Goal: Feedback & Contribution: Leave review/rating

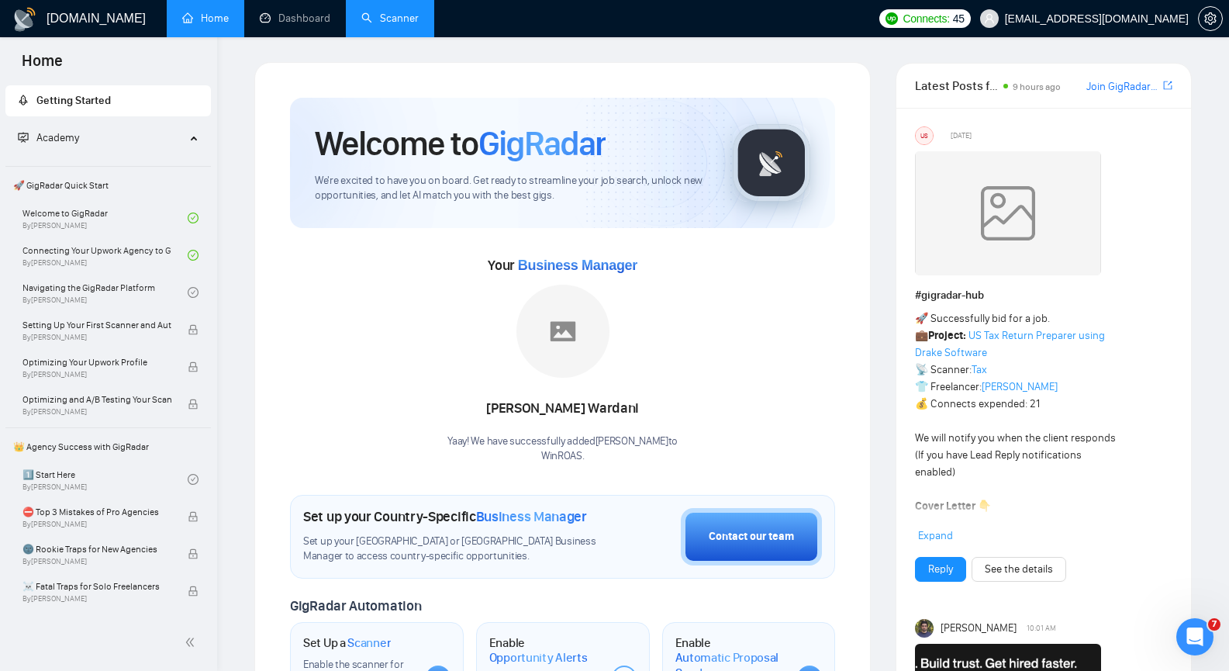
click at [388, 16] on link "Scanner" at bounding box center [389, 18] width 57 height 13
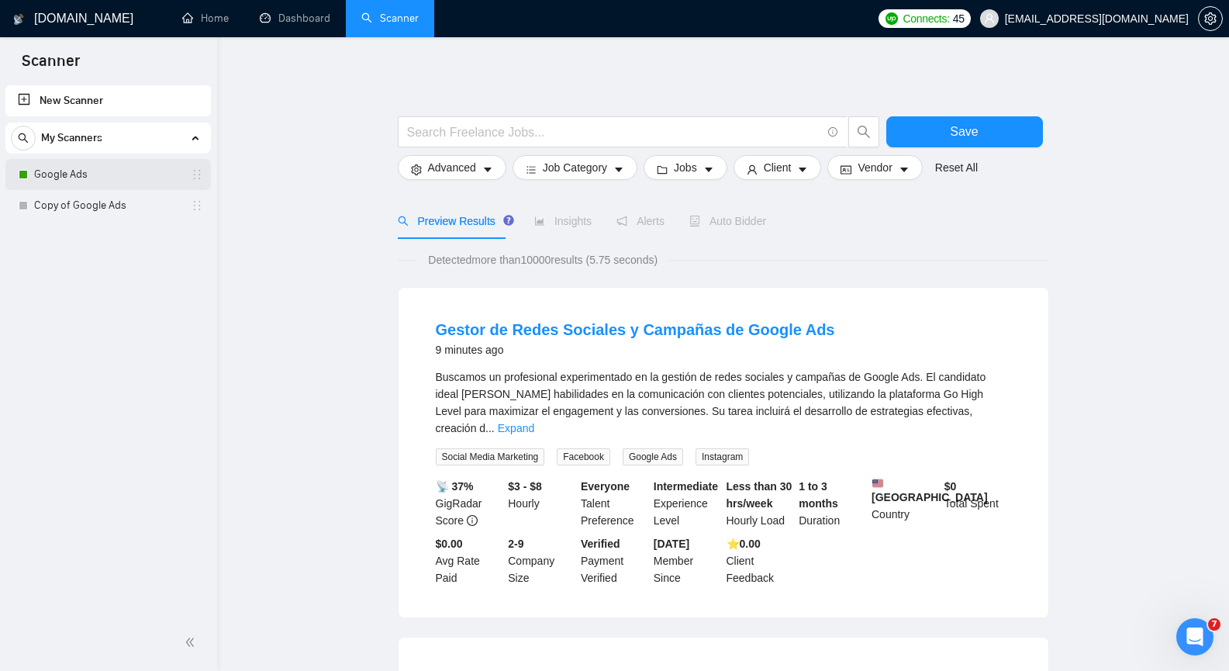
click at [47, 176] on link "Google Ads" at bounding box center [107, 174] width 147 height 31
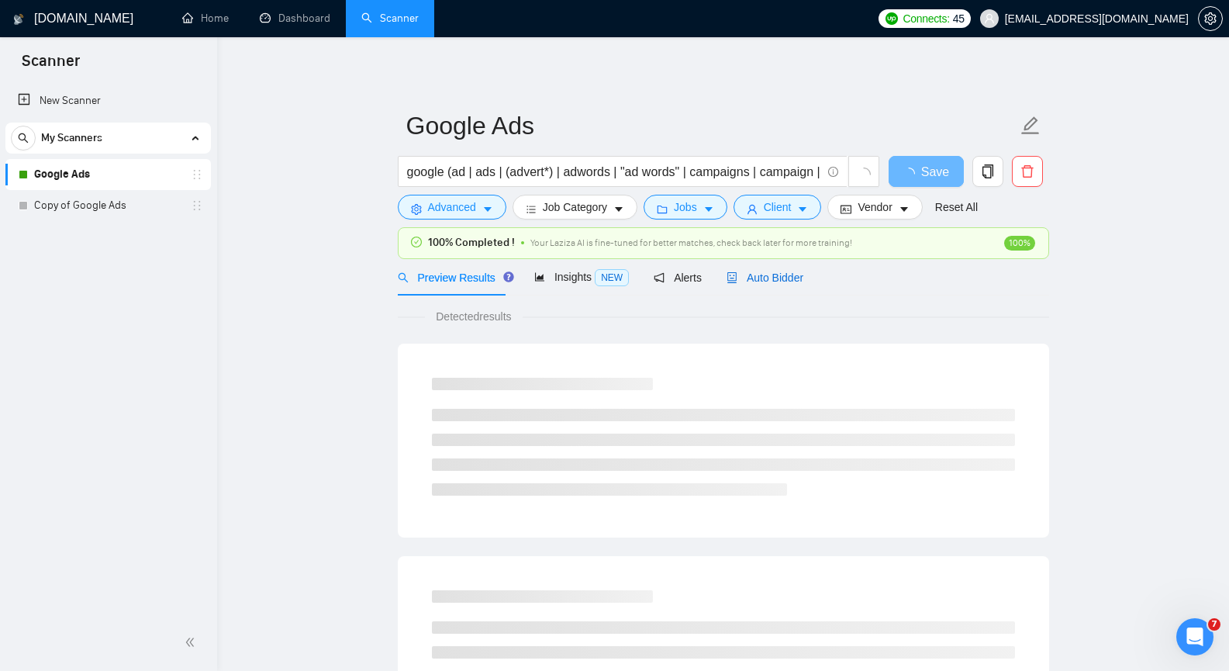
click at [771, 278] on span "Auto Bidder" at bounding box center [765, 277] width 77 height 12
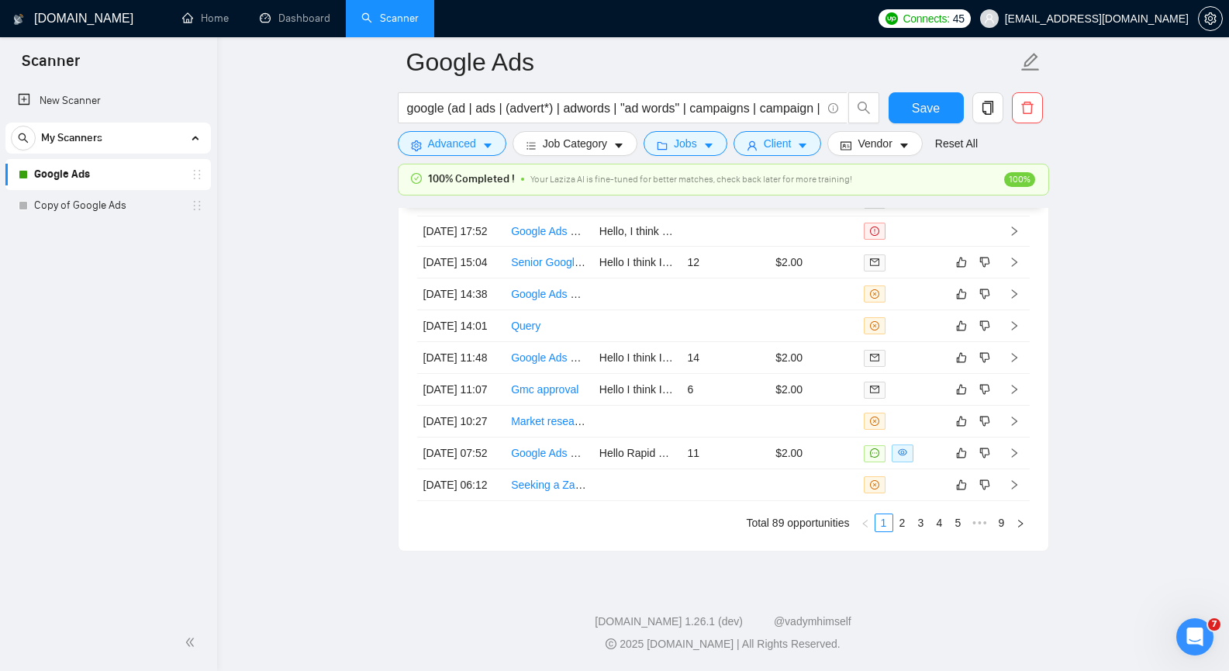
scroll to position [4138, 0]
click at [897, 520] on link "2" at bounding box center [902, 522] width 17 height 17
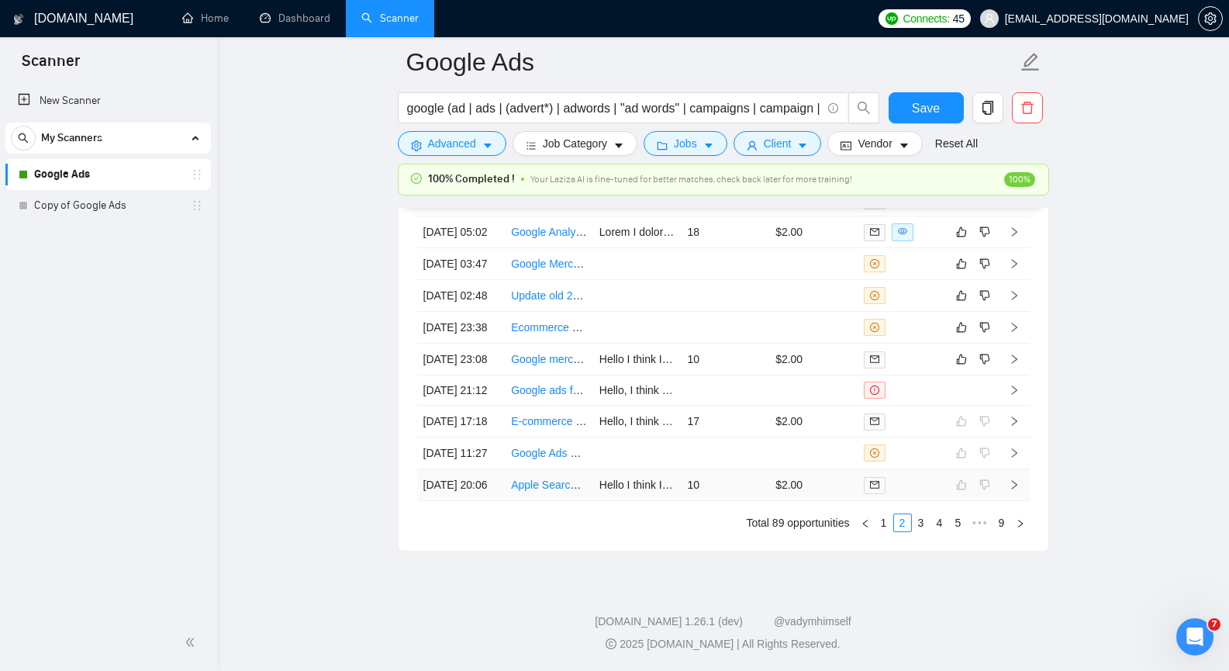
scroll to position [3983, 0]
click at [1020, 375] on td at bounding box center [1014, 360] width 31 height 32
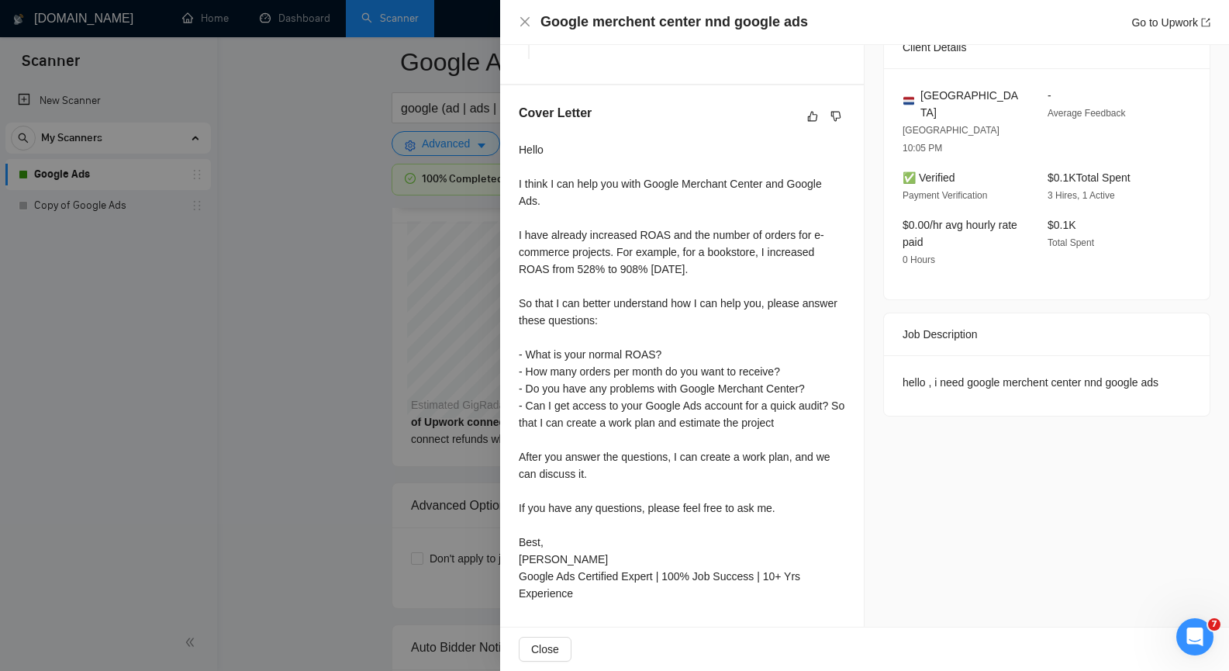
scroll to position [3285, 0]
click at [554, 640] on button "Close" at bounding box center [545, 649] width 53 height 25
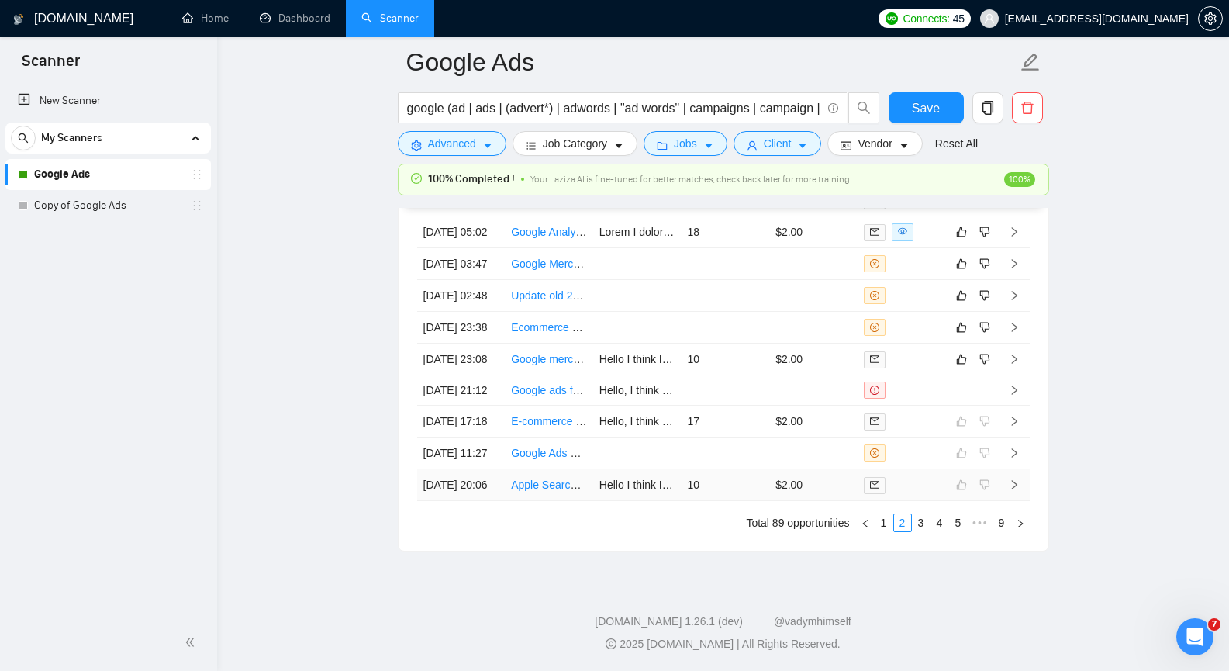
scroll to position [4060, 0]
click at [1015, 364] on icon "right" at bounding box center [1013, 358] width 5 height 9
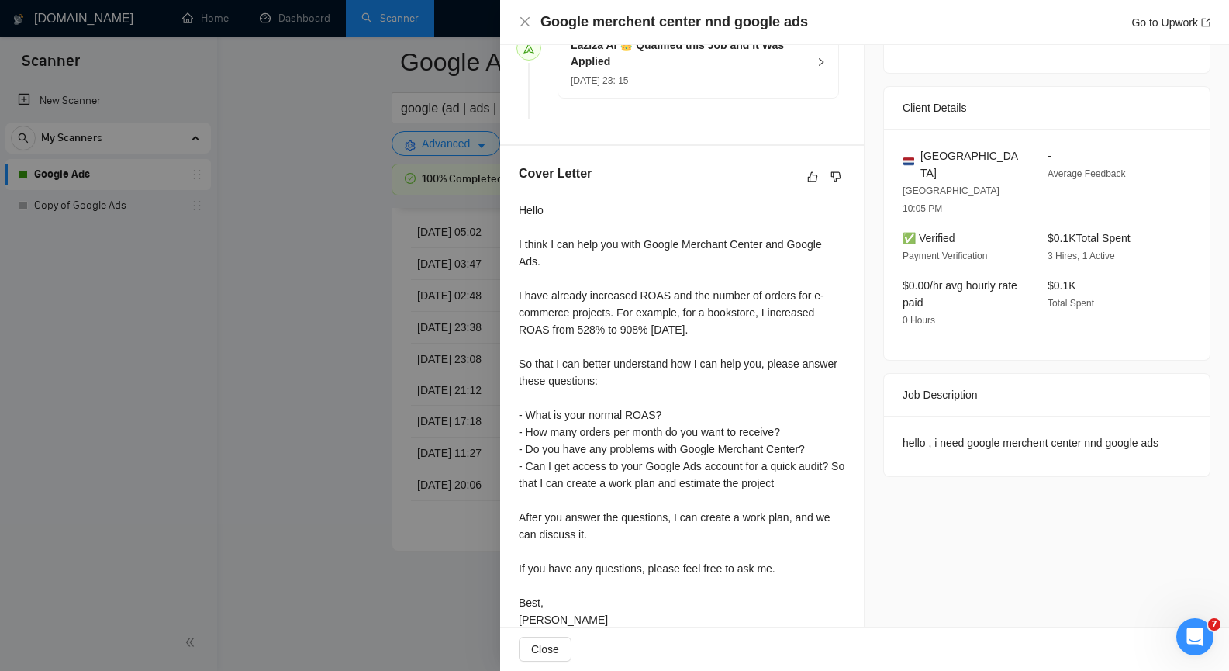
scroll to position [538, 0]
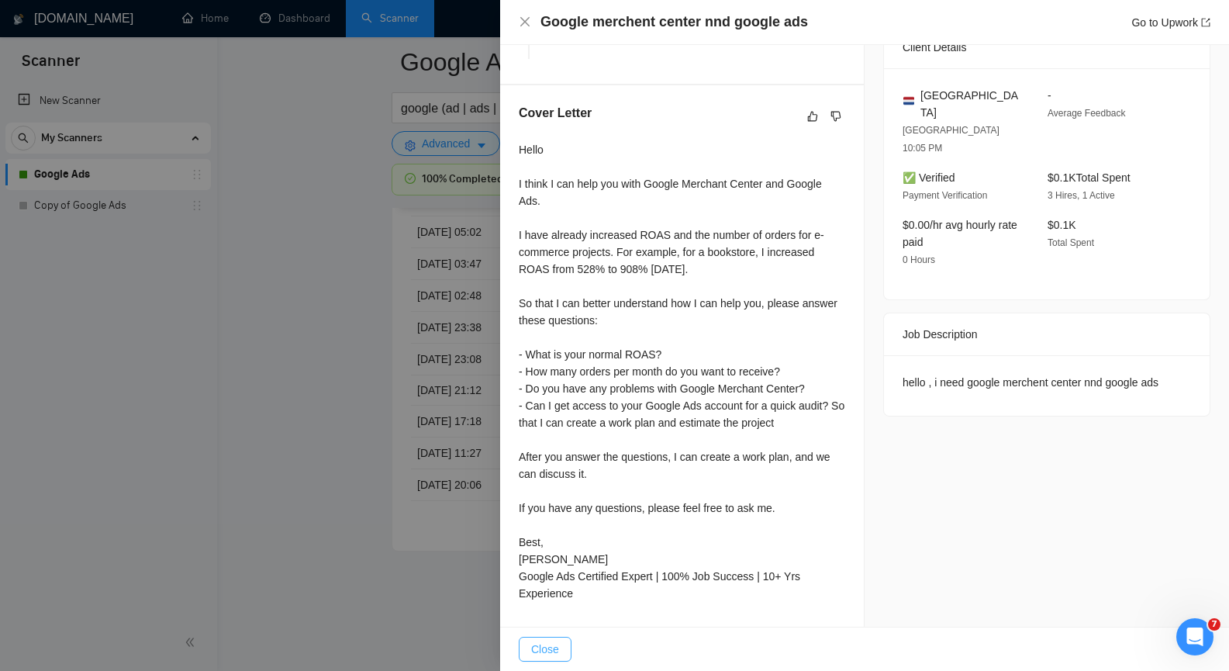
click at [550, 641] on span "Close" at bounding box center [545, 649] width 28 height 17
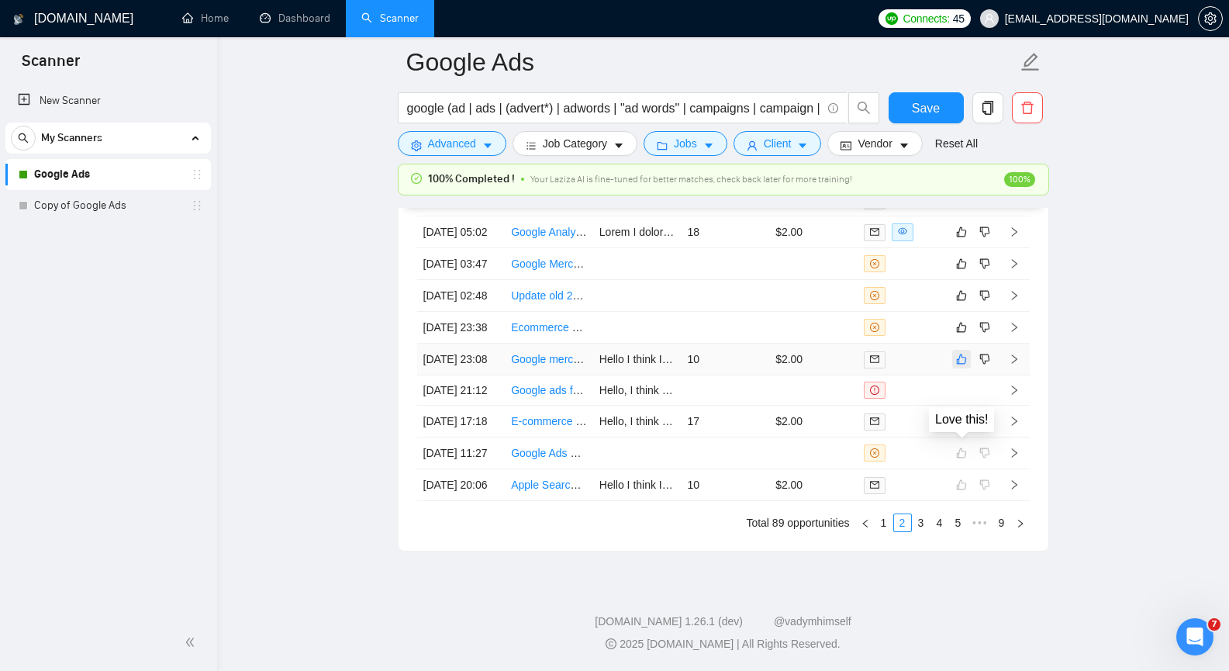
click at [956, 365] on icon "like" at bounding box center [961, 359] width 11 height 12
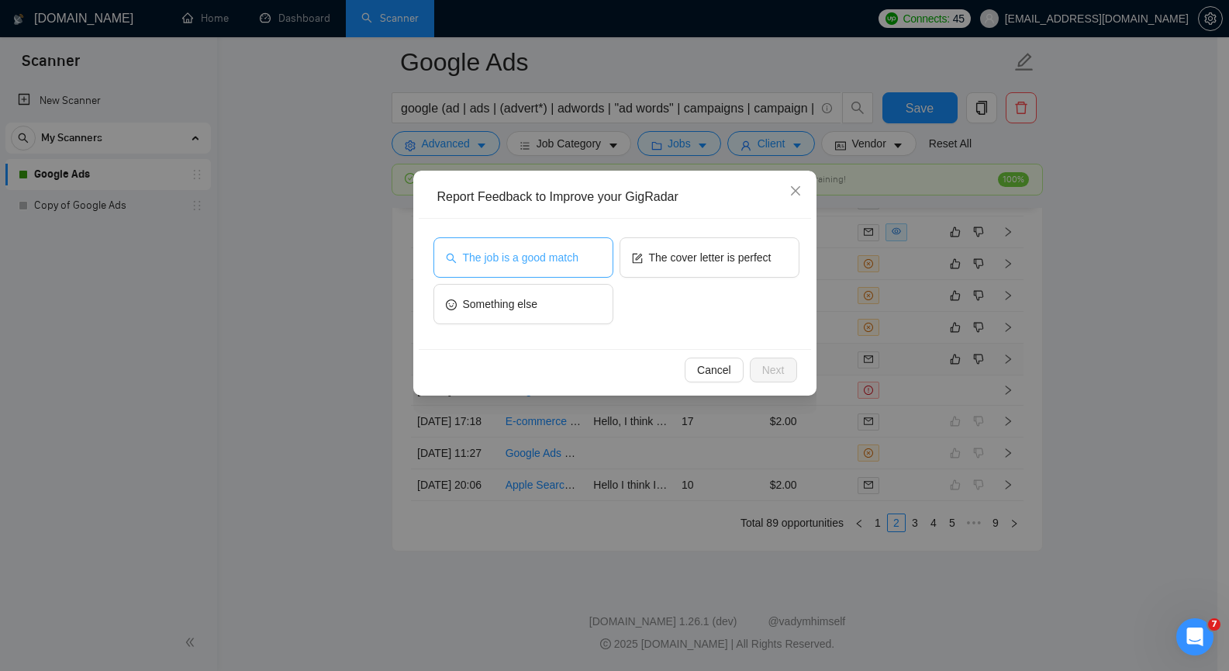
click at [561, 261] on span "The job is a good match" at bounding box center [521, 257] width 116 height 17
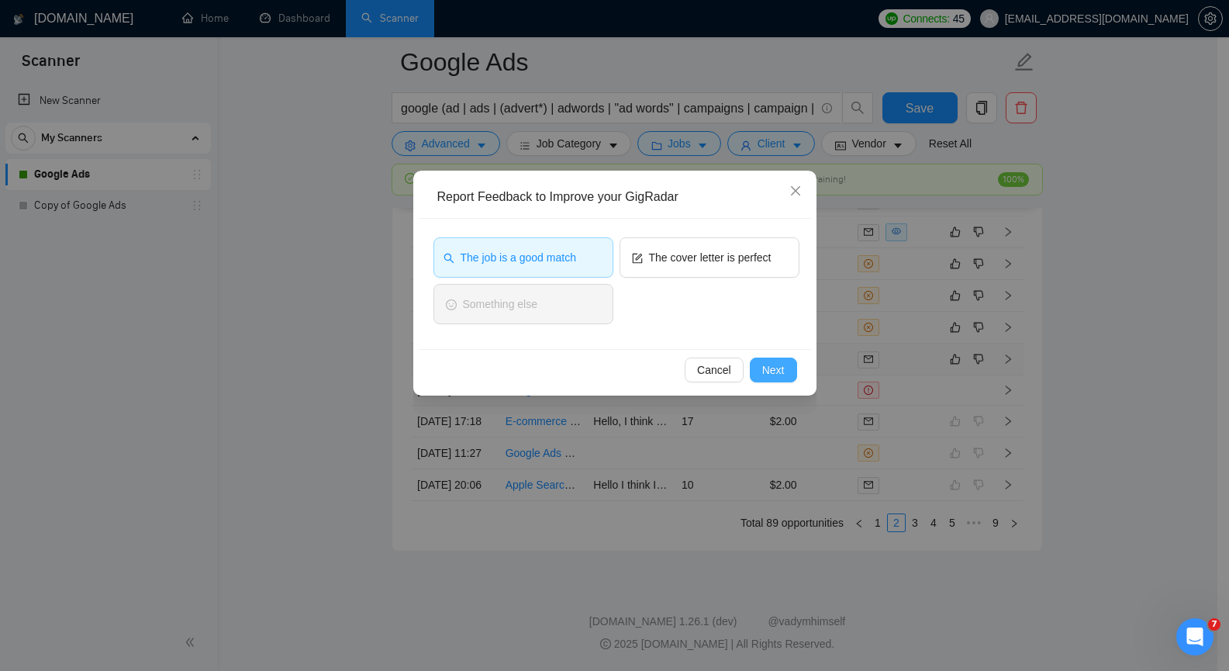
click at [763, 365] on span "Next" at bounding box center [773, 369] width 22 height 17
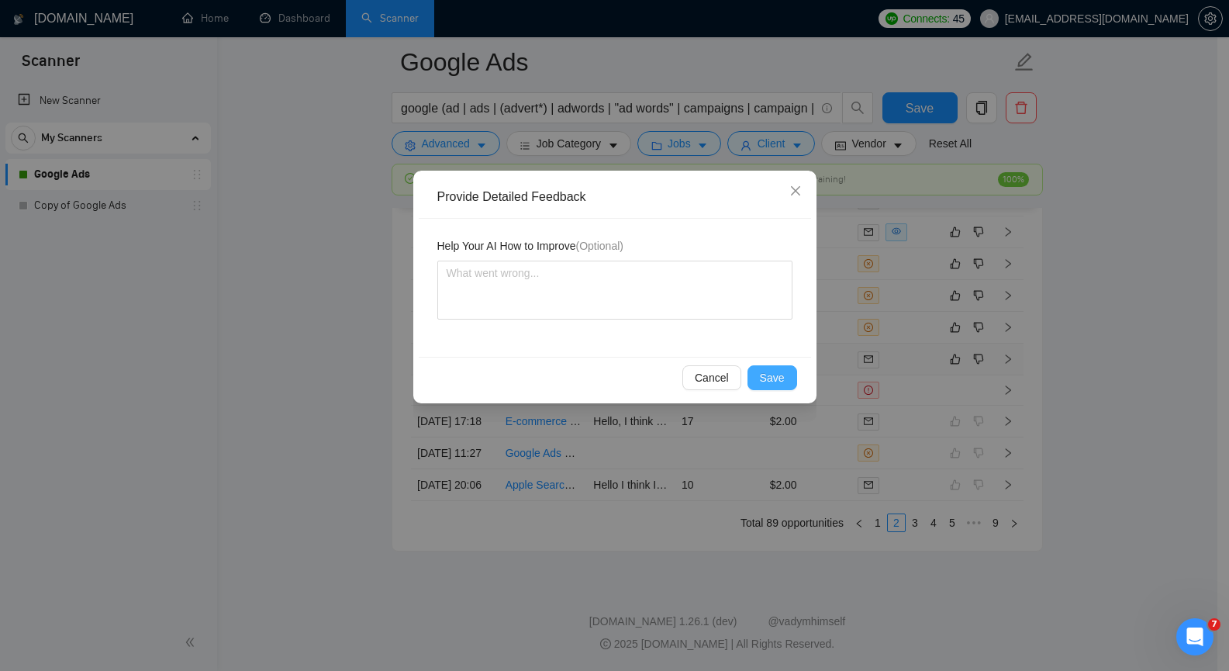
click at [770, 372] on span "Save" at bounding box center [772, 377] width 25 height 17
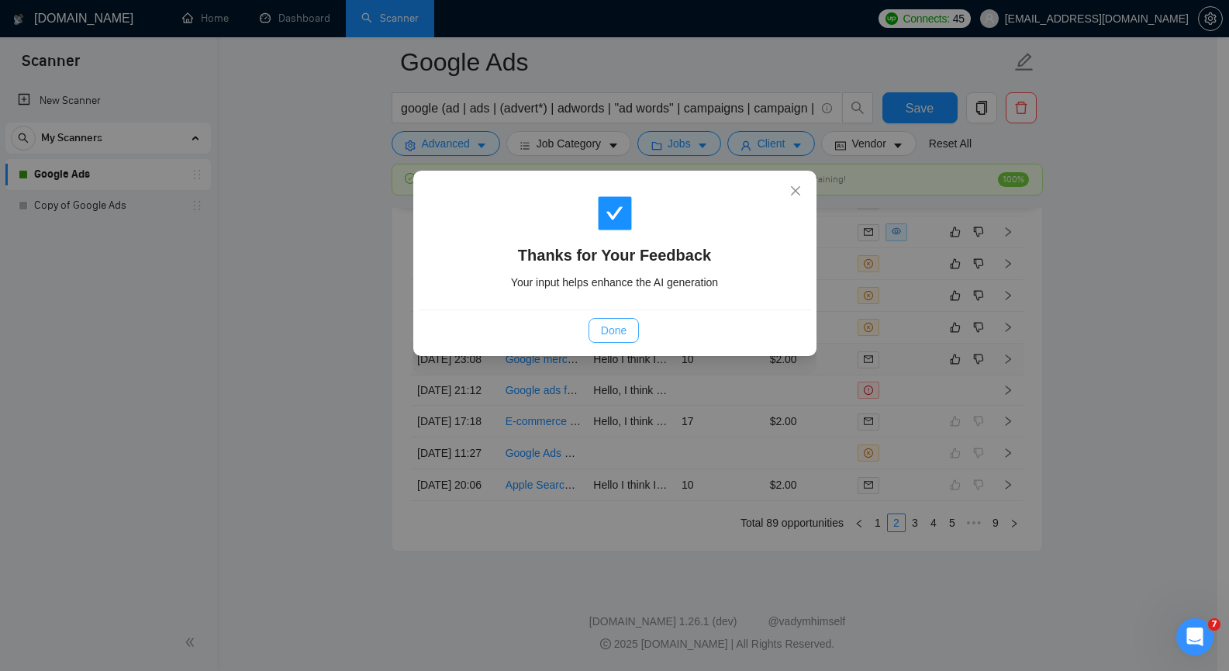
click at [618, 334] on span "Done" at bounding box center [614, 330] width 26 height 17
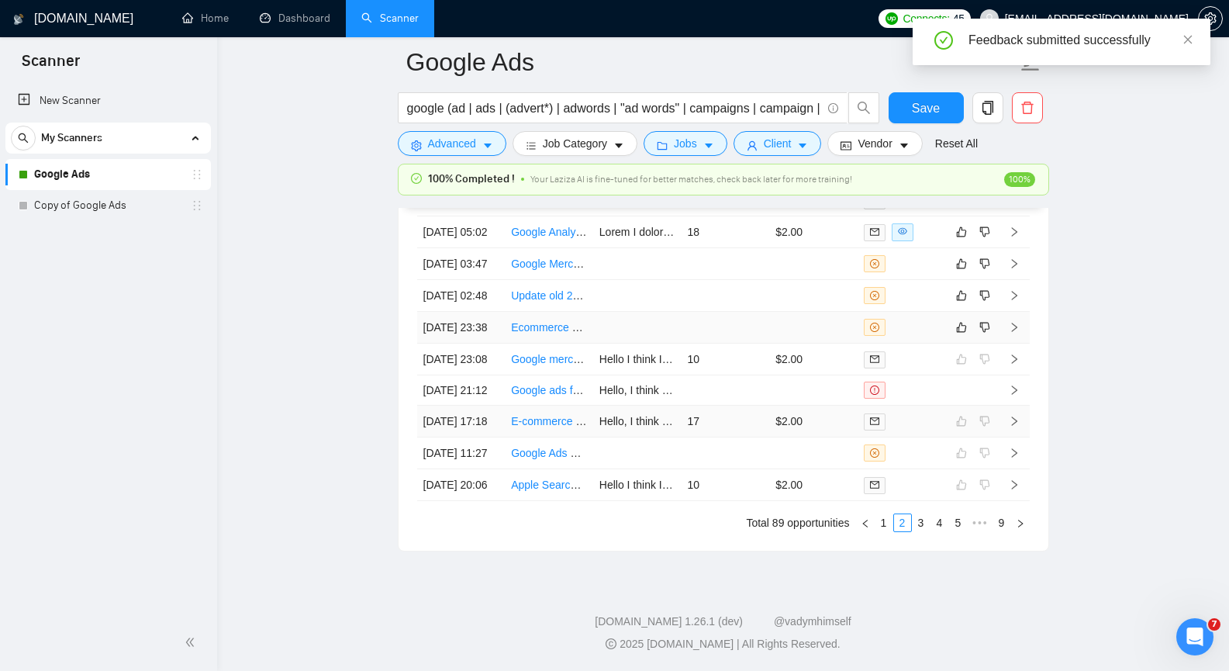
scroll to position [3983, 0]
click at [1015, 332] on icon "right" at bounding box center [1013, 327] width 5 height 9
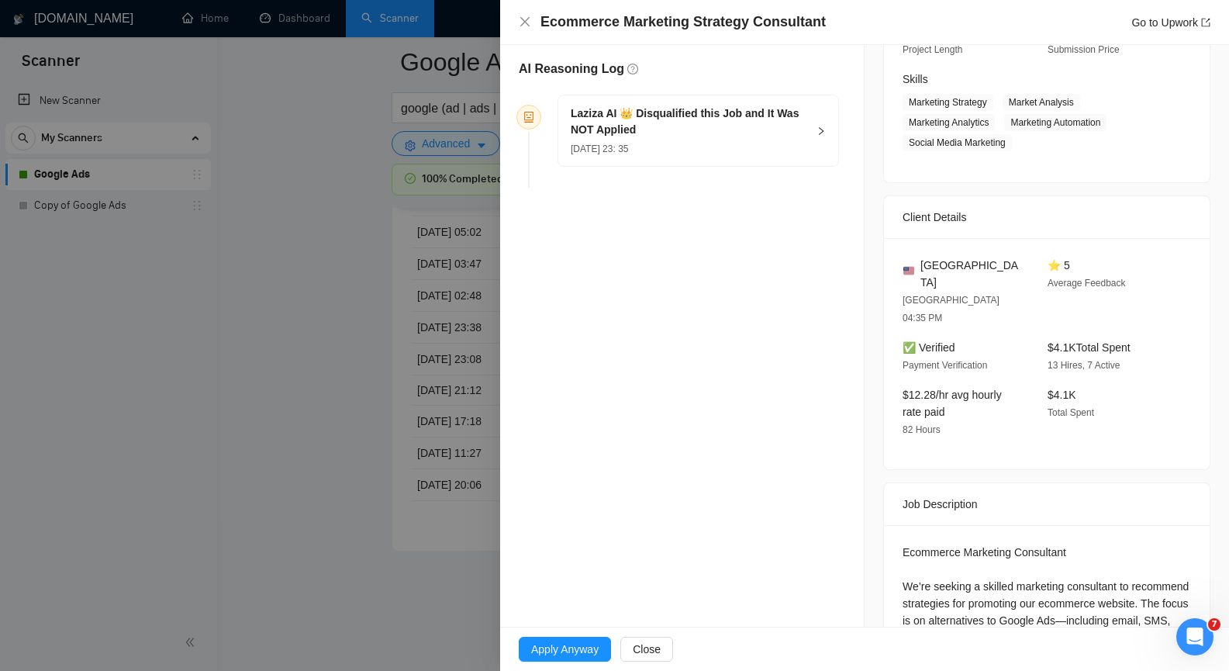
scroll to position [308, 0]
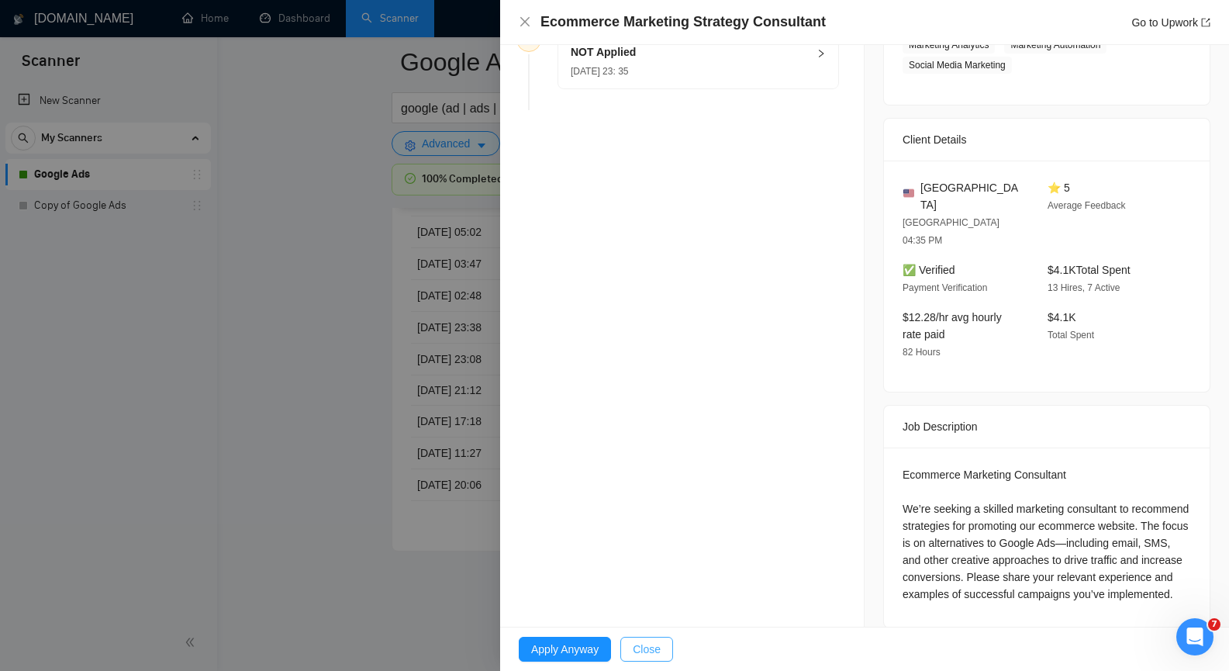
click at [664, 640] on button "Close" at bounding box center [646, 649] width 53 height 25
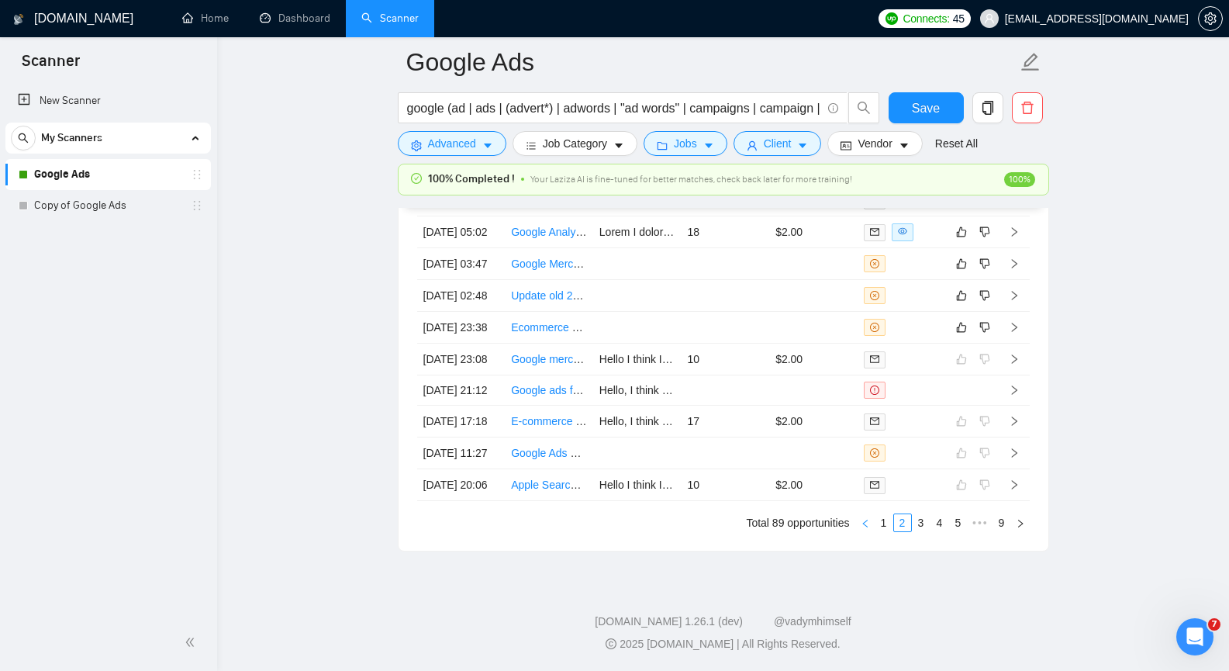
scroll to position [4060, 0]
click at [963, 323] on icon "like" at bounding box center [961, 328] width 10 height 10
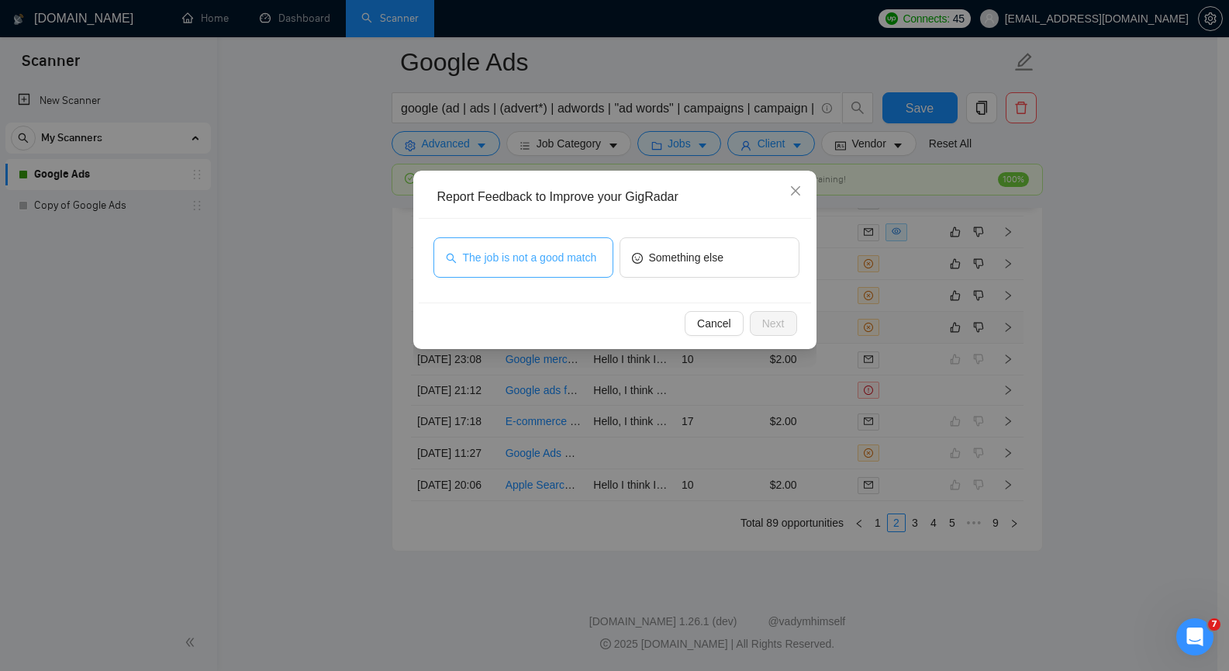
click at [582, 264] on span "The job is not a good match" at bounding box center [530, 257] width 134 height 17
click at [769, 320] on span "Next" at bounding box center [773, 323] width 22 height 17
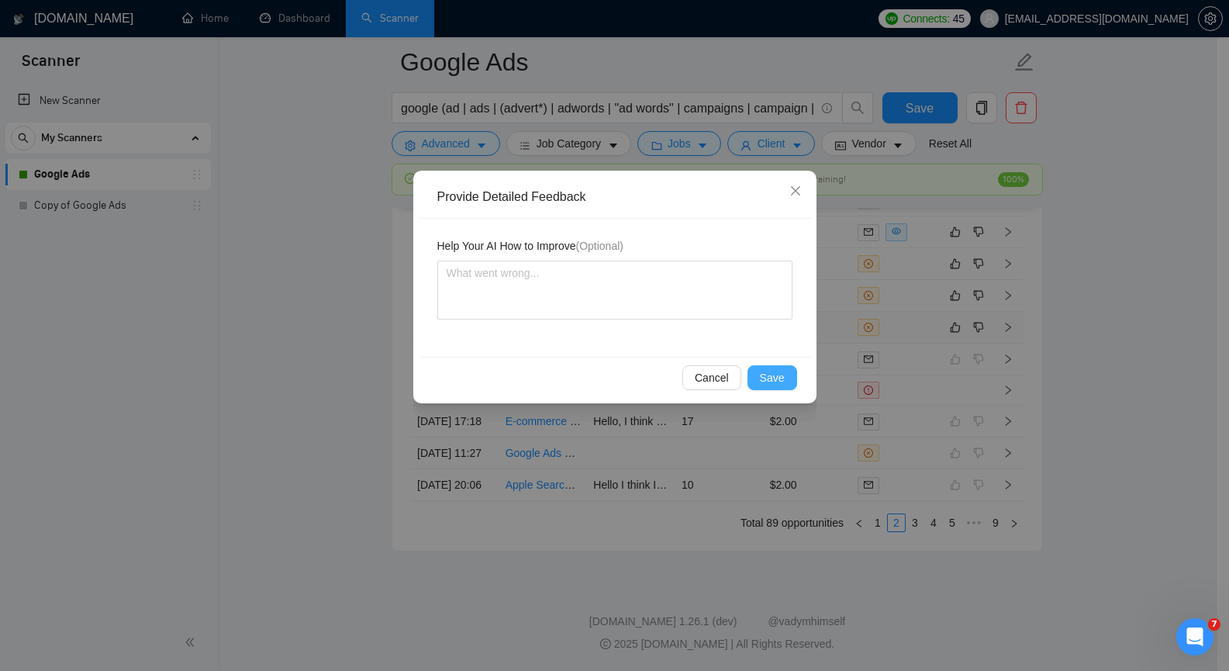
click at [778, 374] on span "Save" at bounding box center [772, 377] width 25 height 17
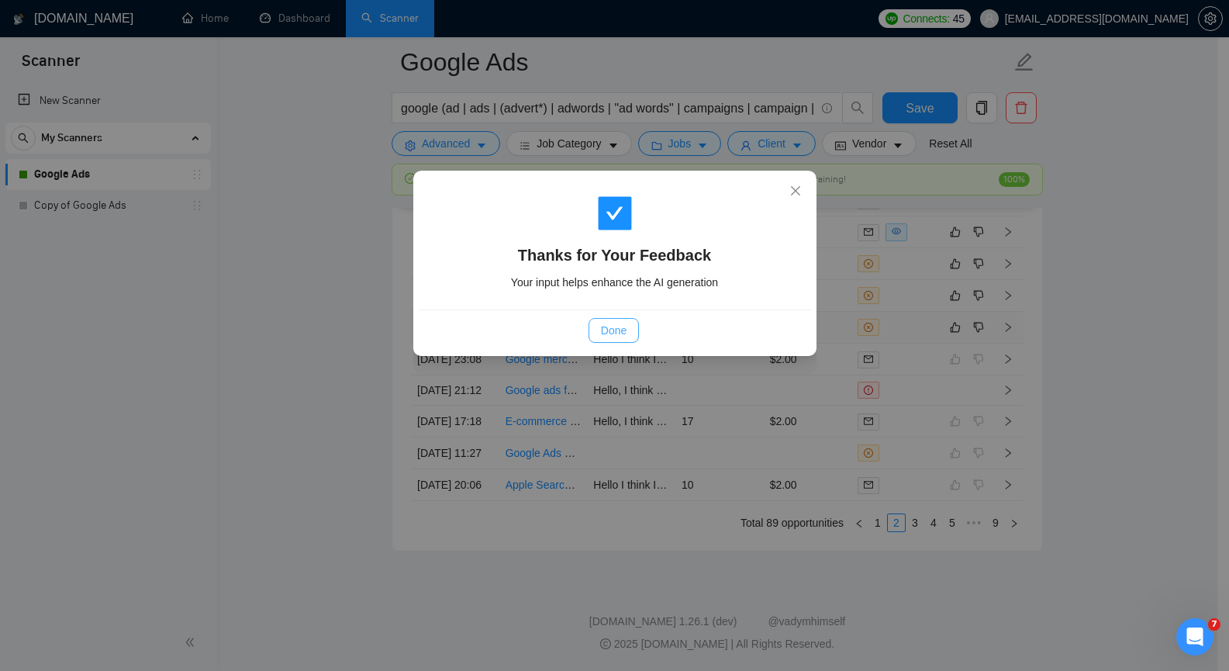
click at [626, 334] on span "Done" at bounding box center [614, 330] width 26 height 17
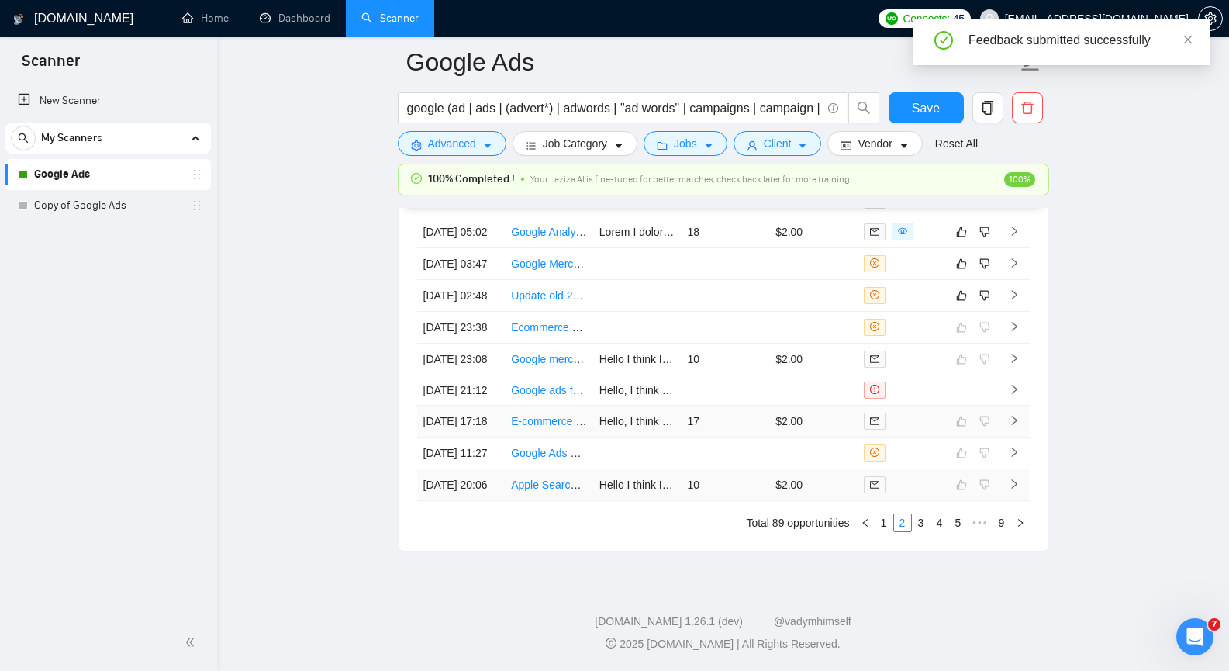
scroll to position [3828, 0]
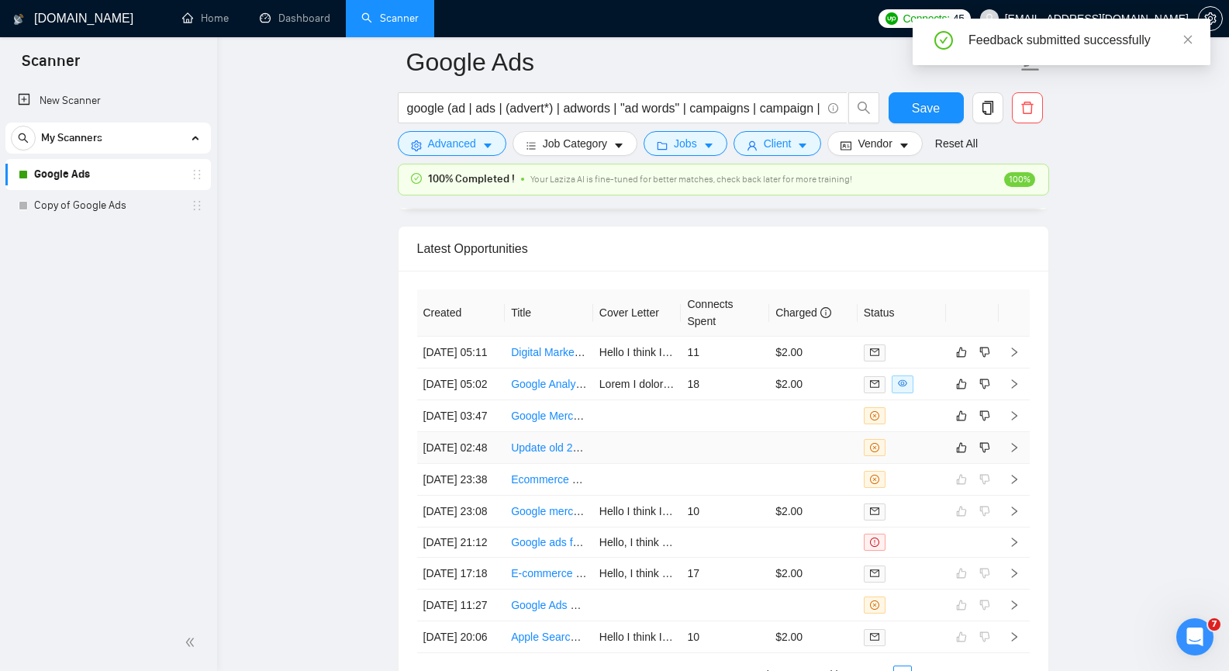
click at [1014, 453] on icon "right" at bounding box center [1014, 447] width 11 height 11
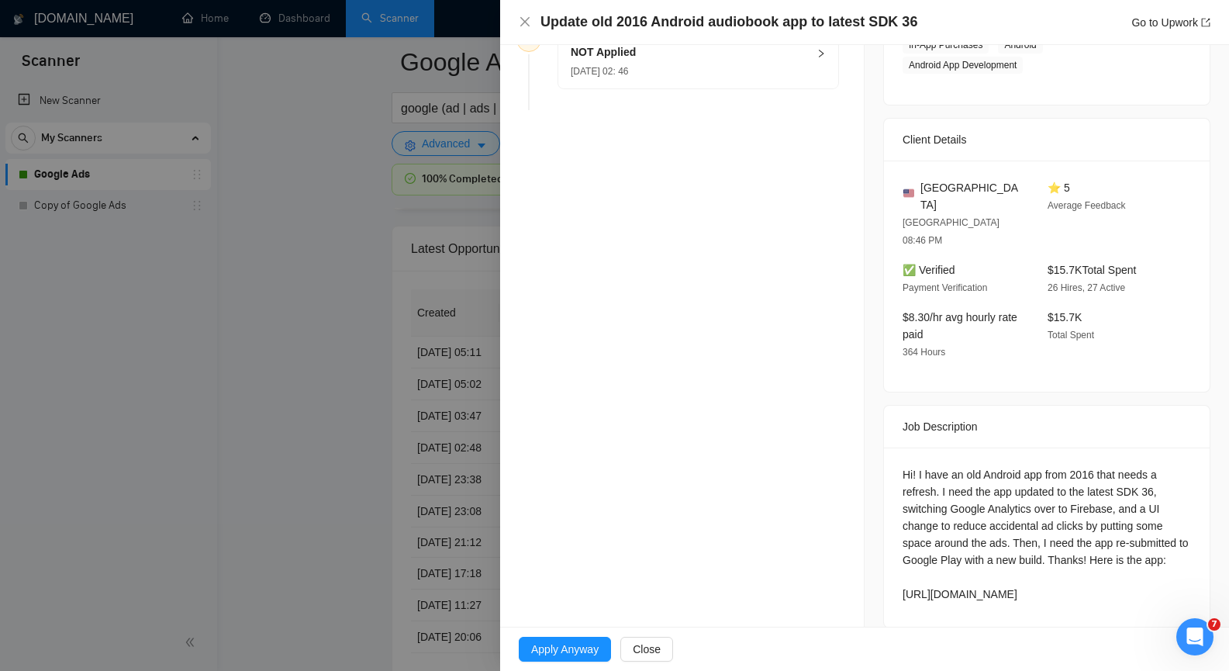
drag, startPoint x: 898, startPoint y: 557, endPoint x: 1063, endPoint y: 573, distance: 166.0
click at [1063, 573] on div "Hi! I have an old Android app from 2016 that needs a refresh. I need the app up…" at bounding box center [1047, 534] width 289 height 137
click at [647, 652] on span "Close" at bounding box center [647, 649] width 28 height 17
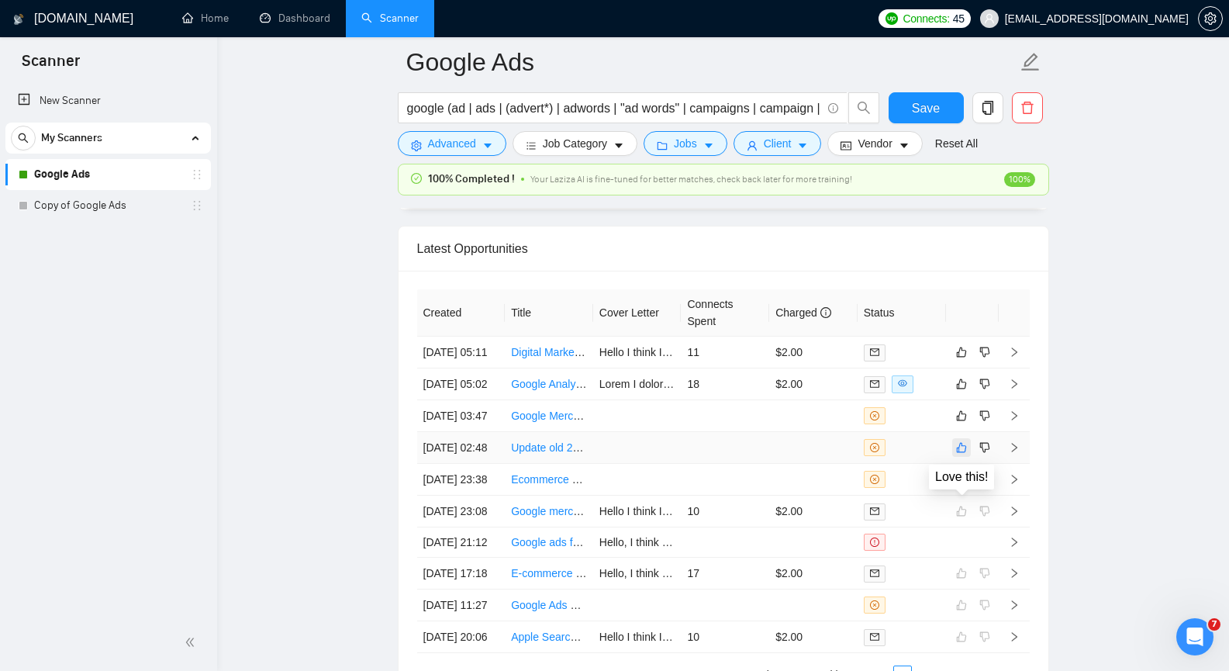
click at [959, 453] on icon "like" at bounding box center [961, 448] width 10 height 10
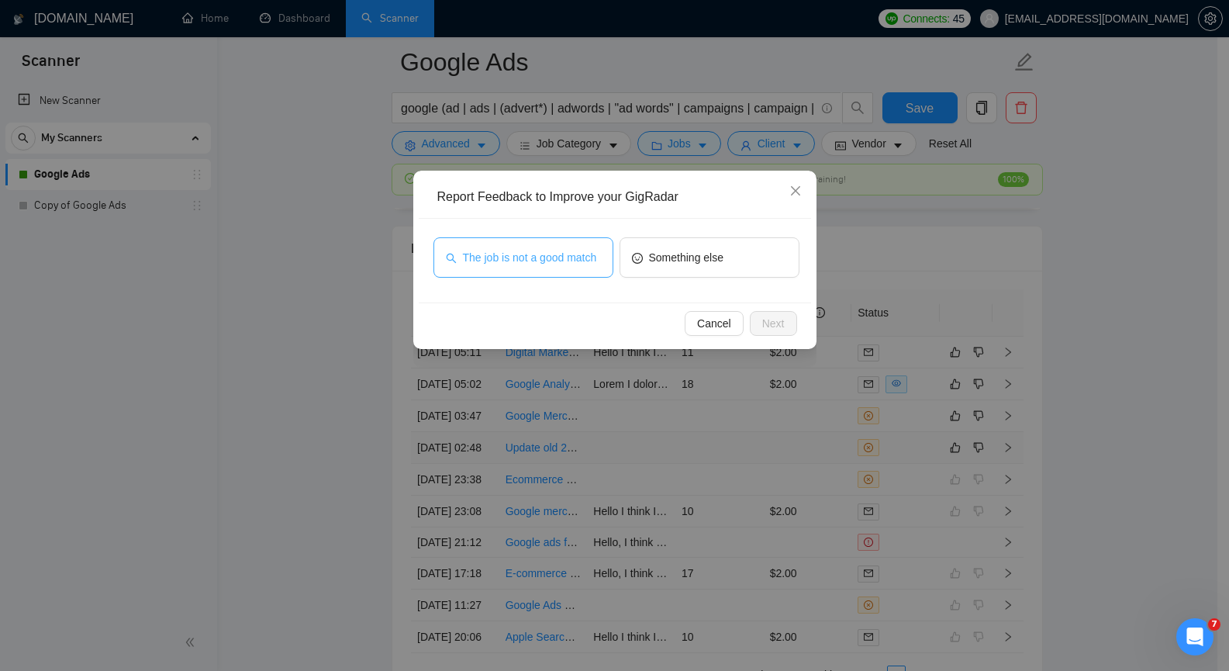
click at [537, 258] on span "The job is not a good match" at bounding box center [530, 257] width 134 height 17
click at [762, 320] on span "Next" at bounding box center [773, 323] width 22 height 17
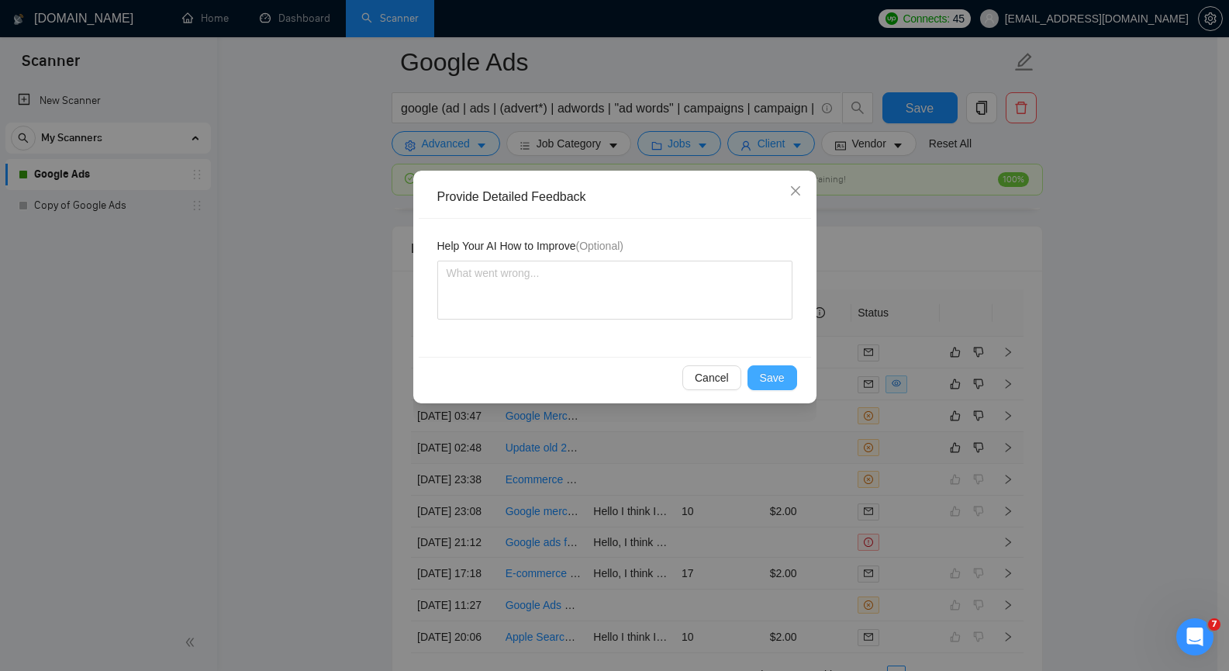
click at [772, 378] on span "Save" at bounding box center [772, 377] width 25 height 17
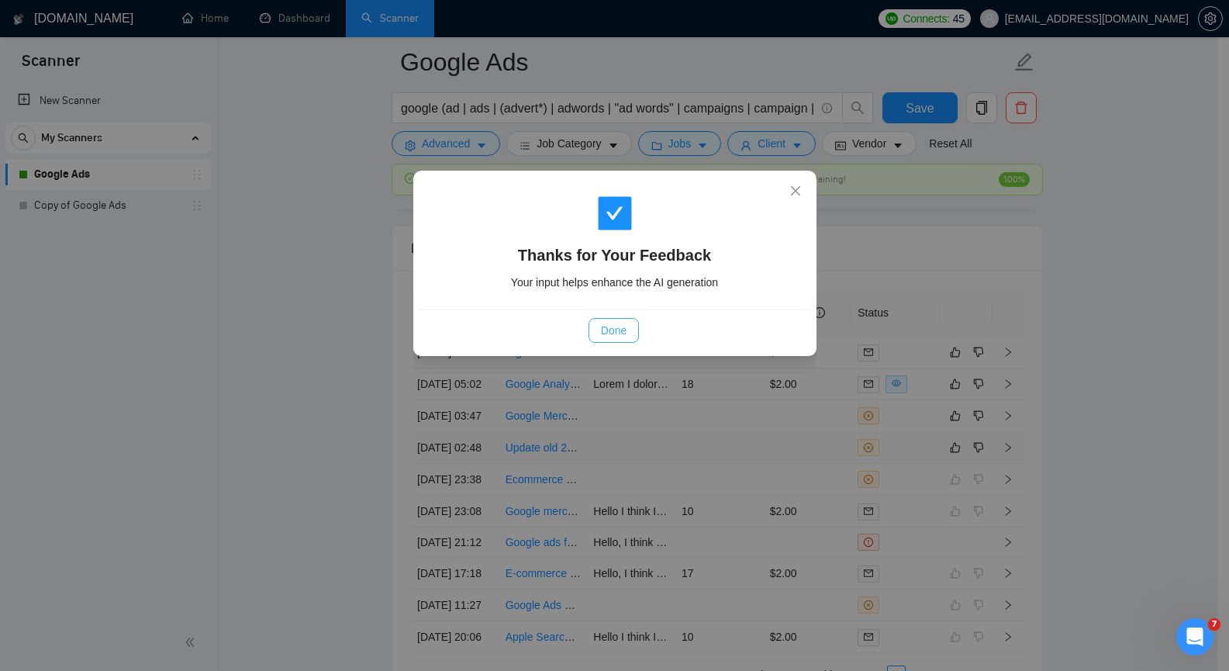
click at [617, 331] on span "Done" at bounding box center [614, 330] width 26 height 17
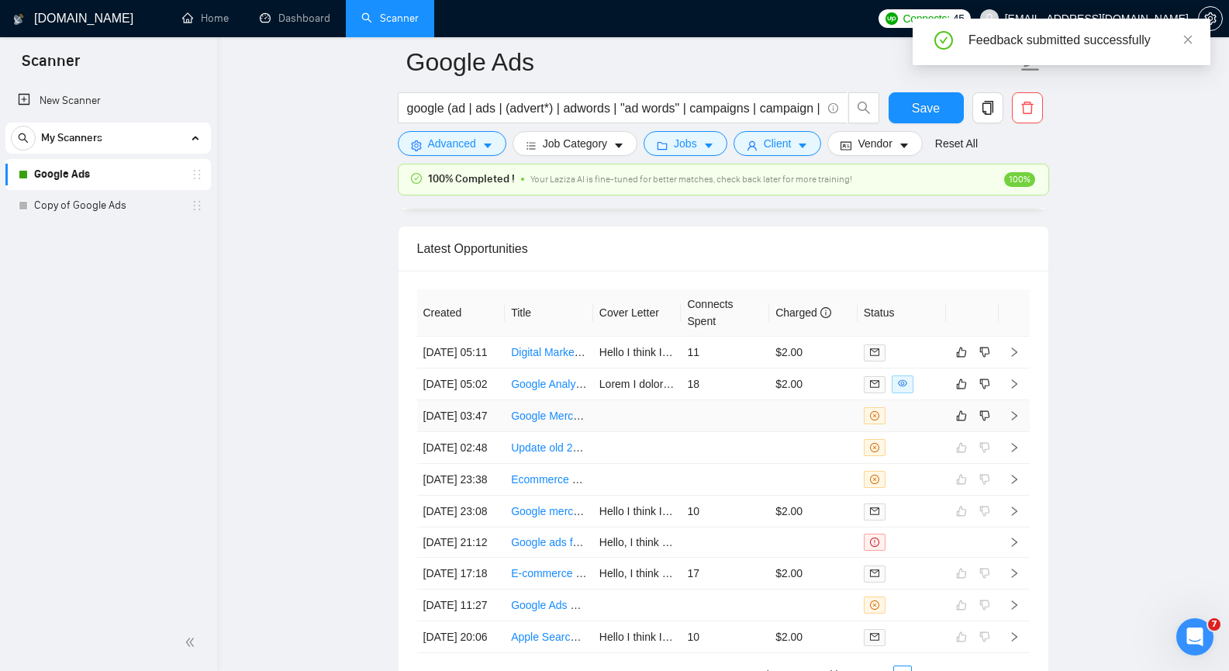
click at [1015, 421] on icon "right" at bounding box center [1014, 415] width 11 height 11
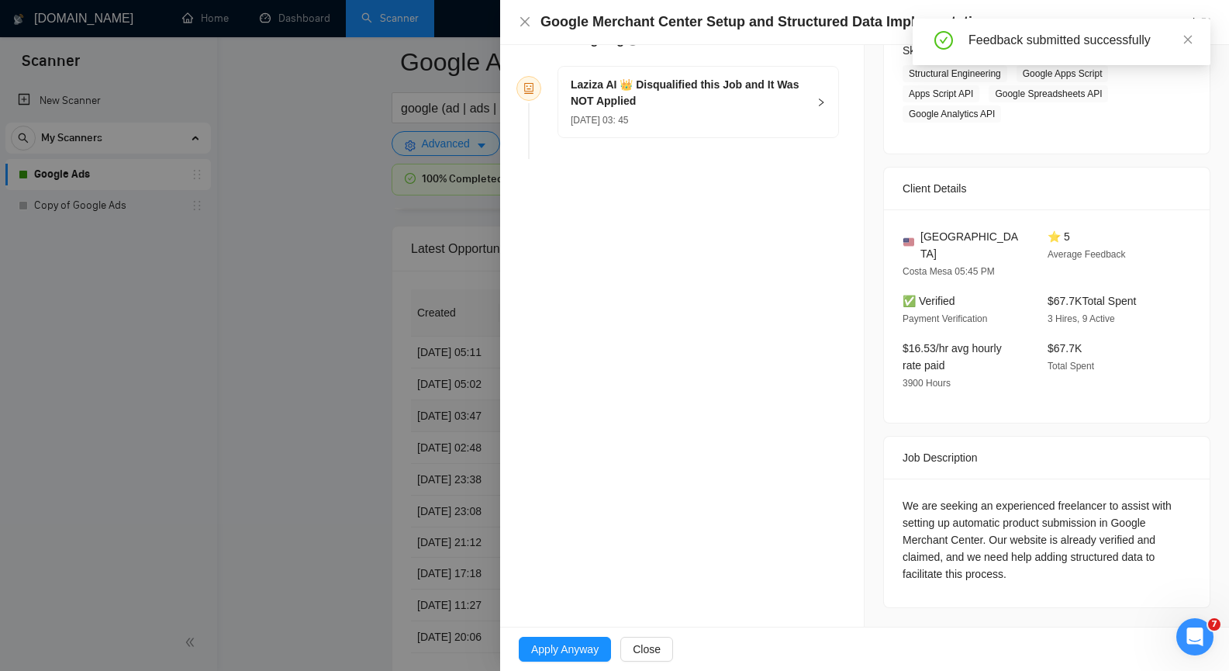
scroll to position [240, 0]
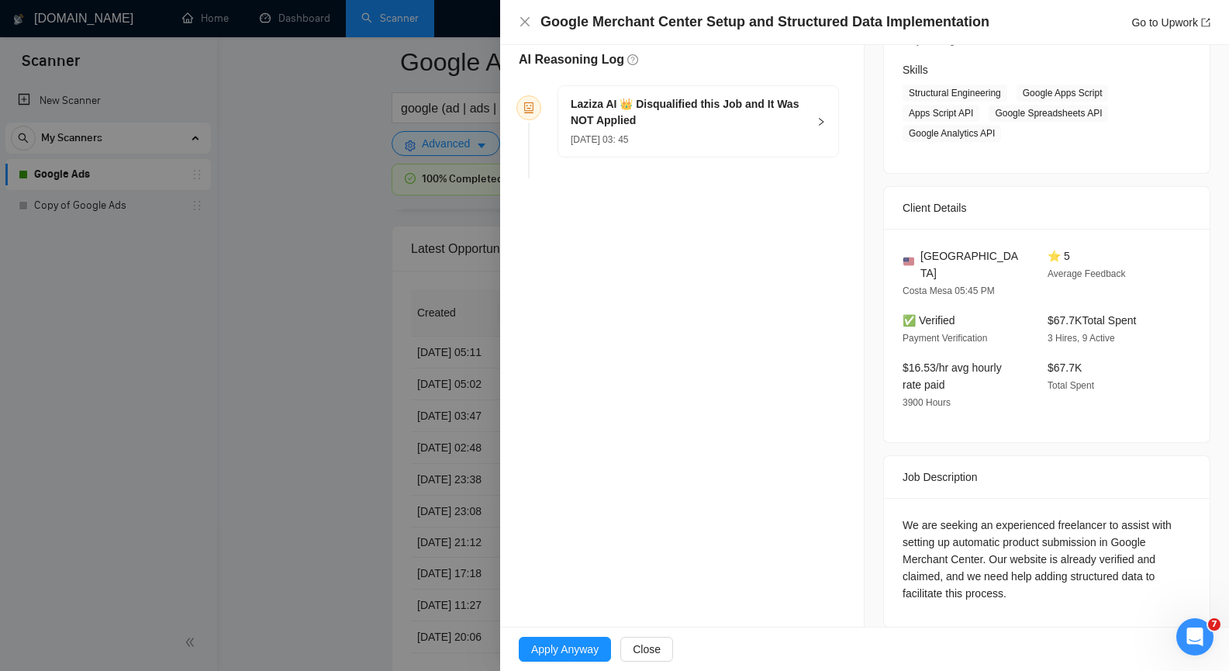
click at [818, 118] on icon "right" at bounding box center [821, 121] width 9 height 9
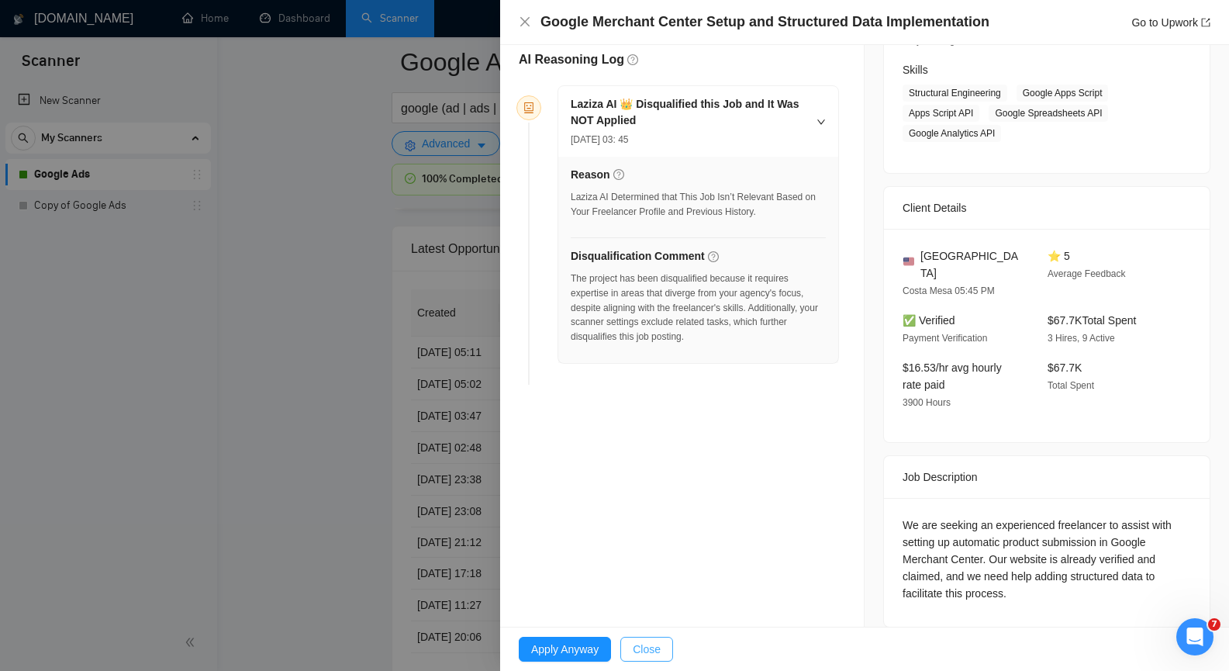
click at [651, 652] on span "Close" at bounding box center [647, 649] width 28 height 17
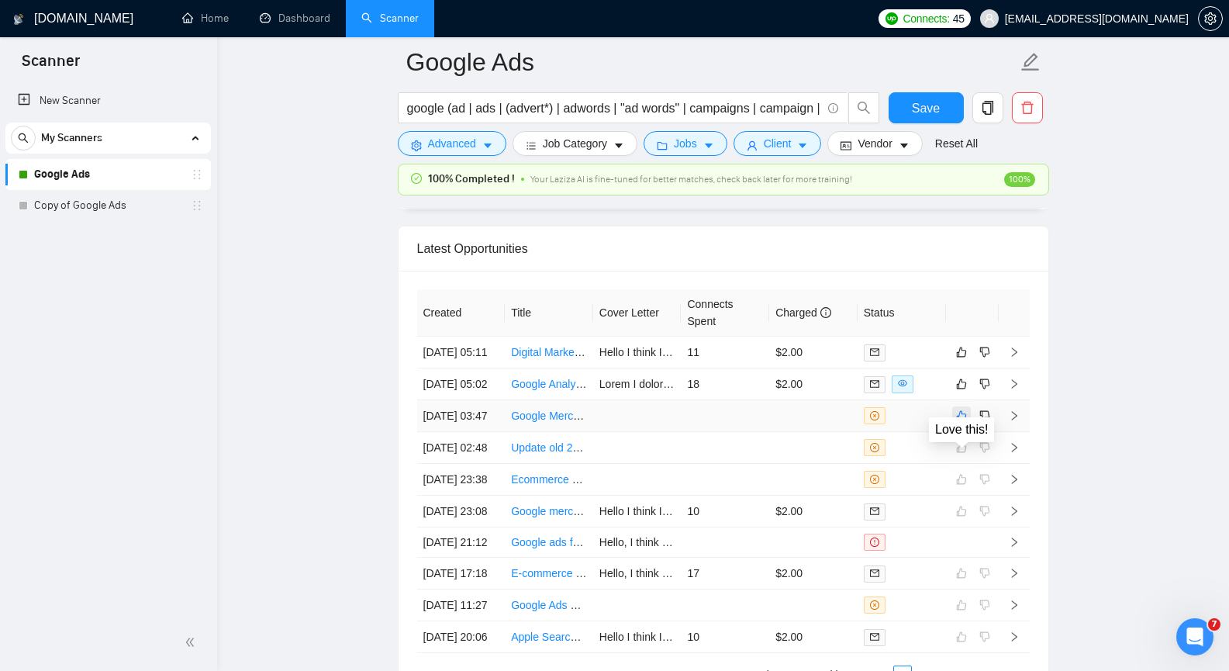
click at [961, 422] on icon "like" at bounding box center [961, 416] width 11 height 12
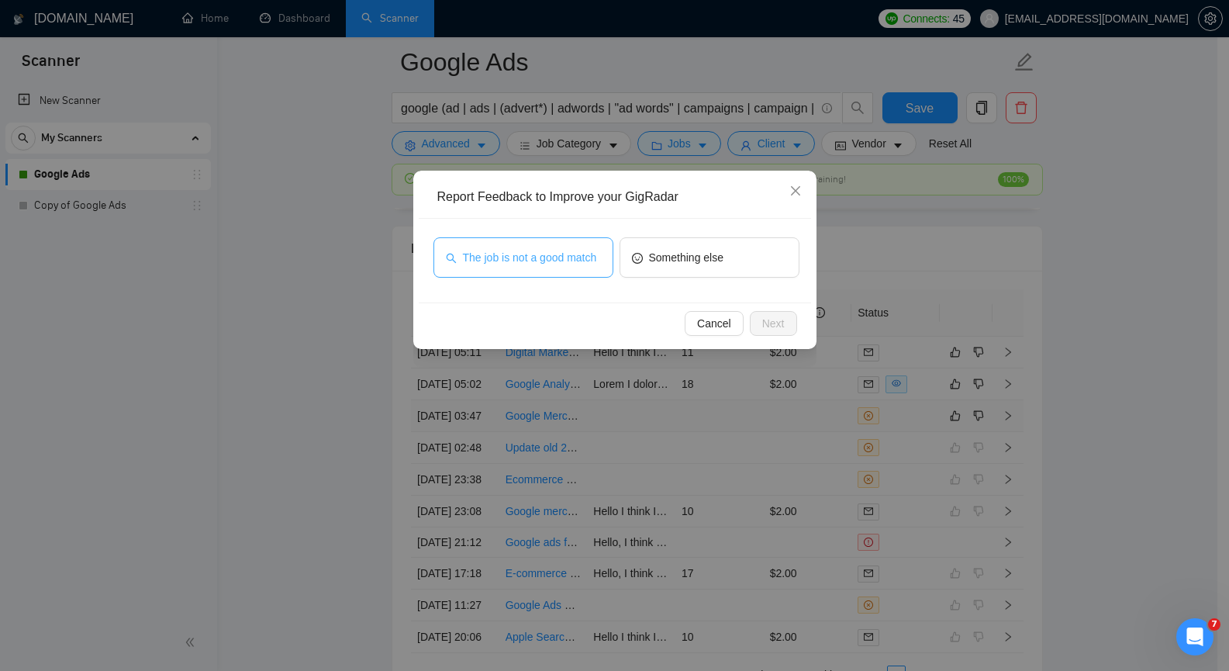
click at [537, 264] on span "The job is not a good match" at bounding box center [530, 257] width 134 height 17
click at [775, 322] on span "Next" at bounding box center [773, 323] width 22 height 17
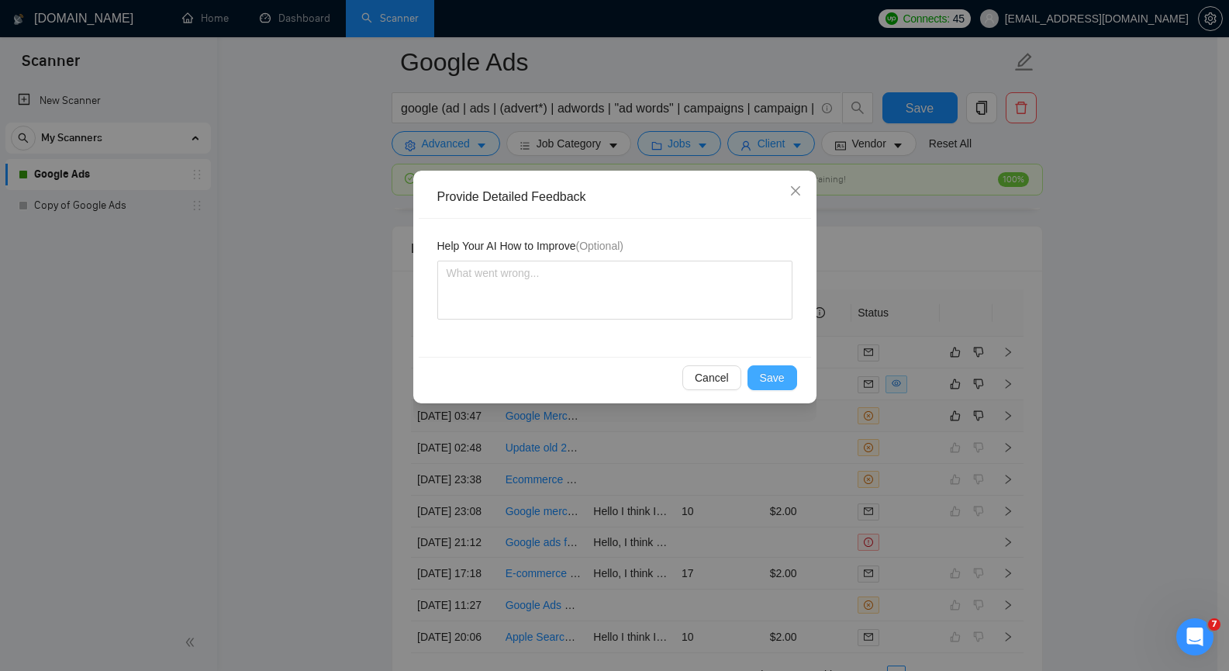
click at [776, 377] on span "Save" at bounding box center [772, 377] width 25 height 17
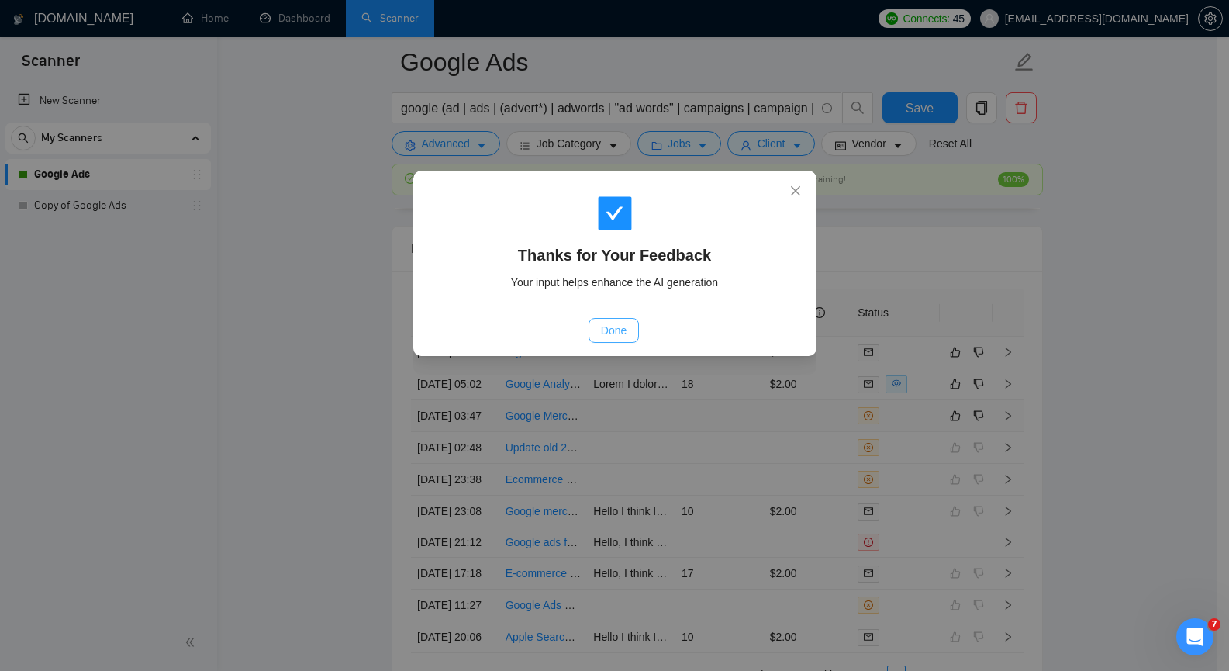
drag, startPoint x: 612, startPoint y: 331, endPoint x: 625, endPoint y: 332, distance: 13.2
click at [612, 331] on span "Done" at bounding box center [614, 330] width 26 height 17
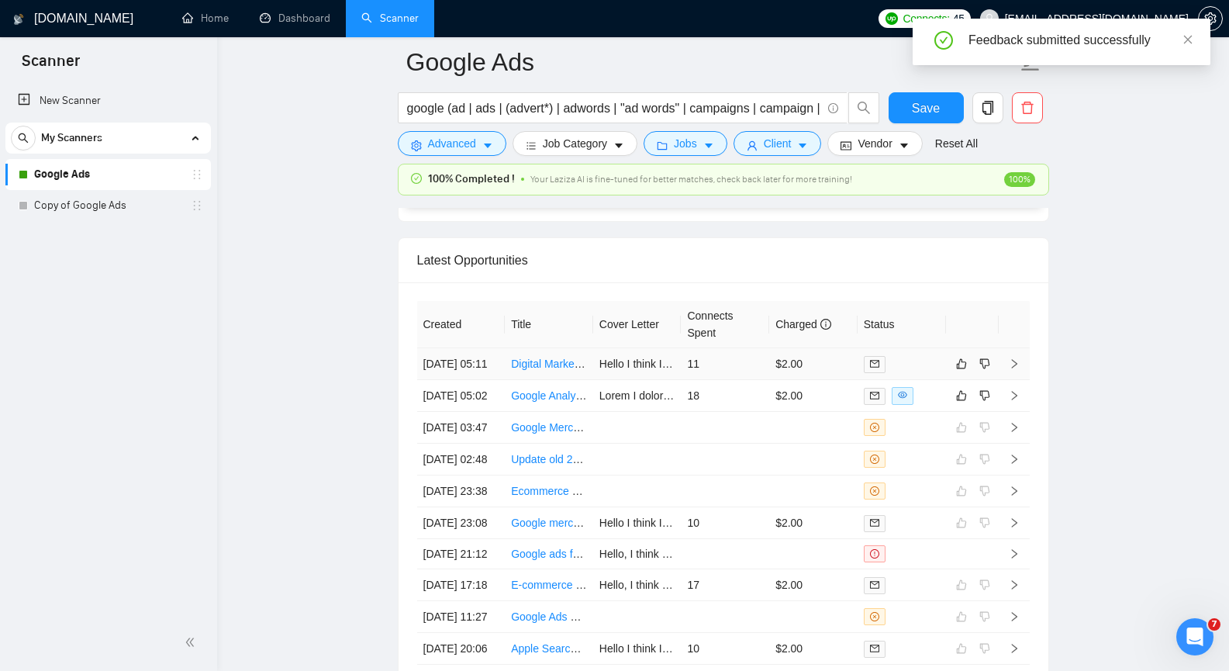
scroll to position [3828, 0]
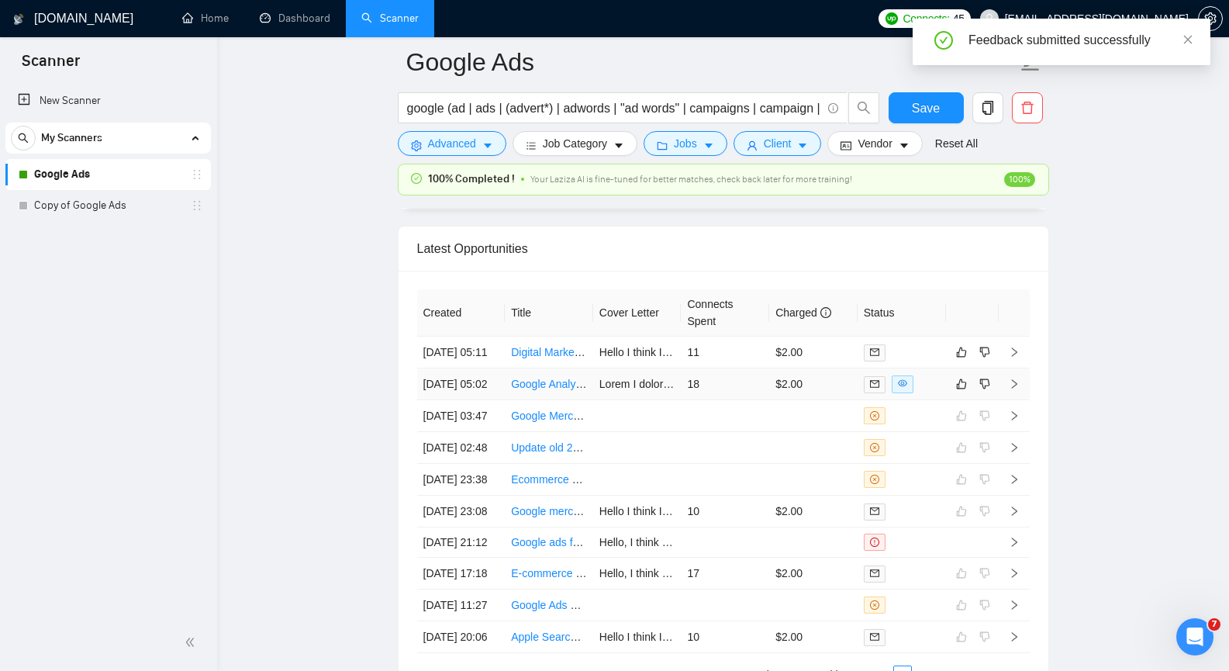
click at [1013, 389] on icon "right" at bounding box center [1014, 384] width 11 height 11
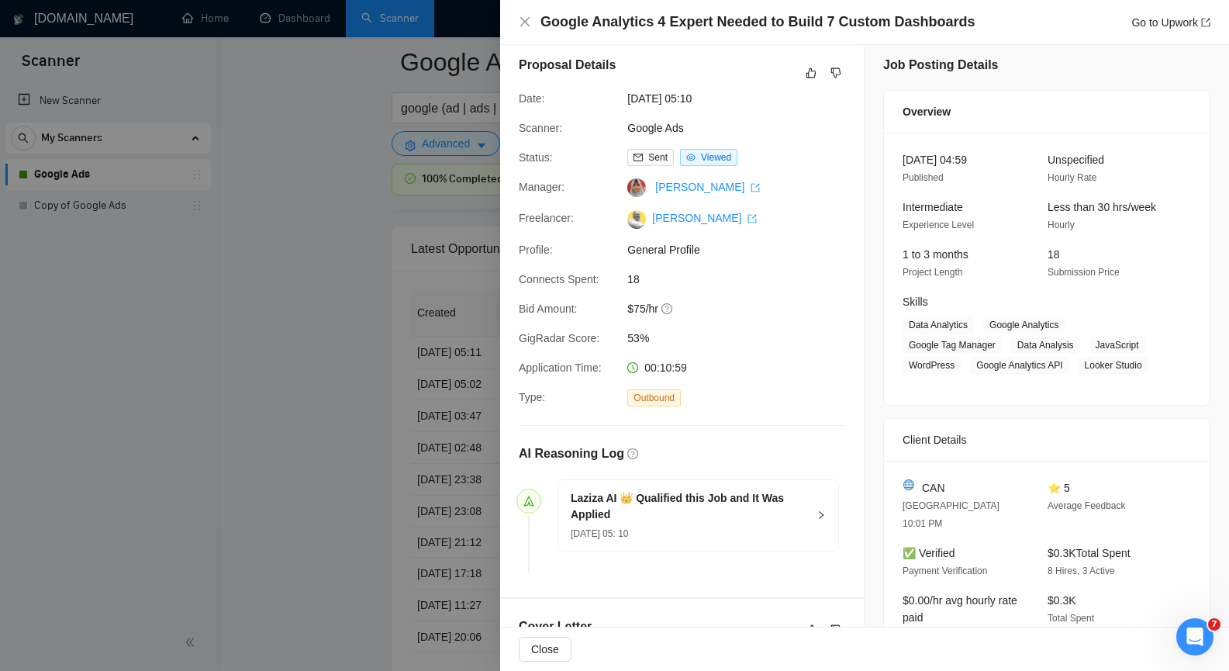
scroll to position [7, 0]
click at [524, 24] on icon "close" at bounding box center [525, 22] width 12 height 12
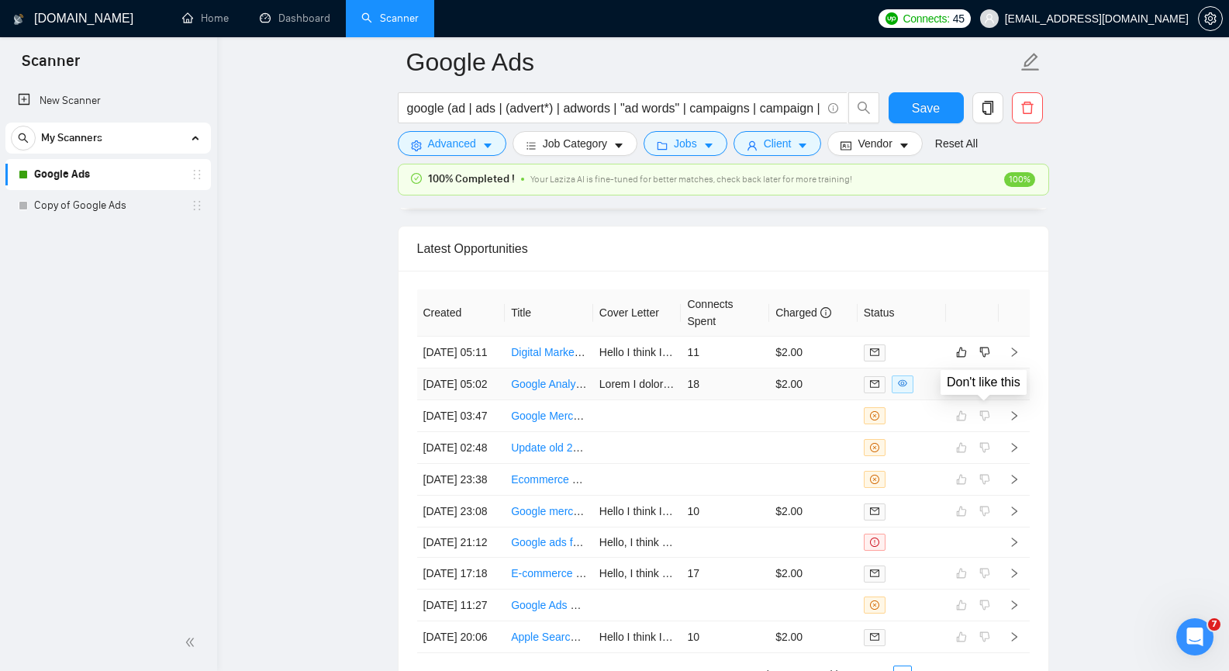
click at [989, 389] on icon "dislike" at bounding box center [985, 384] width 10 height 10
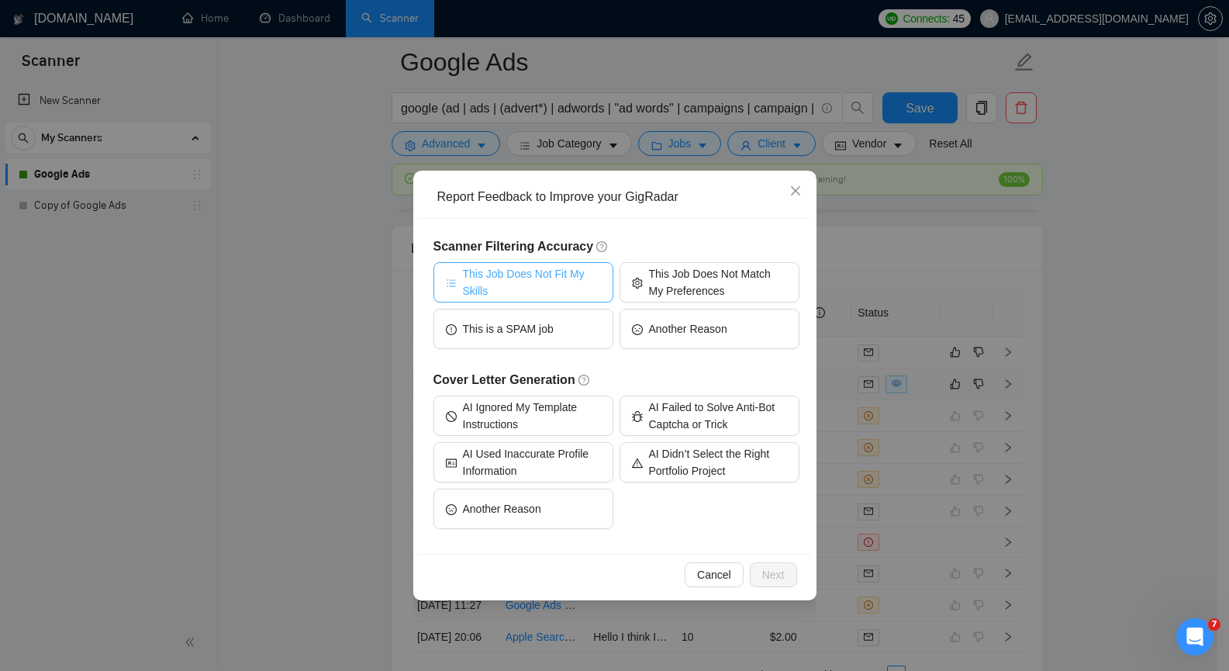
click at [540, 280] on span "This Job Does Not Fit My Skills" at bounding box center [532, 282] width 138 height 34
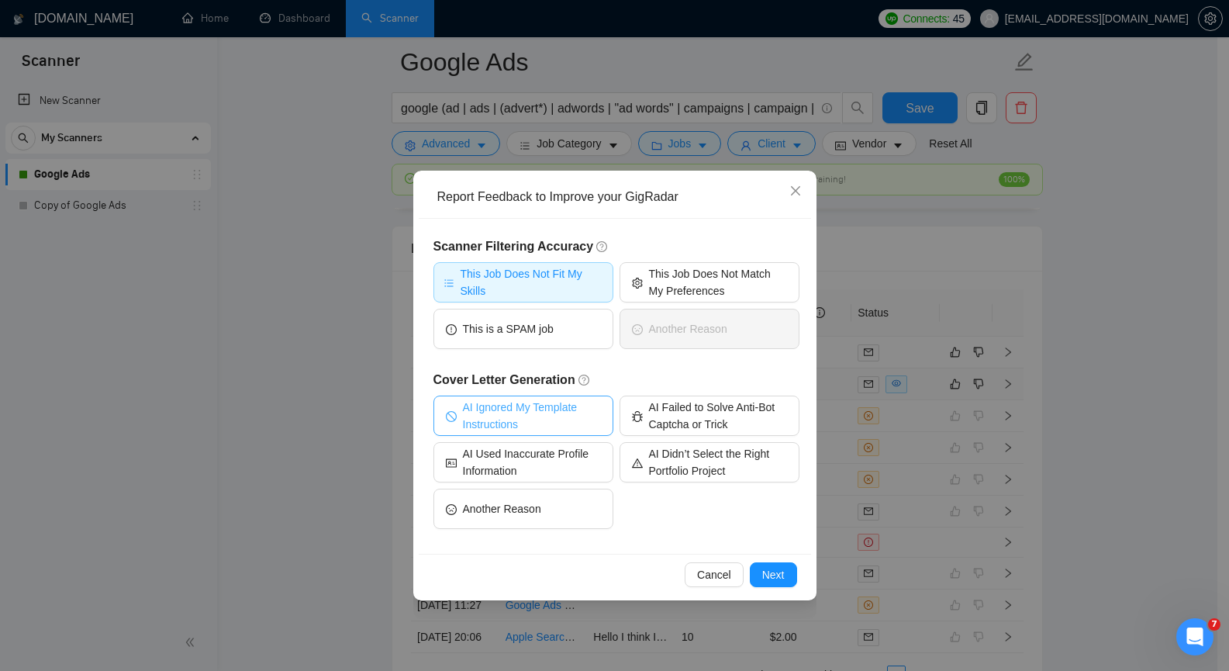
click at [583, 417] on span "AI Ignored My Template Instructions" at bounding box center [532, 416] width 138 height 34
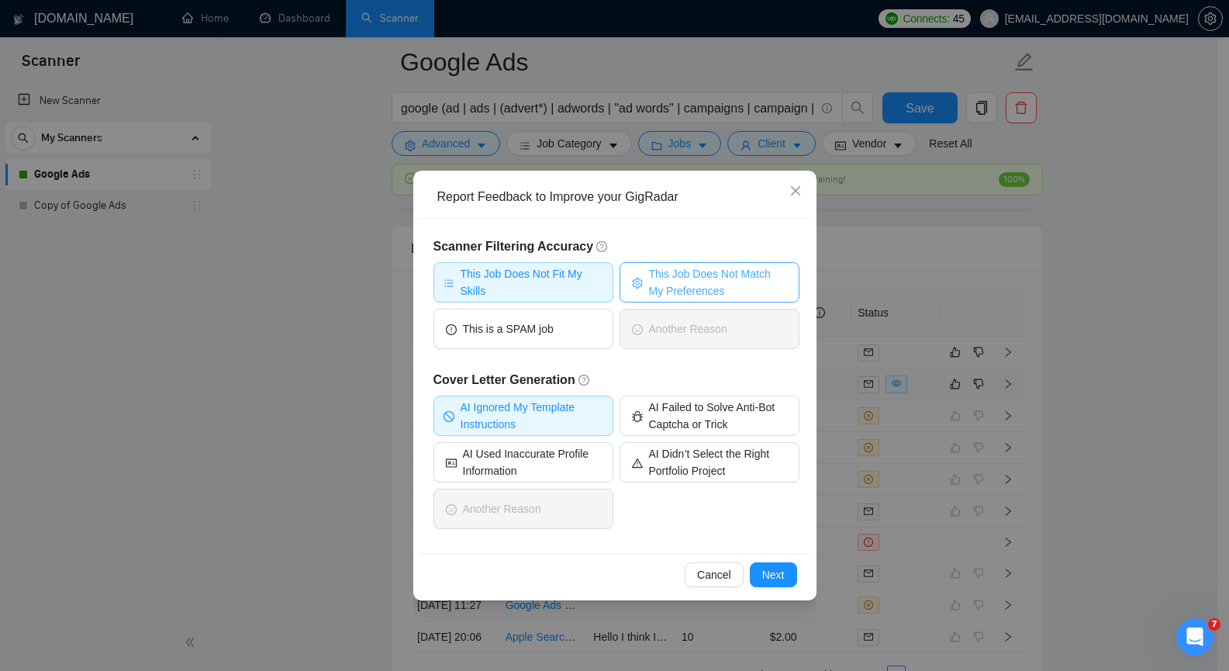
click at [772, 289] on span "This Job Does Not Match My Preferences" at bounding box center [718, 282] width 138 height 34
click at [769, 575] on span "Next" at bounding box center [773, 574] width 22 height 17
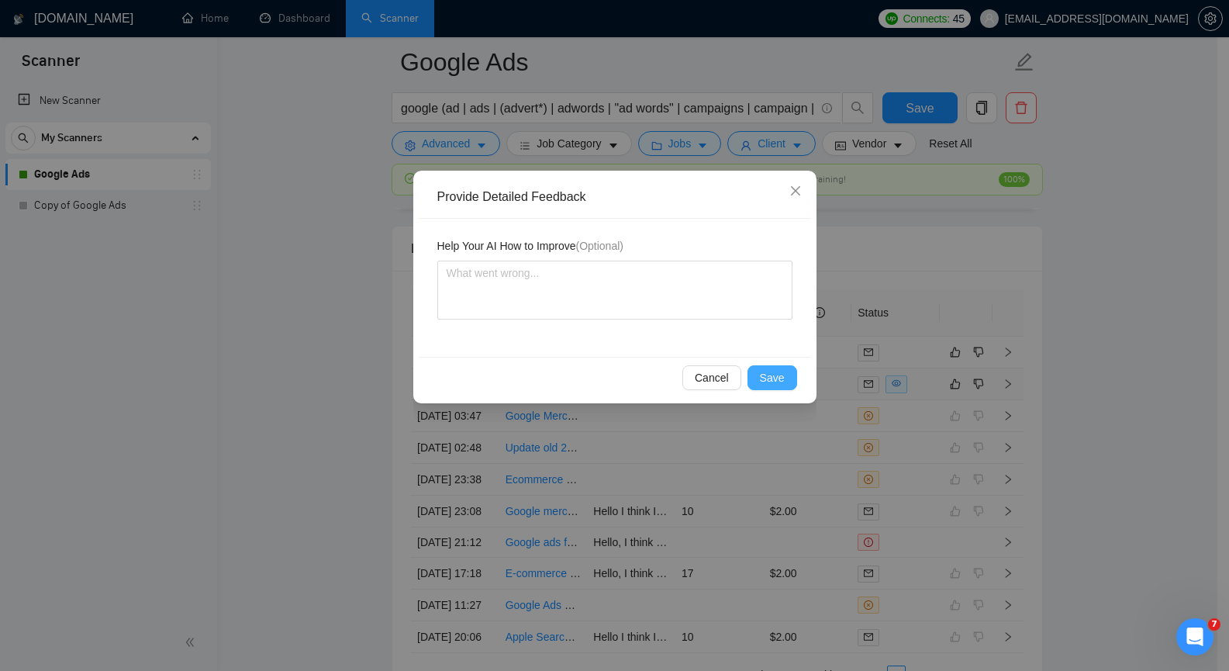
click at [779, 377] on span "Save" at bounding box center [772, 377] width 25 height 17
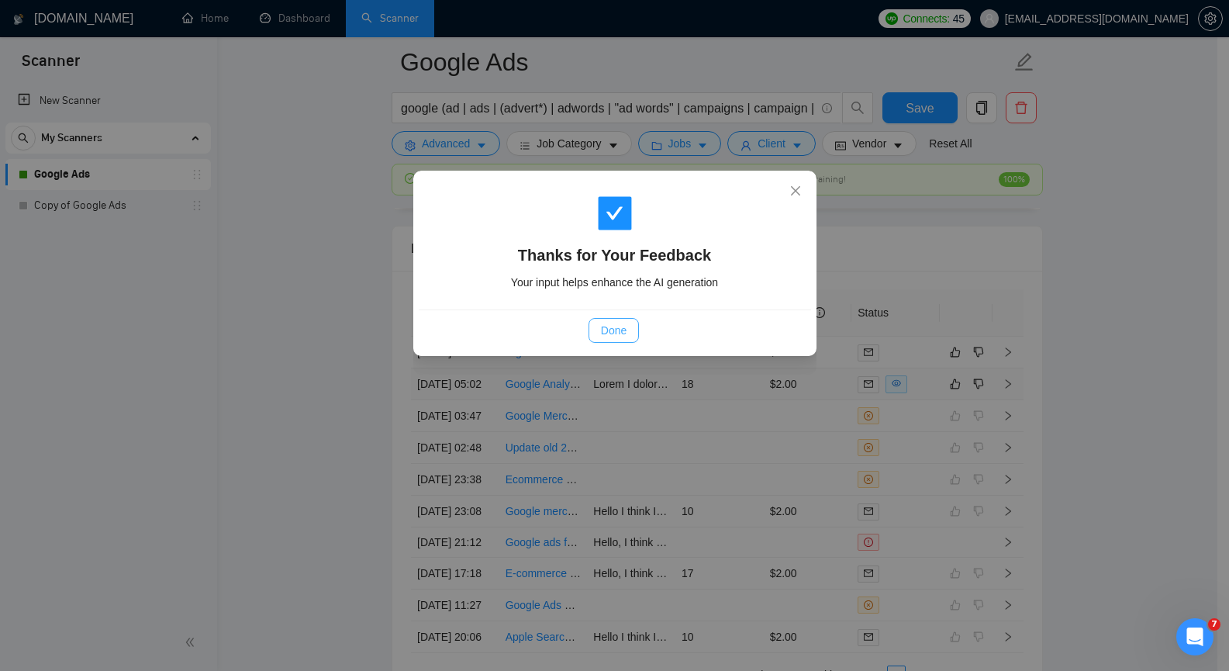
click at [617, 327] on span "Done" at bounding box center [614, 330] width 26 height 17
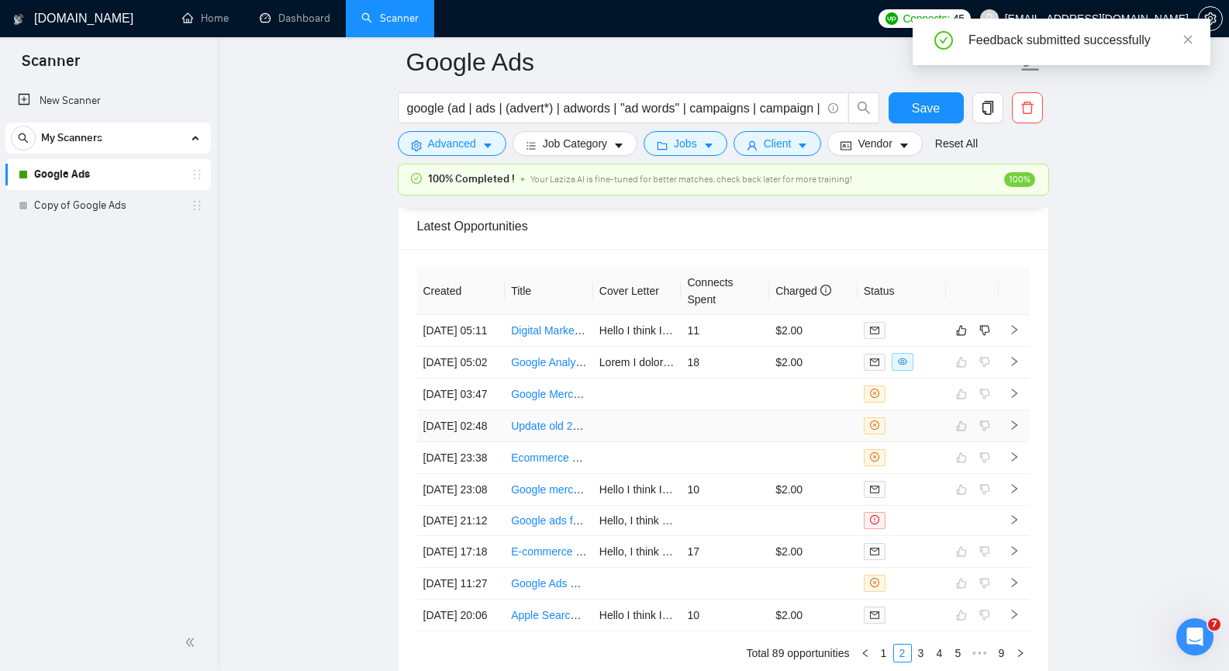
scroll to position [3595, 0]
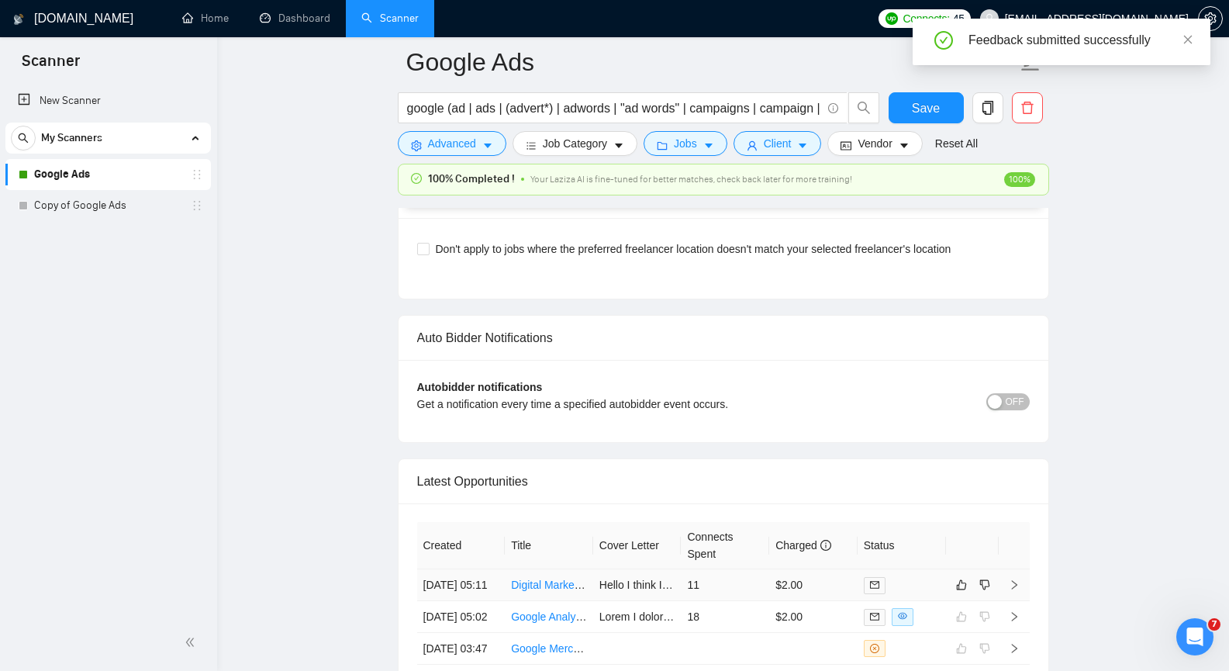
click at [1016, 590] on icon "right" at bounding box center [1014, 584] width 11 height 11
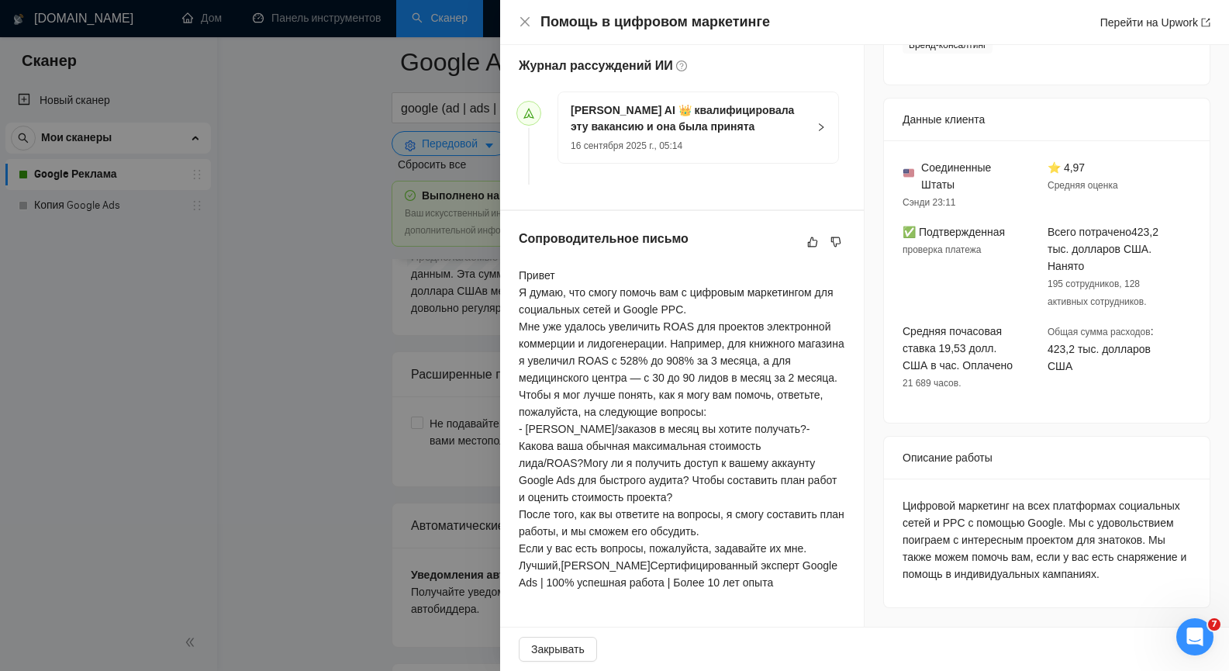
scroll to position [472, 0]
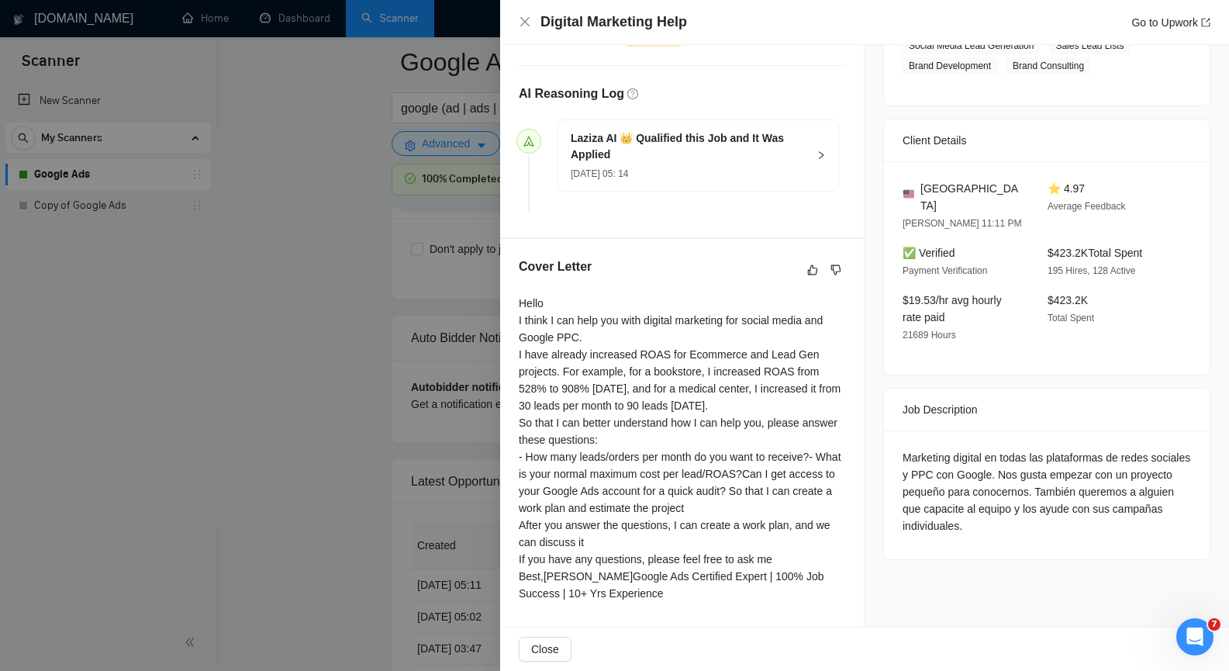
click at [920, 449] on div "Marketing digital en todas las plataformas de redes sociales y PPC con Google. …" at bounding box center [1047, 491] width 289 height 85
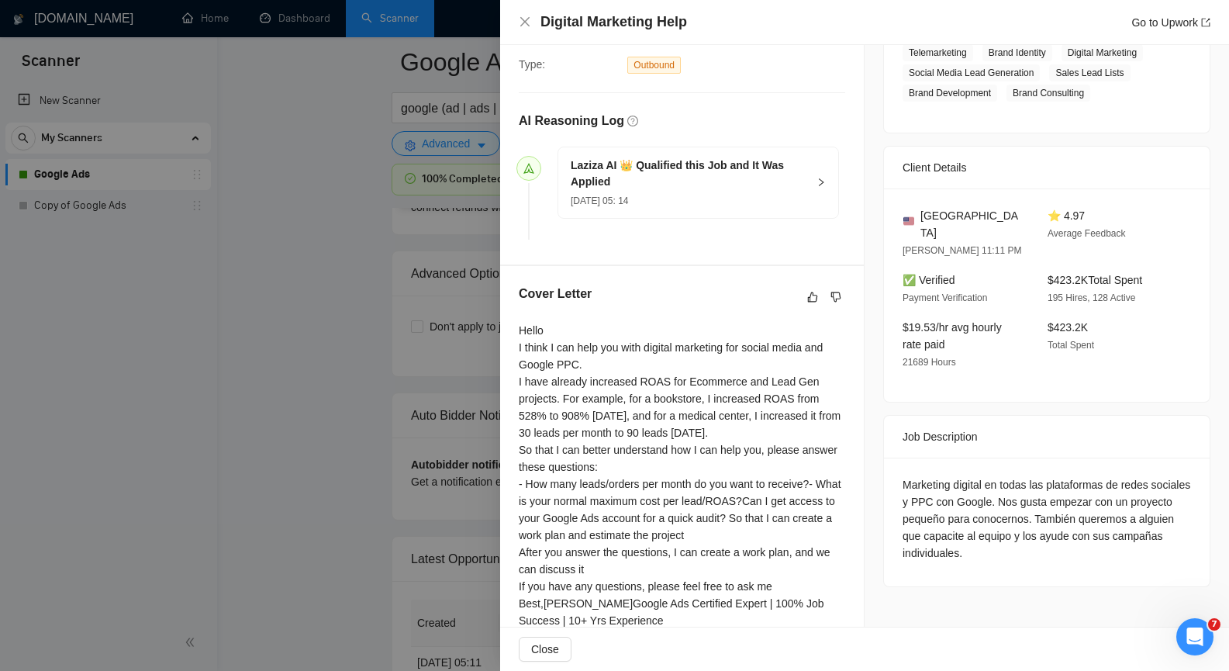
scroll to position [388, 0]
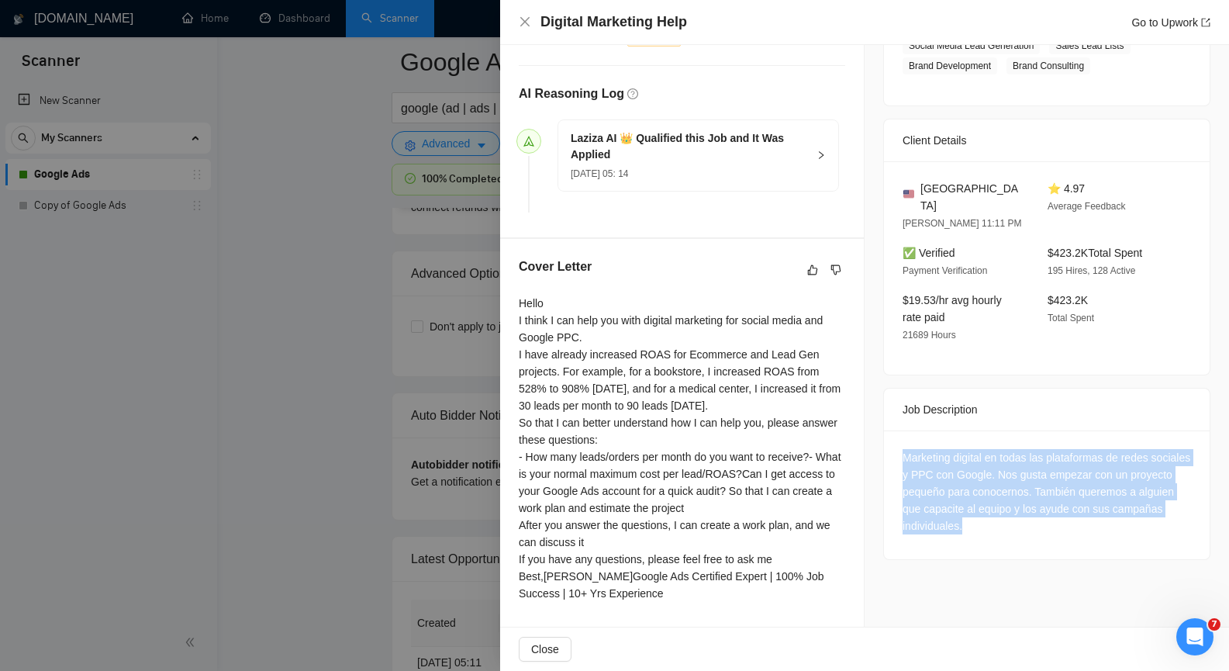
drag, startPoint x: 906, startPoint y: 418, endPoint x: 1037, endPoint y: 492, distance: 150.4
click at [1037, 492] on div "Marketing digital en todas las plataformas de redes sociales y PPC con Google. …" at bounding box center [1047, 494] width 326 height 129
copy div "Marketing digital en todas las plataformas de redes sociales y PPC con Google. …"
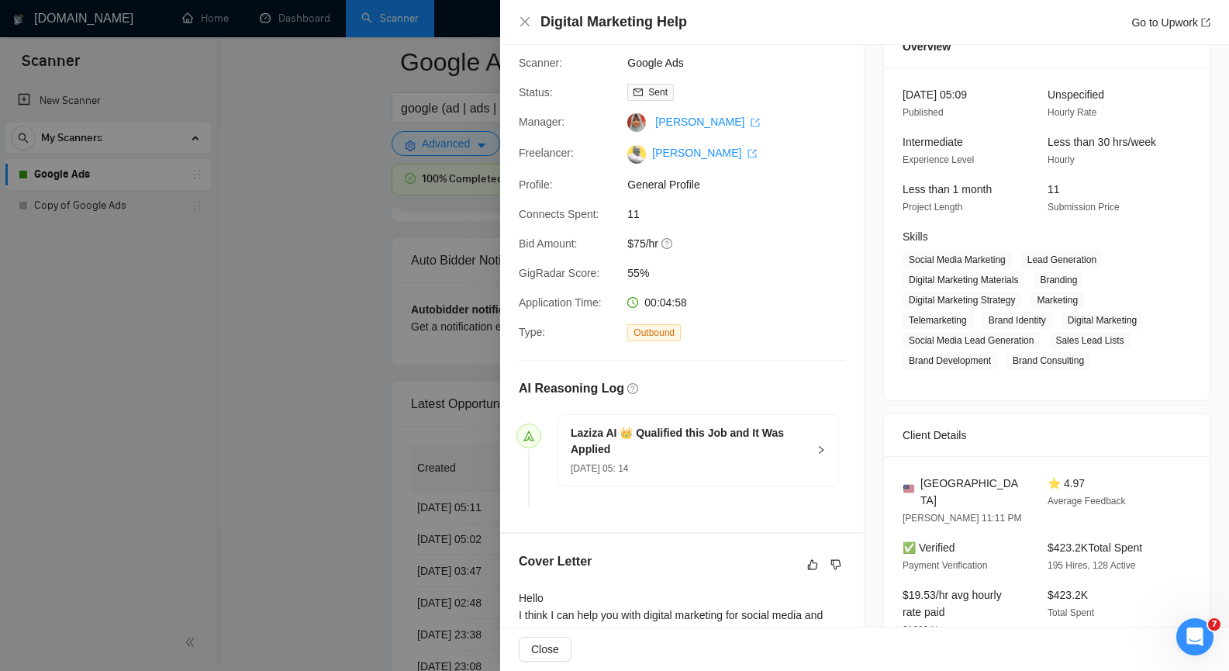
scroll to position [73, 0]
click at [524, 22] on icon "close" at bounding box center [525, 22] width 12 height 12
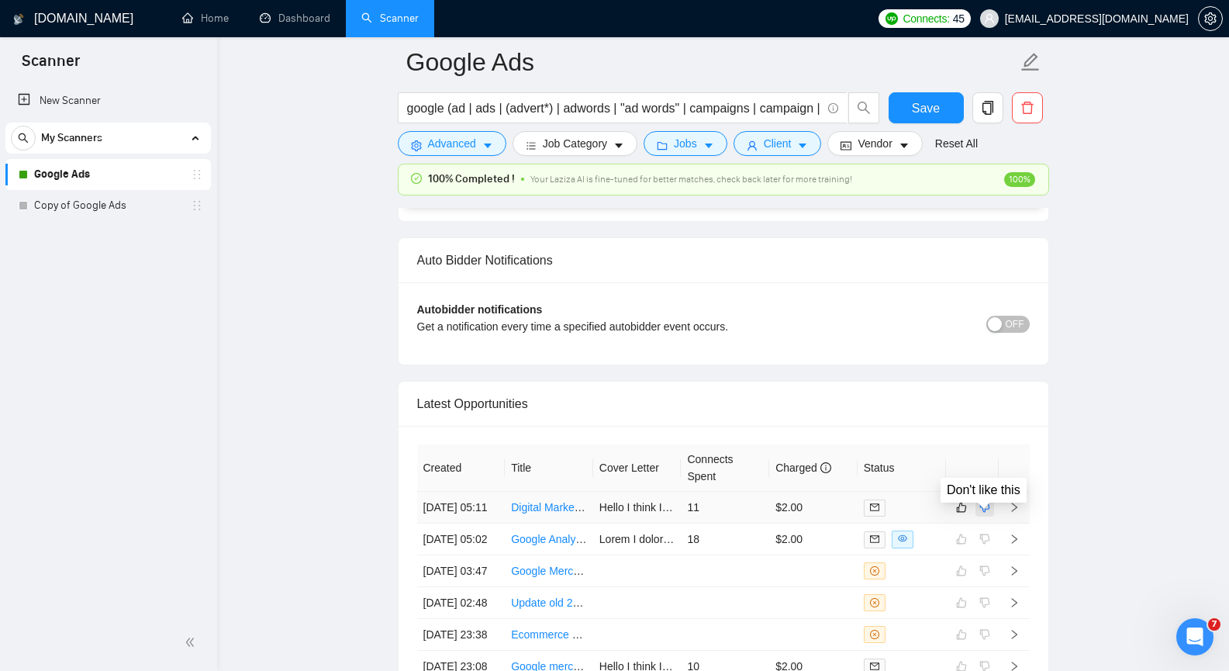
click at [984, 513] on icon "dislike" at bounding box center [985, 507] width 11 height 12
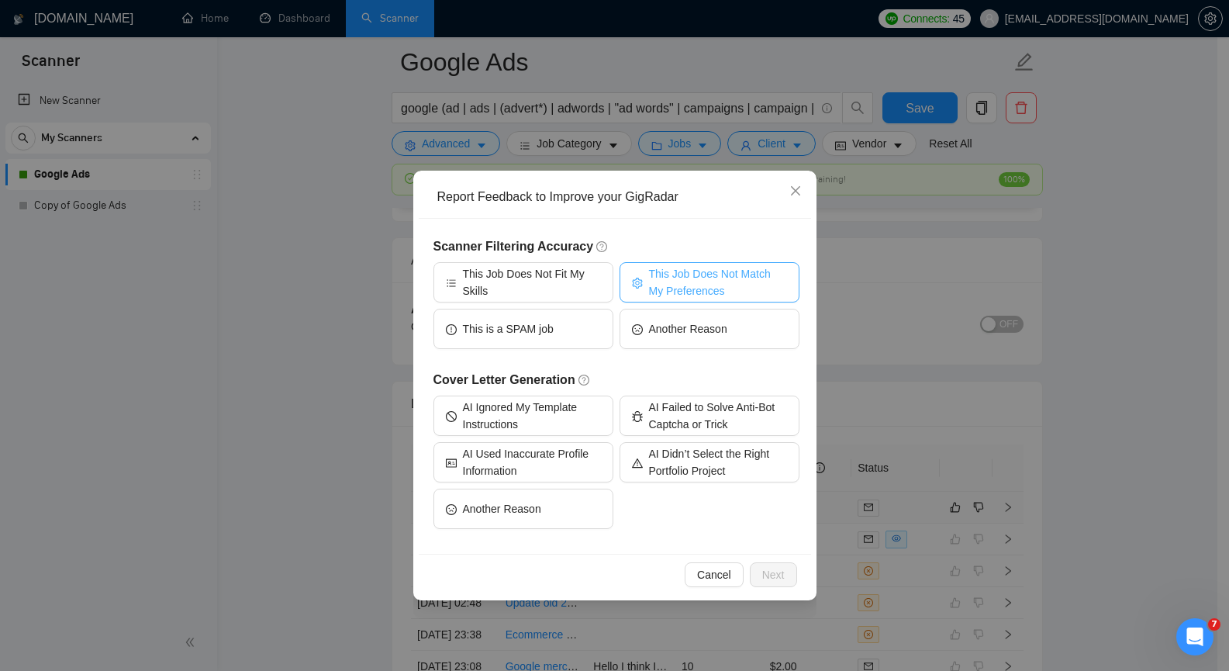
click at [755, 291] on span "This Job Does Not Match My Preferences" at bounding box center [718, 282] width 138 height 34
click at [776, 572] on span "Next" at bounding box center [773, 574] width 22 height 17
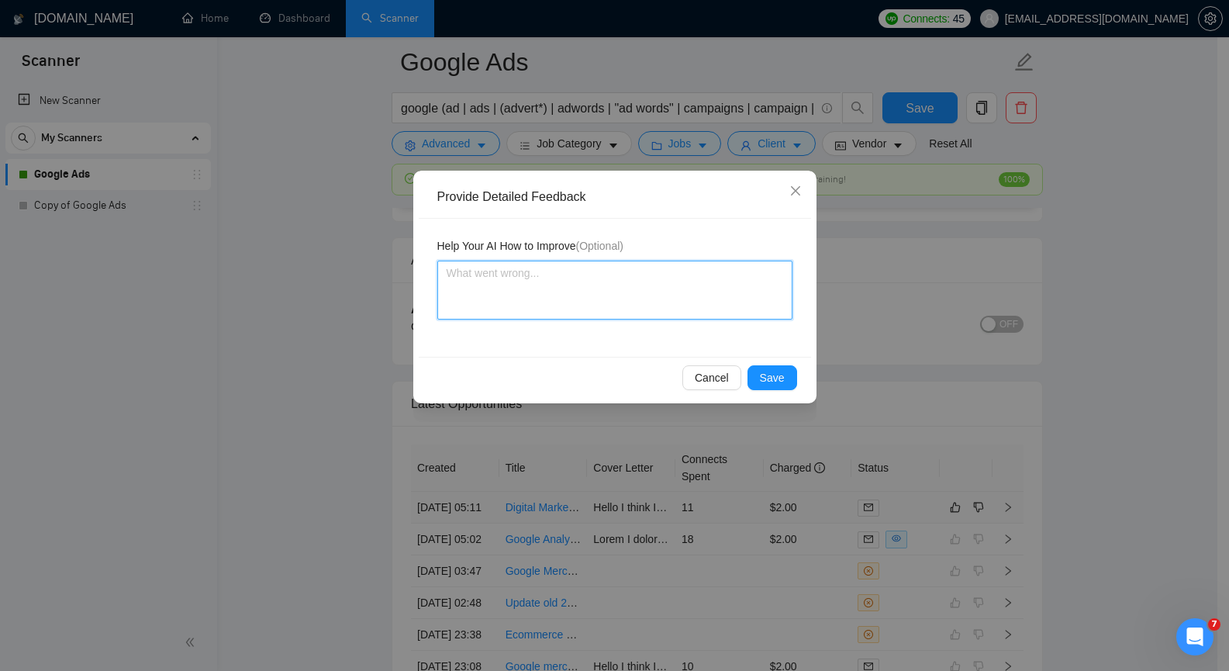
click at [670, 292] on textarea at bounding box center [614, 290] width 355 height 59
paste textarea "In addition to Google Ads services, the client wants team training. I don't wan…"
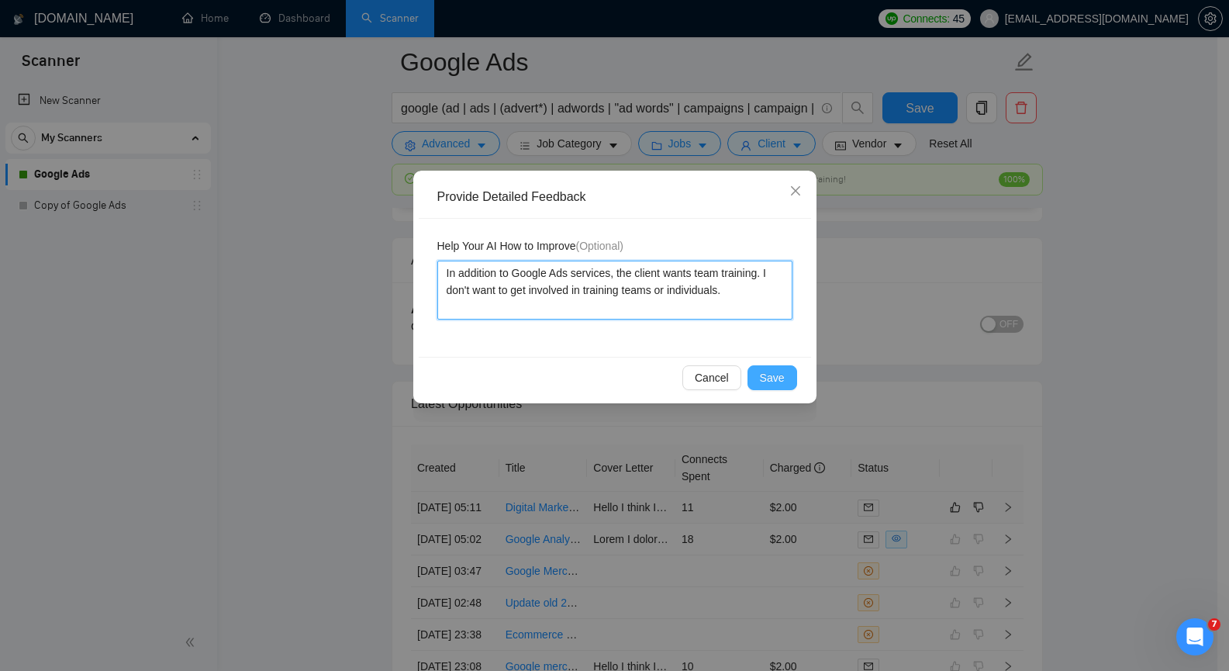
type textarea "In addition to Google Ads services, the client wants team training. I don't wan…"
click at [773, 375] on span "Save" at bounding box center [772, 377] width 25 height 17
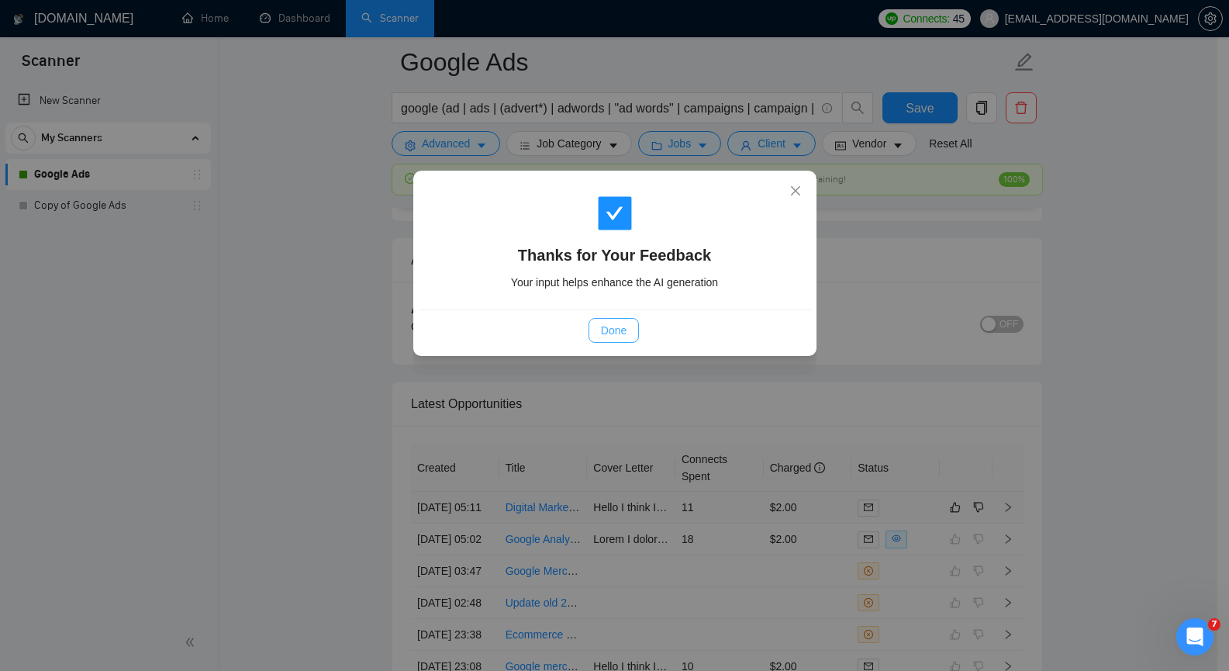
drag, startPoint x: 596, startPoint y: 329, endPoint x: 617, endPoint y: 327, distance: 21.1
click at [596, 329] on button "Done" at bounding box center [614, 330] width 50 height 25
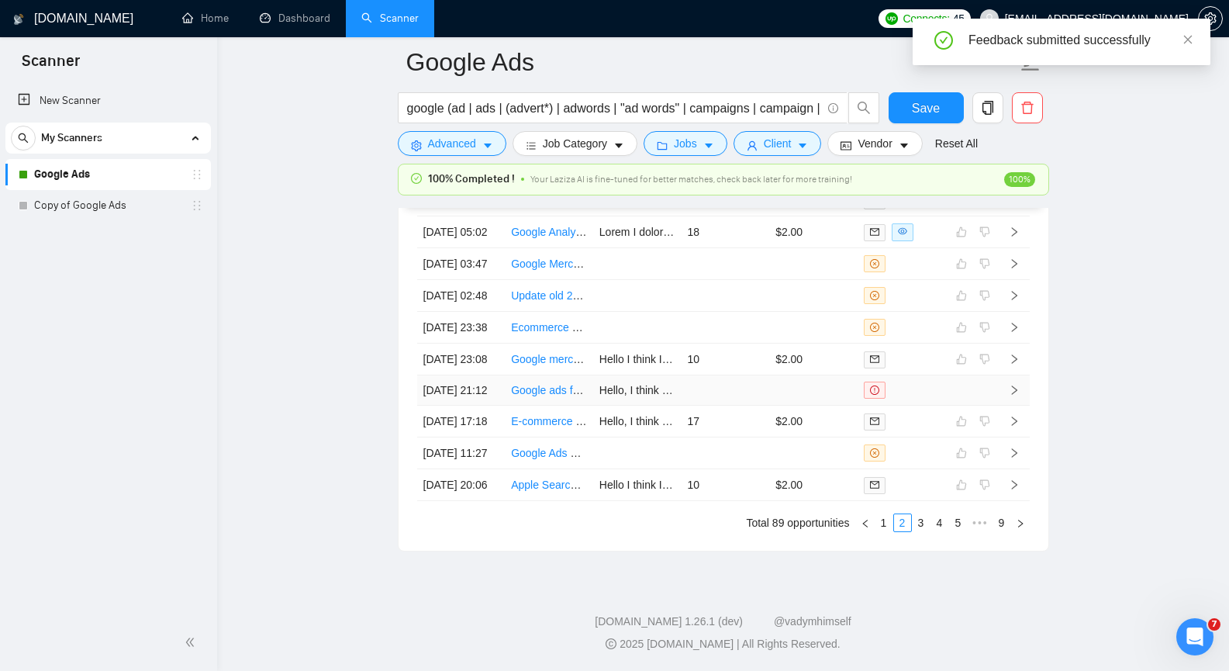
scroll to position [4138, 0]
click at [882, 518] on link "1" at bounding box center [884, 522] width 17 height 17
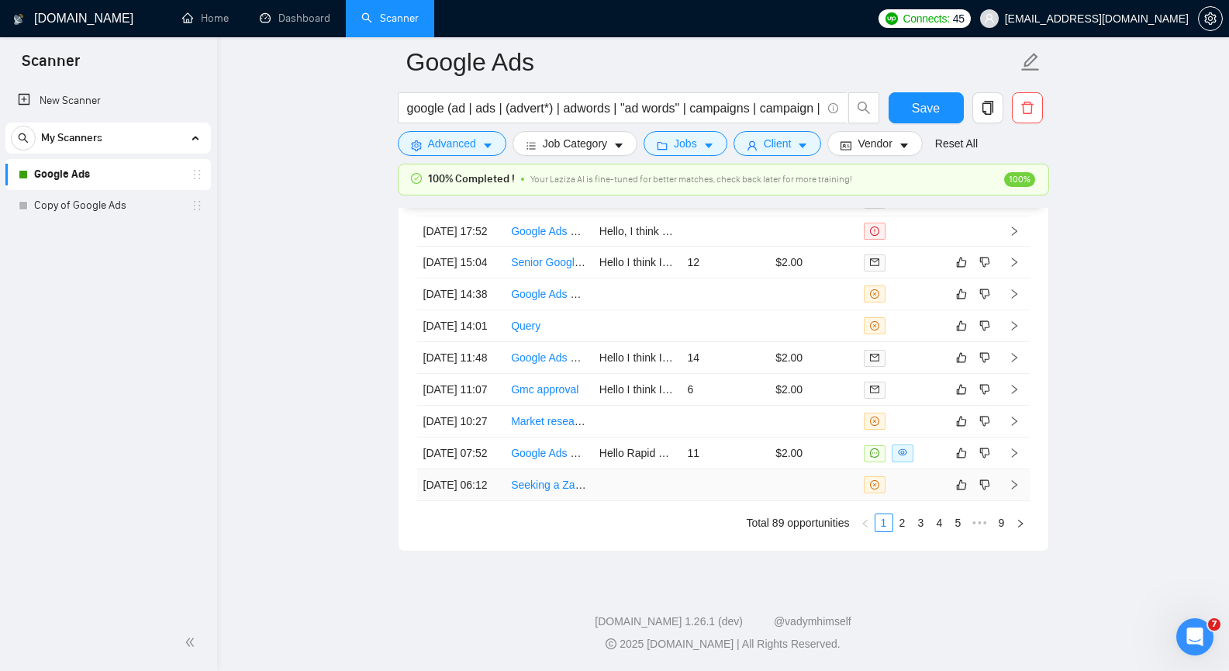
click at [1013, 479] on icon "right" at bounding box center [1014, 484] width 11 height 11
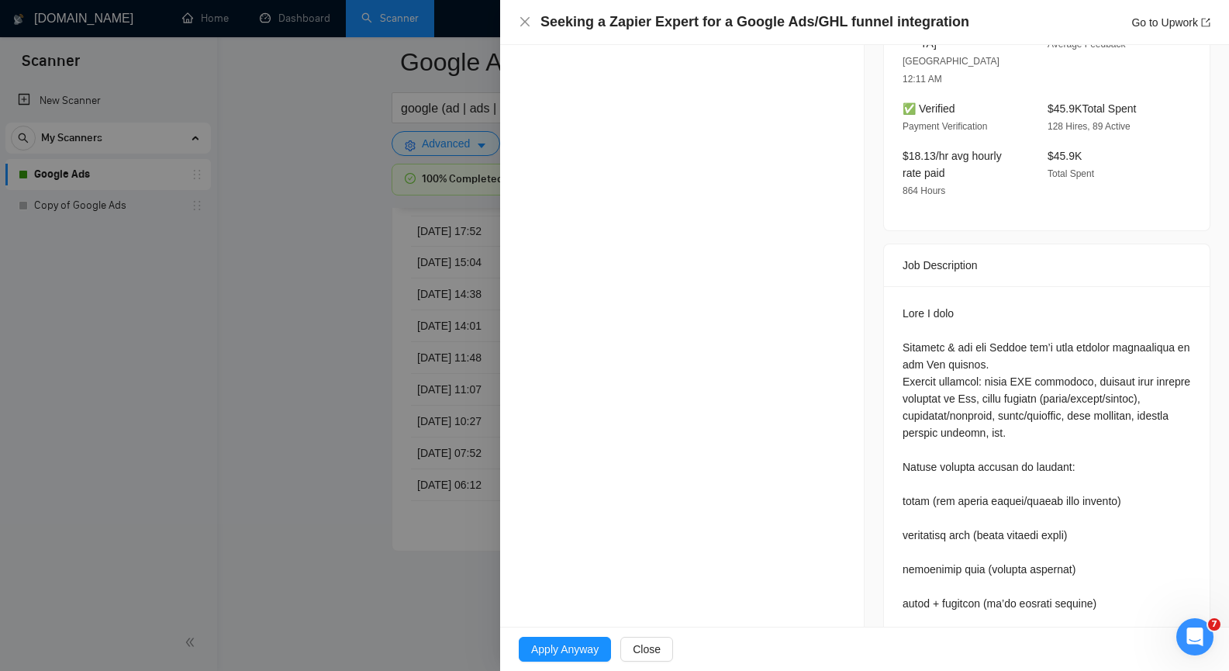
scroll to position [538, 0]
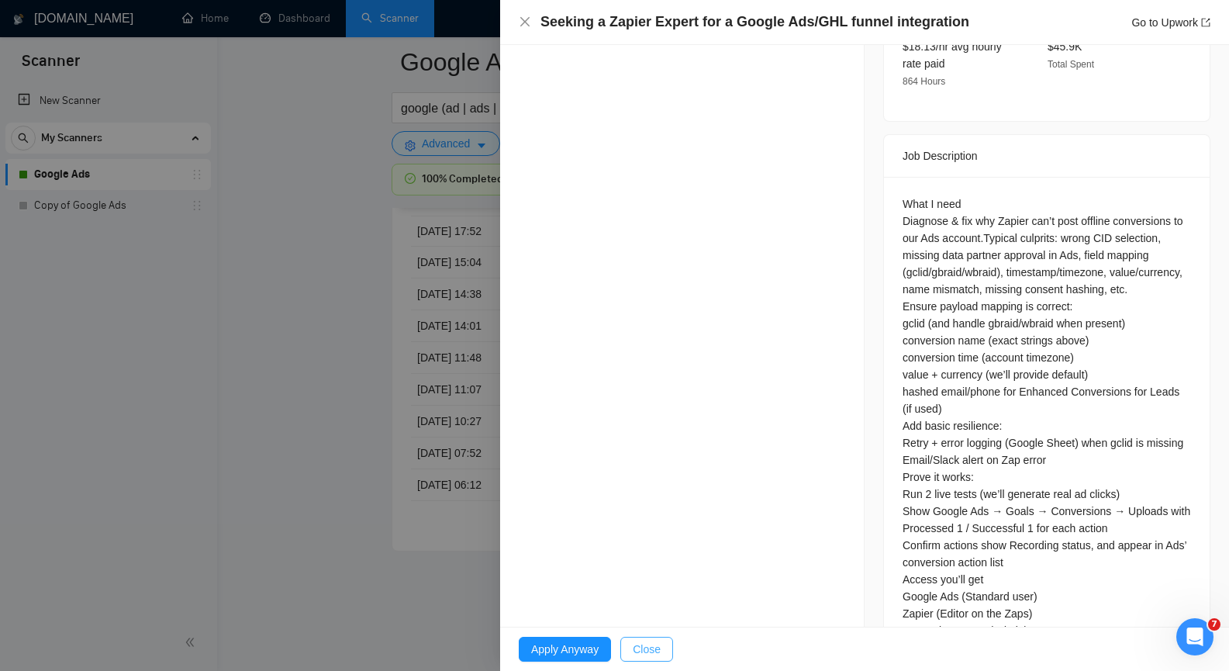
click at [638, 648] on span "Close" at bounding box center [647, 649] width 28 height 17
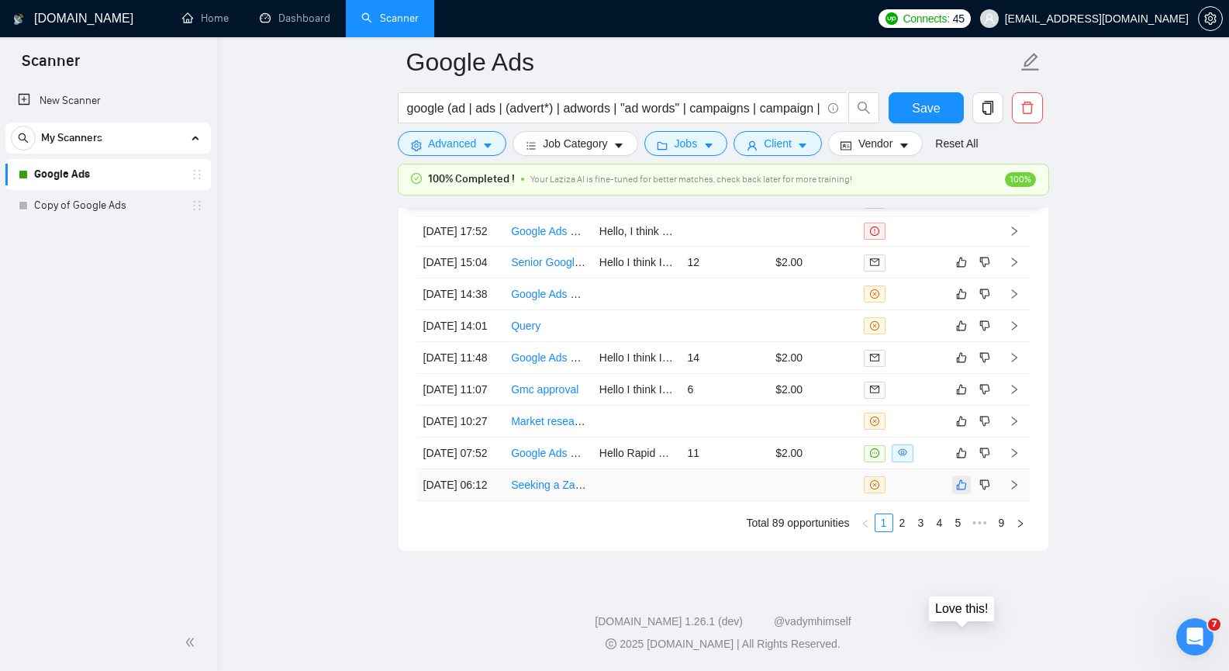
click at [967, 475] on button "button" at bounding box center [961, 484] width 19 height 19
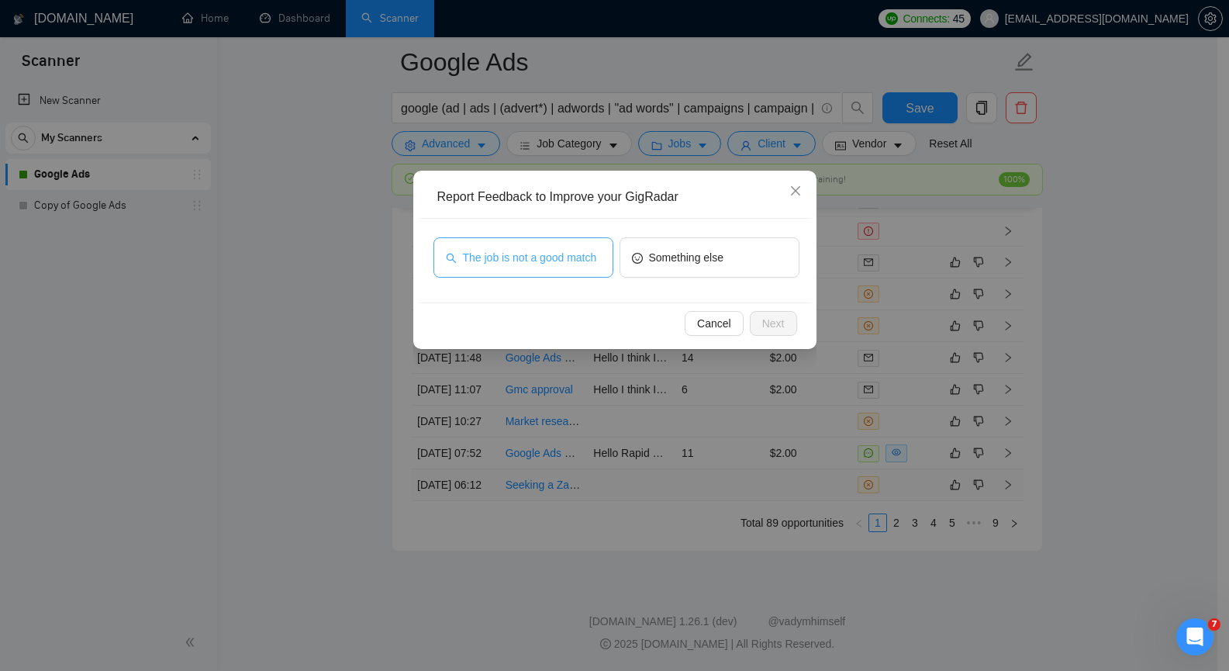
click at [551, 258] on span "The job is not a good match" at bounding box center [530, 257] width 134 height 17
click at [762, 319] on span "Next" at bounding box center [773, 323] width 22 height 17
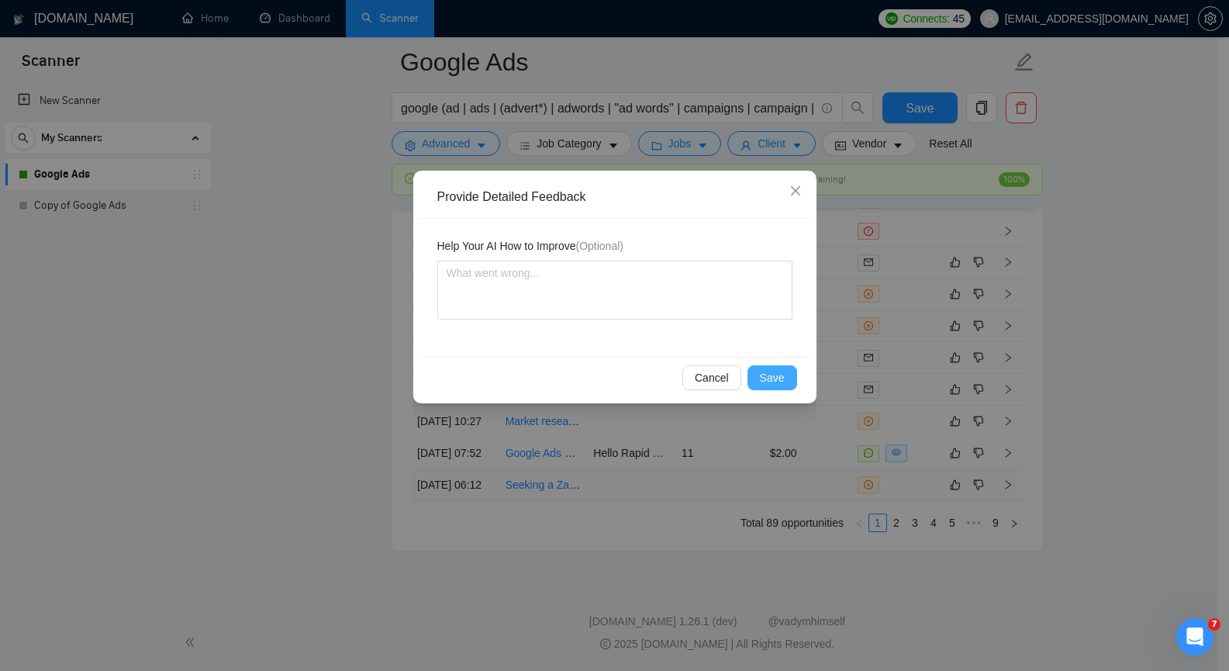
click at [779, 379] on span "Save" at bounding box center [772, 377] width 25 height 17
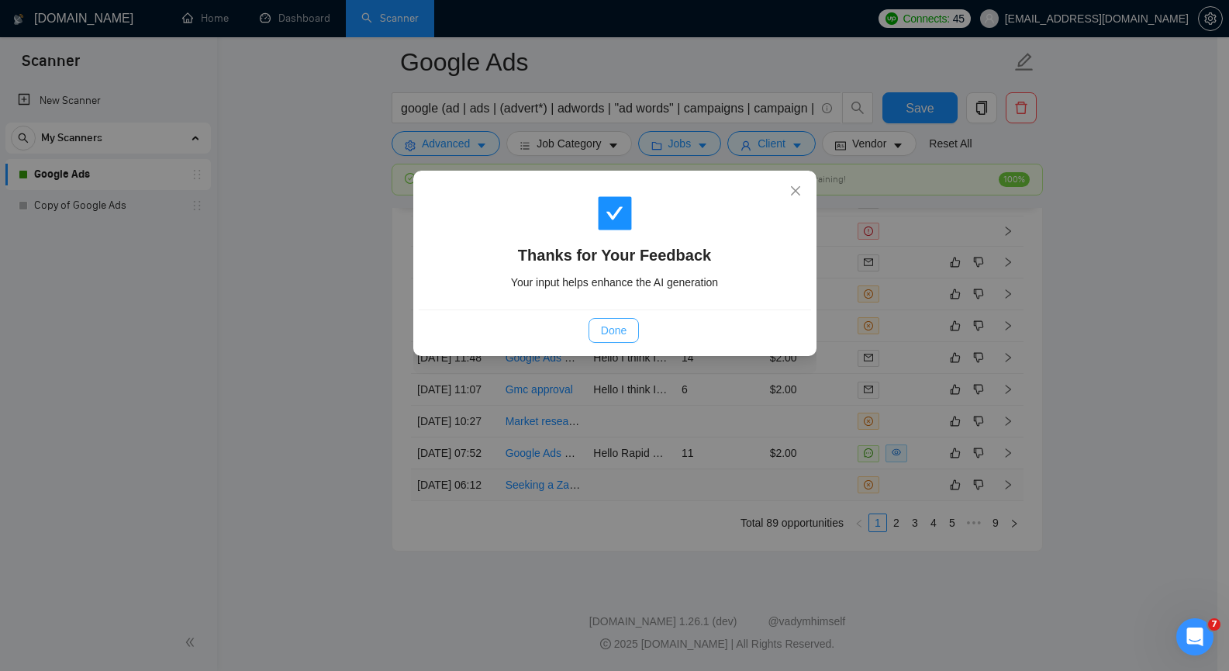
click at [609, 330] on span "Done" at bounding box center [614, 330] width 26 height 17
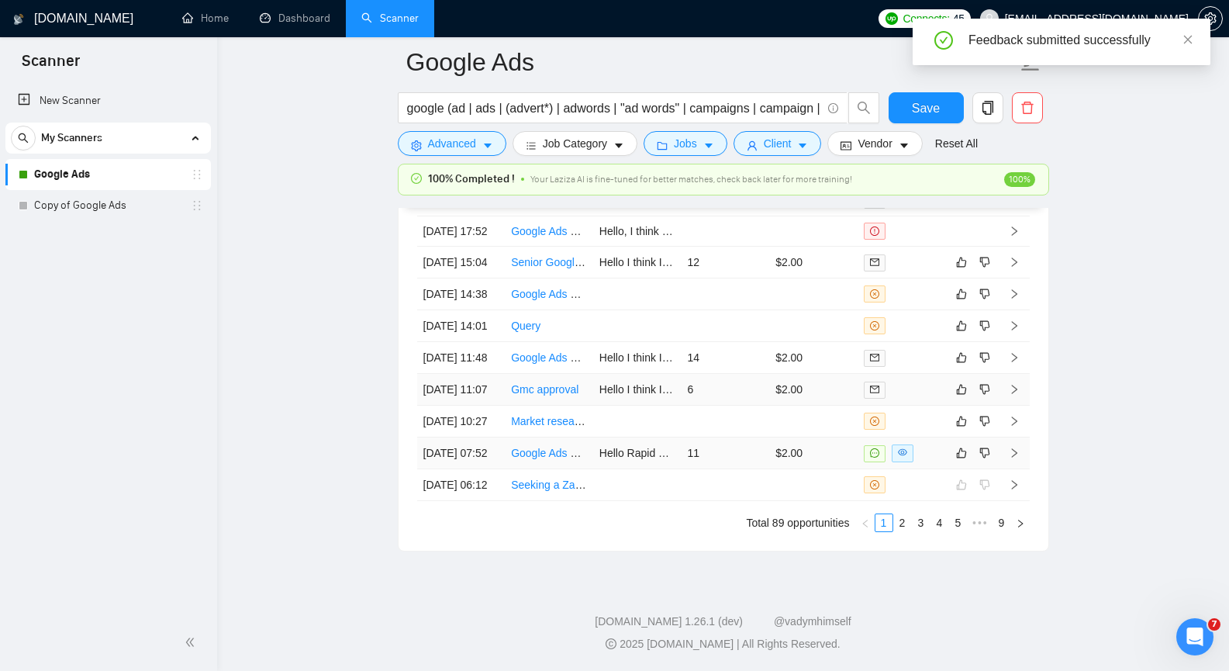
scroll to position [4138, 0]
click at [965, 447] on icon "like" at bounding box center [961, 453] width 11 height 12
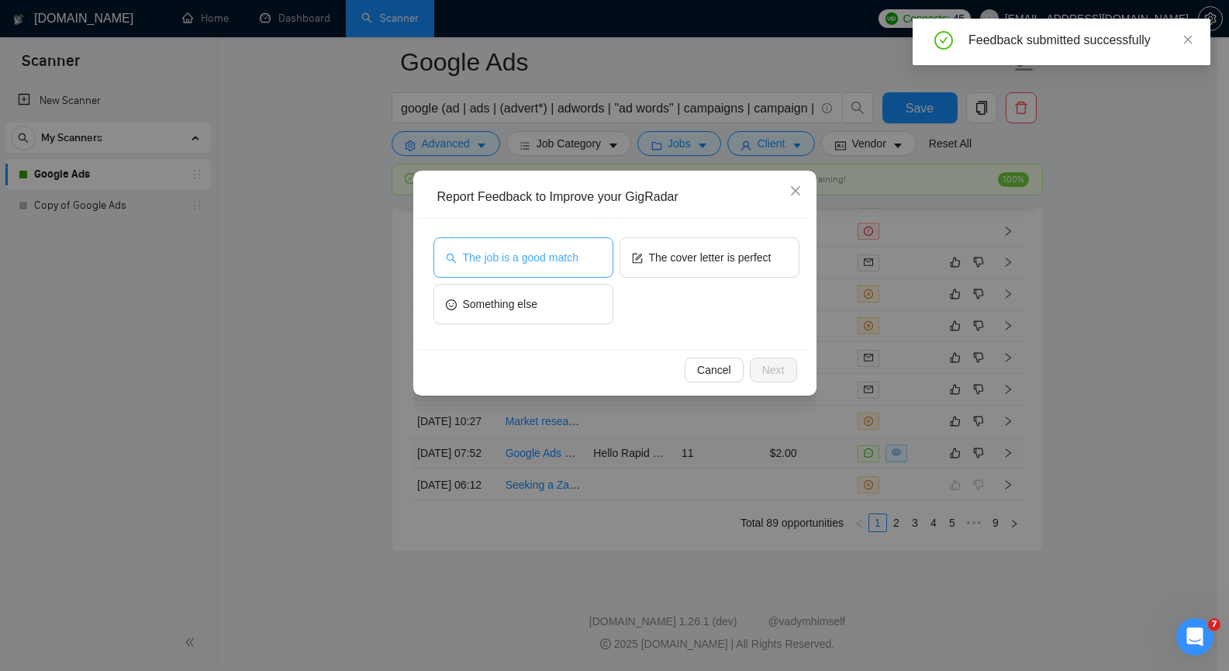
click at [536, 262] on span "The job is a good match" at bounding box center [521, 257] width 116 height 17
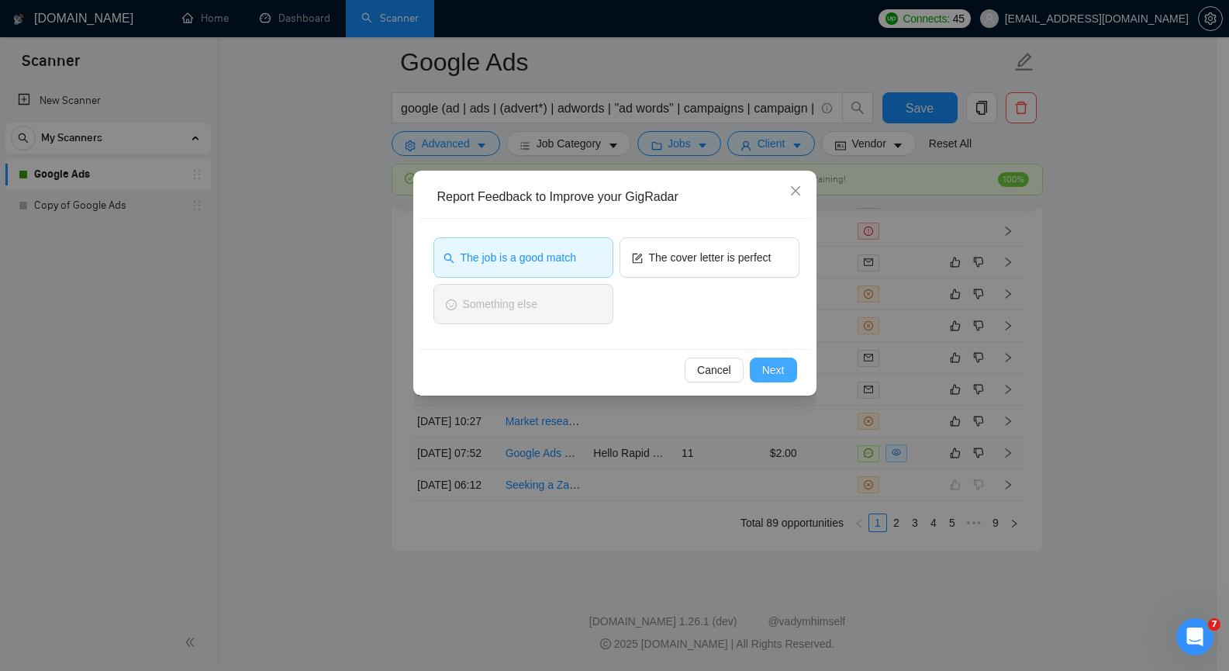
click at [779, 364] on span "Next" at bounding box center [773, 369] width 22 height 17
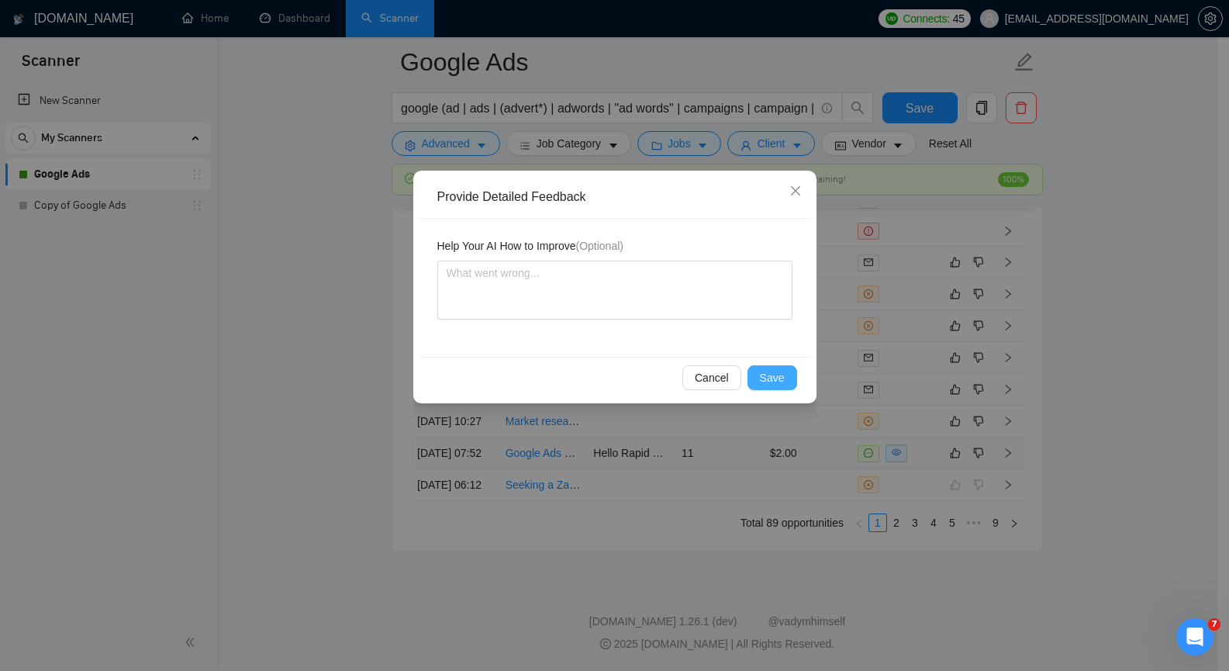
click at [774, 383] on span "Save" at bounding box center [772, 377] width 25 height 17
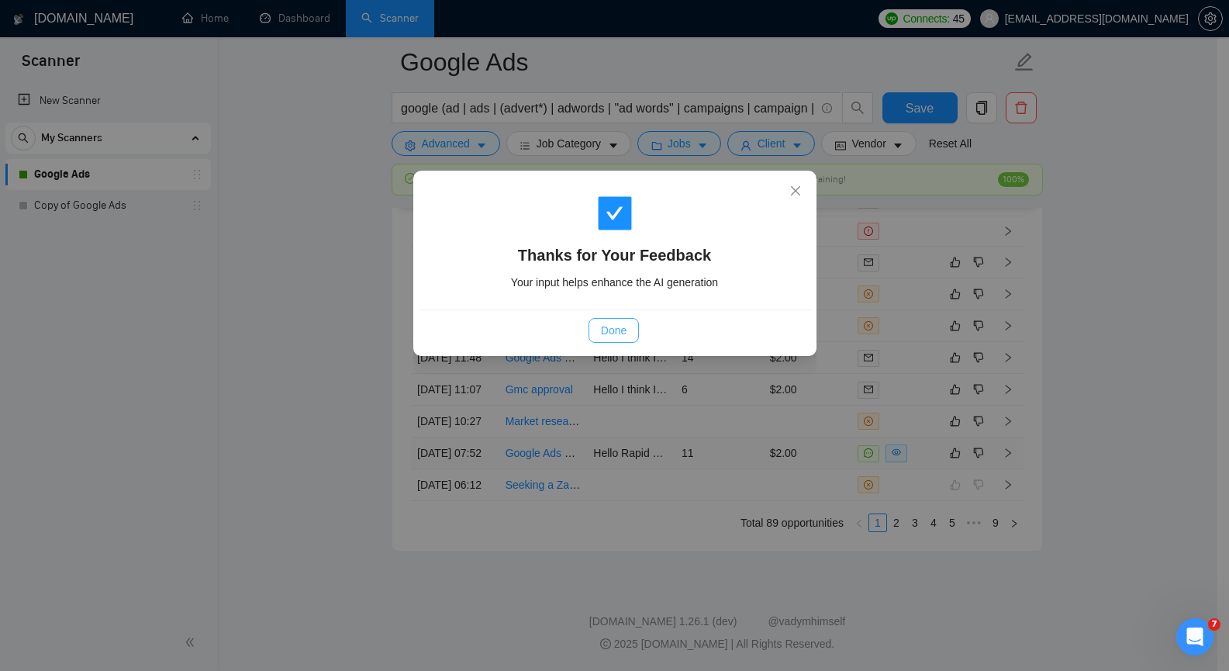
drag, startPoint x: 606, startPoint y: 320, endPoint x: 640, endPoint y: 326, distance: 34.7
click at [606, 320] on button "Done" at bounding box center [614, 330] width 50 height 25
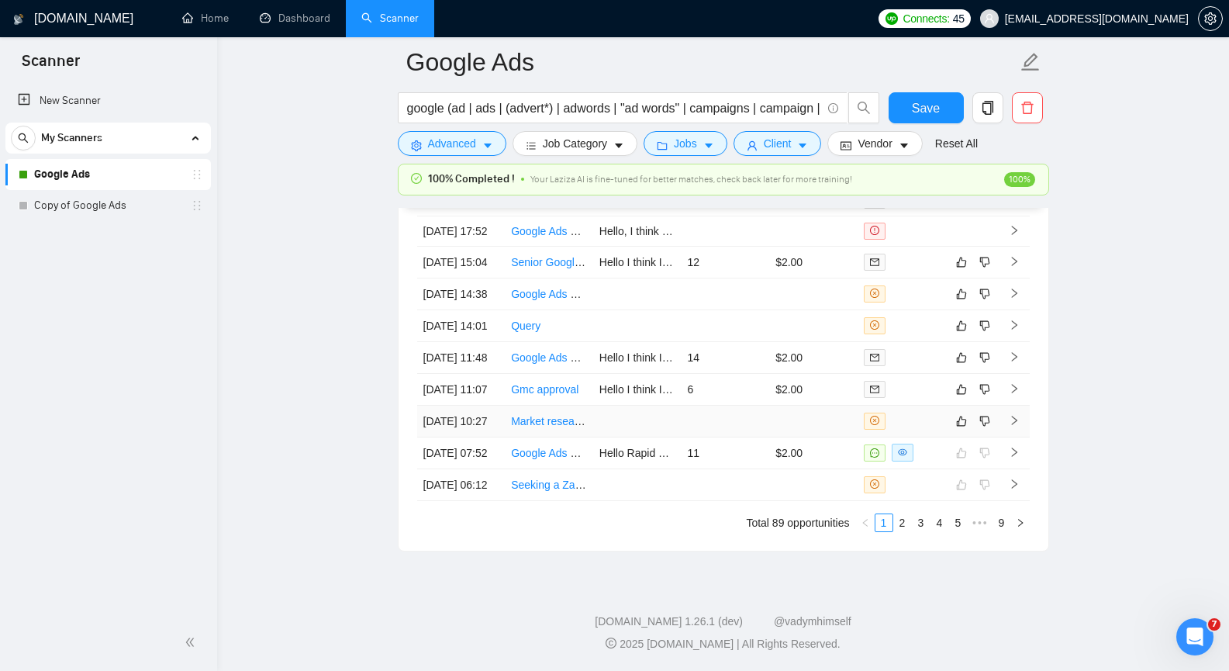
scroll to position [3979, 0]
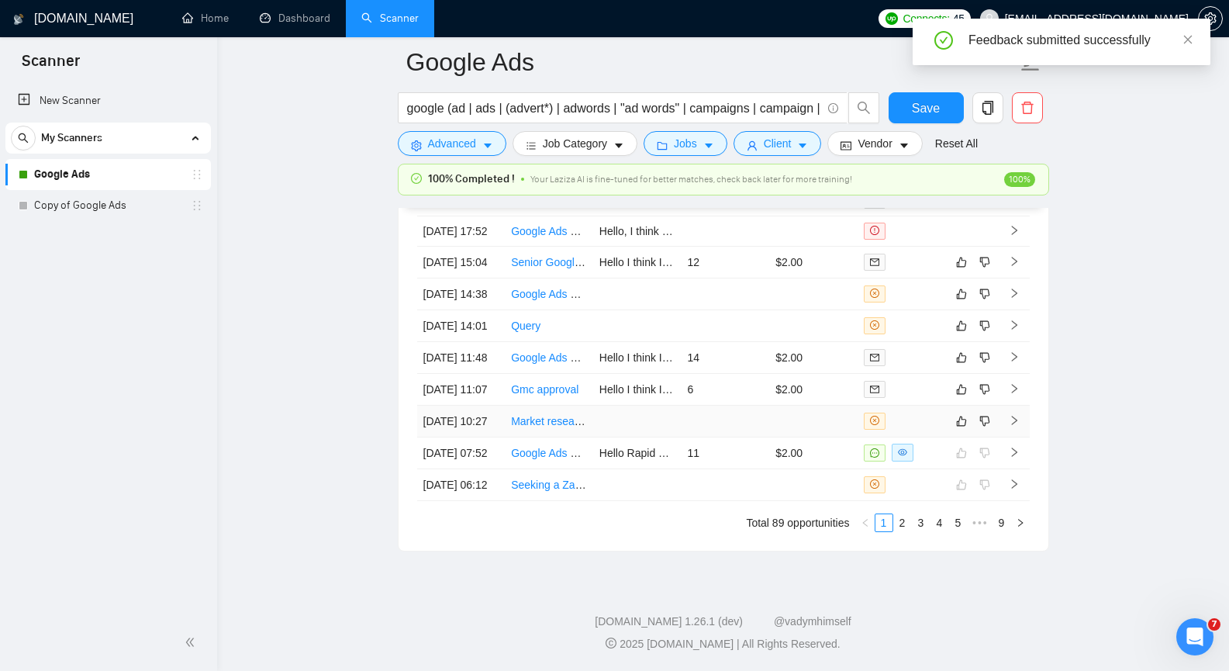
click at [1011, 415] on icon "right" at bounding box center [1014, 420] width 11 height 11
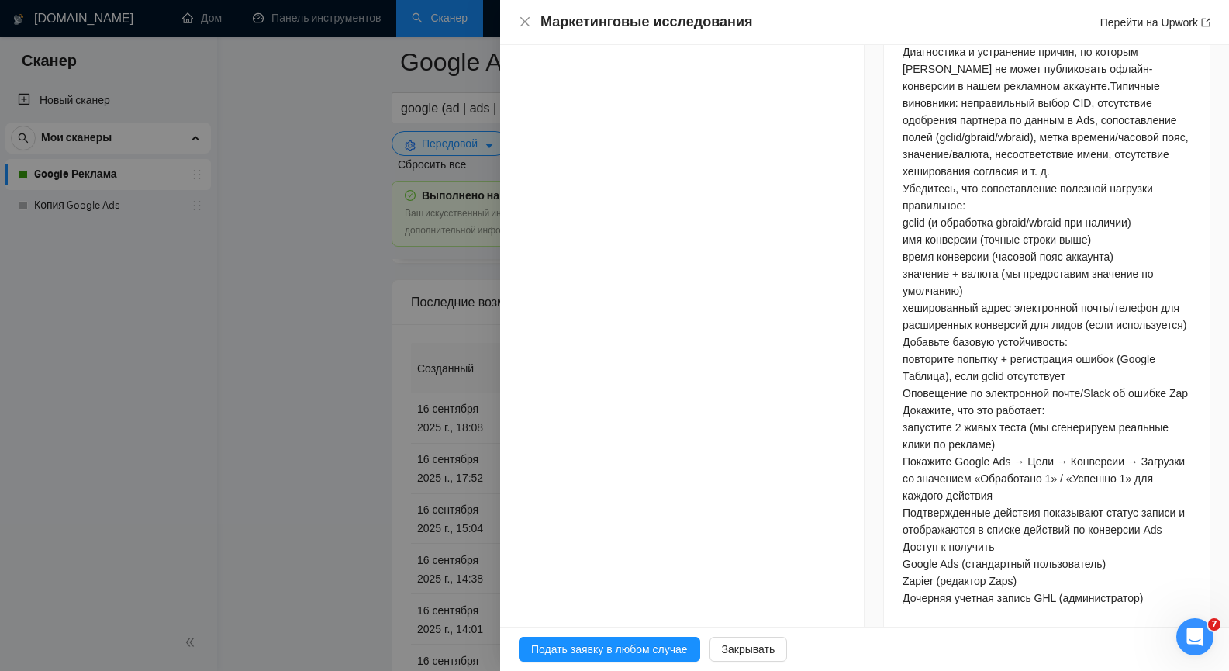
scroll to position [1624, 0]
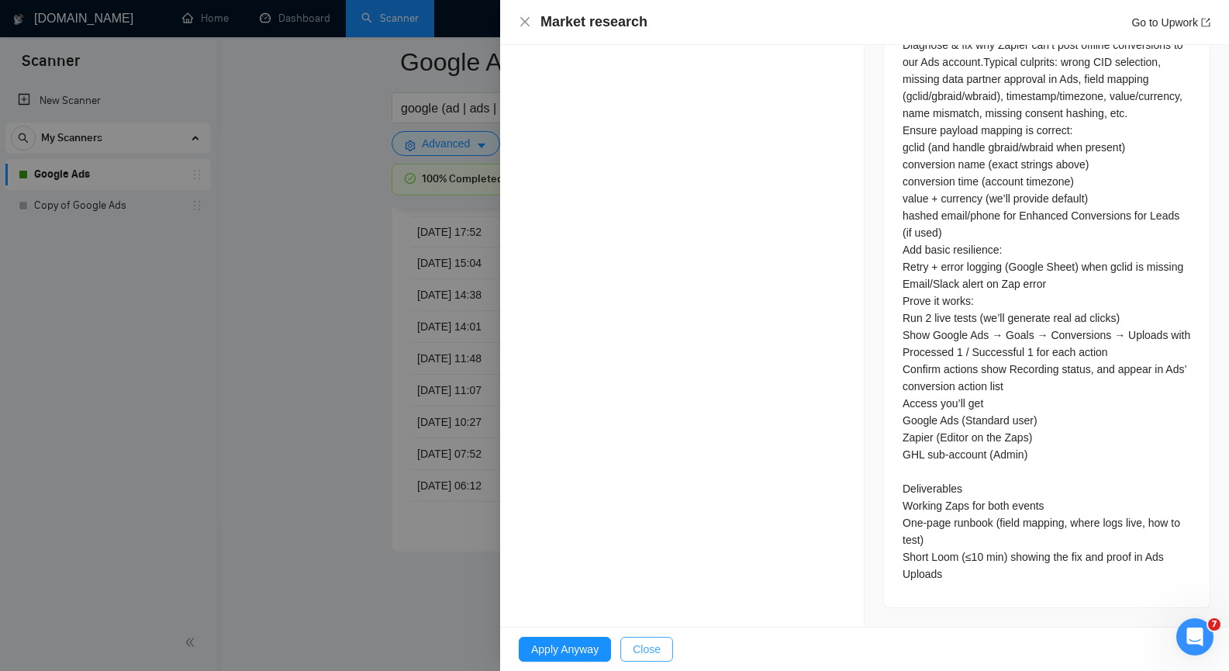
drag, startPoint x: 649, startPoint y: 649, endPoint x: 657, endPoint y: 645, distance: 8.7
click at [649, 649] on span "Close" at bounding box center [647, 649] width 28 height 17
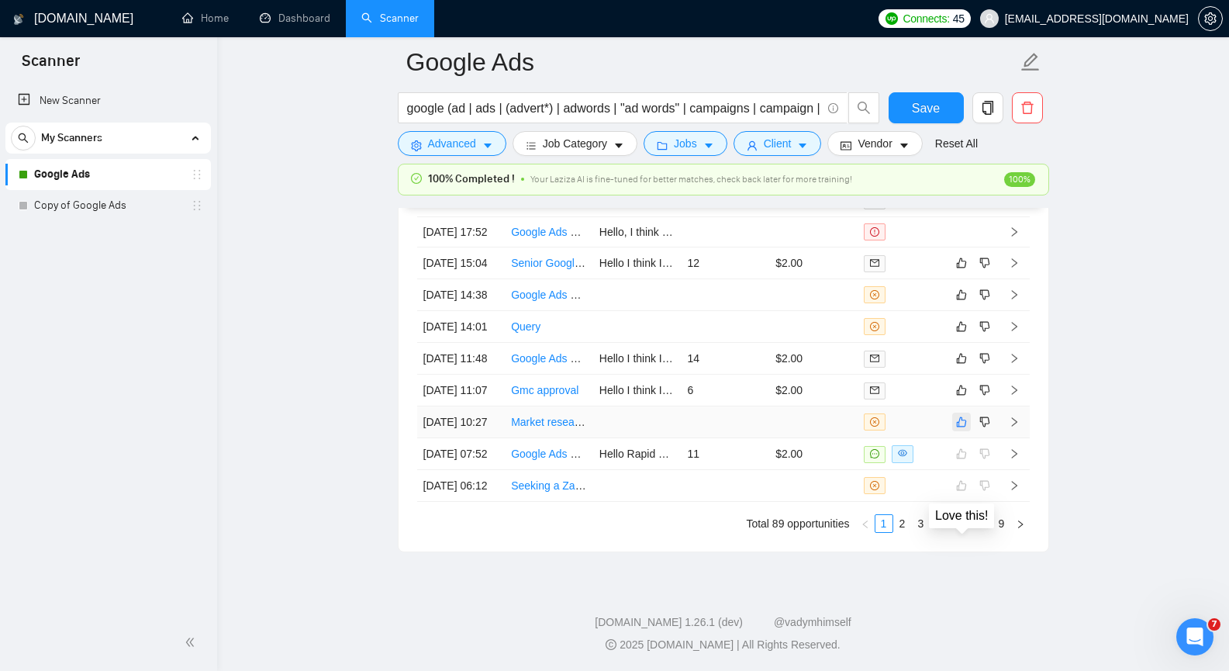
click at [961, 428] on icon "like" at bounding box center [961, 422] width 11 height 12
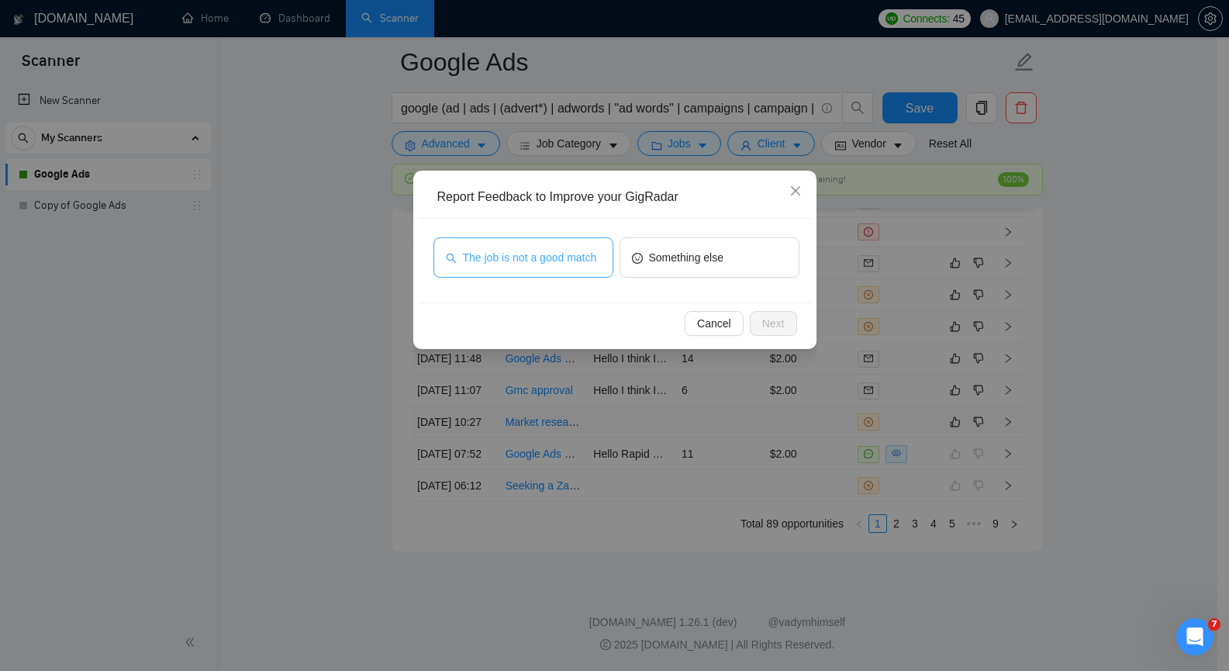
click at [568, 259] on span "The job is not a good match" at bounding box center [530, 257] width 134 height 17
click at [787, 327] on button "Next" at bounding box center [773, 323] width 47 height 25
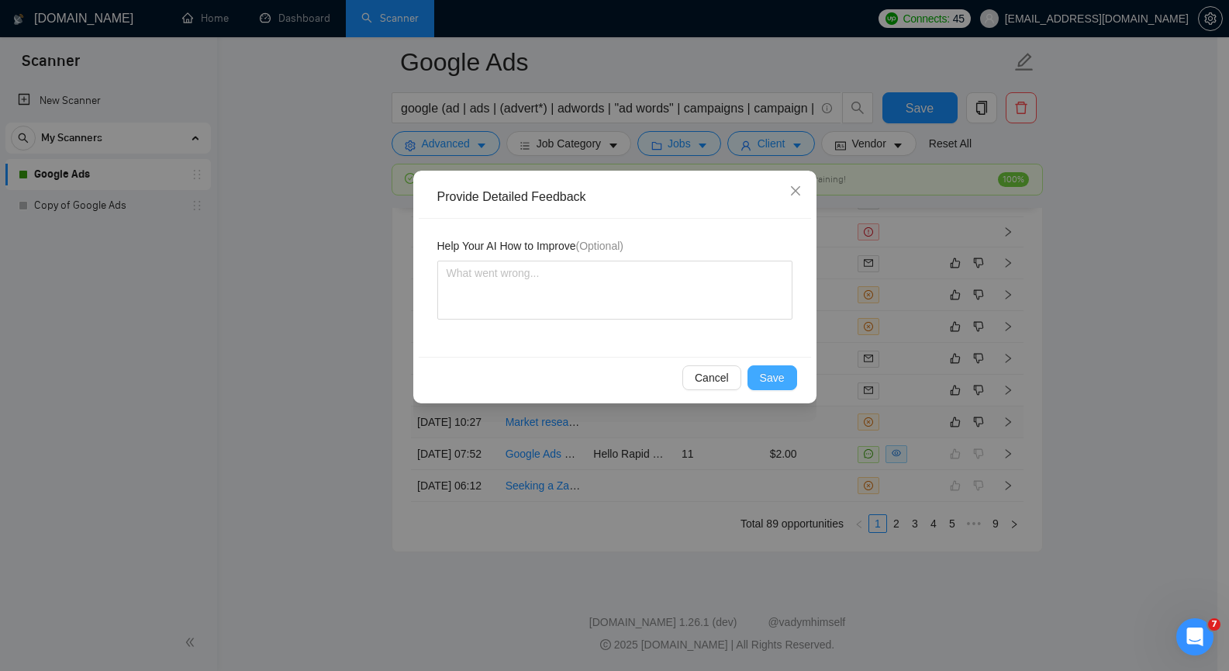
click at [772, 379] on span "Save" at bounding box center [772, 377] width 25 height 17
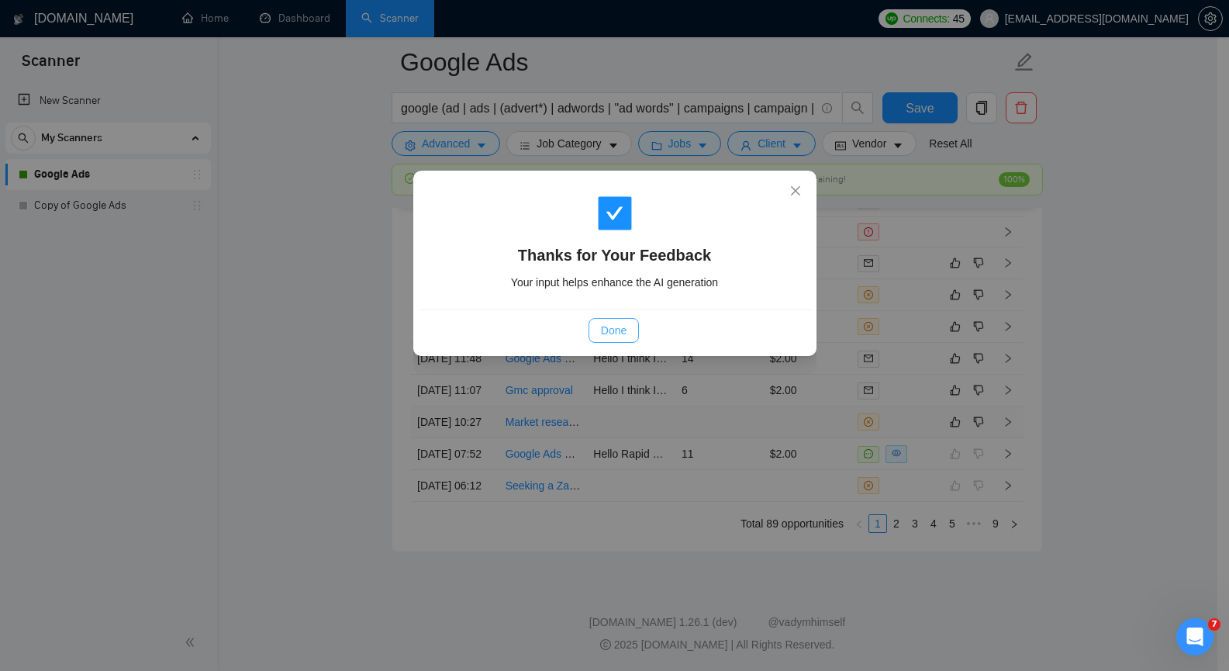
click at [608, 327] on span "Done" at bounding box center [614, 330] width 26 height 17
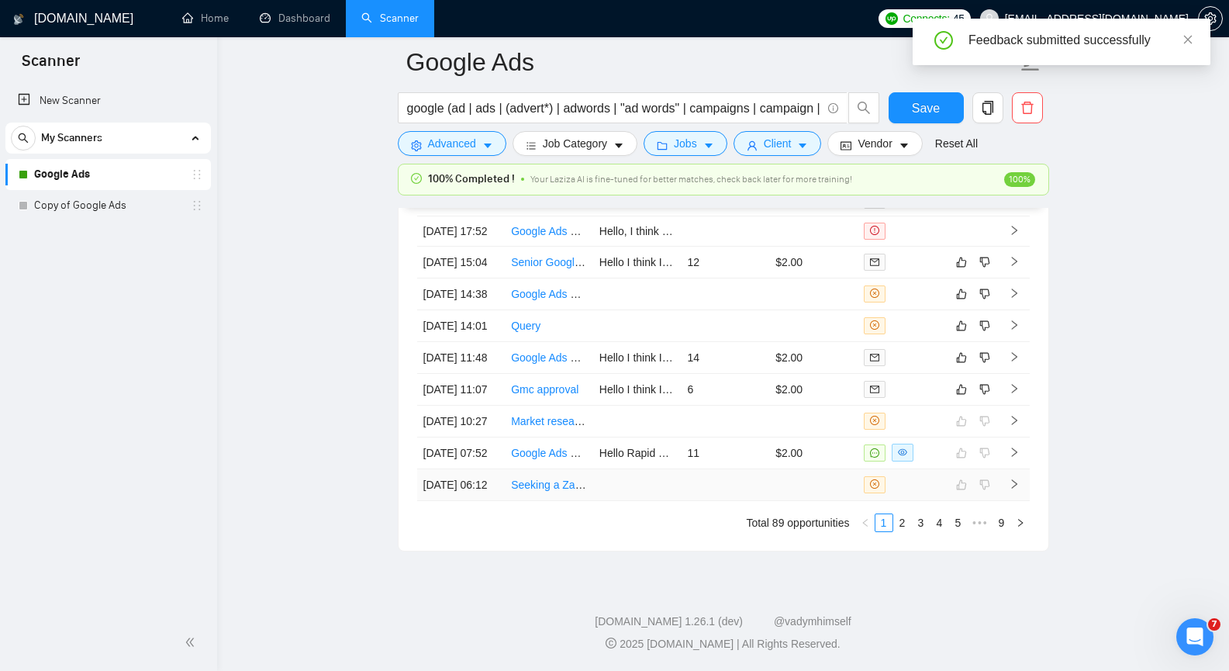
scroll to position [3824, 0]
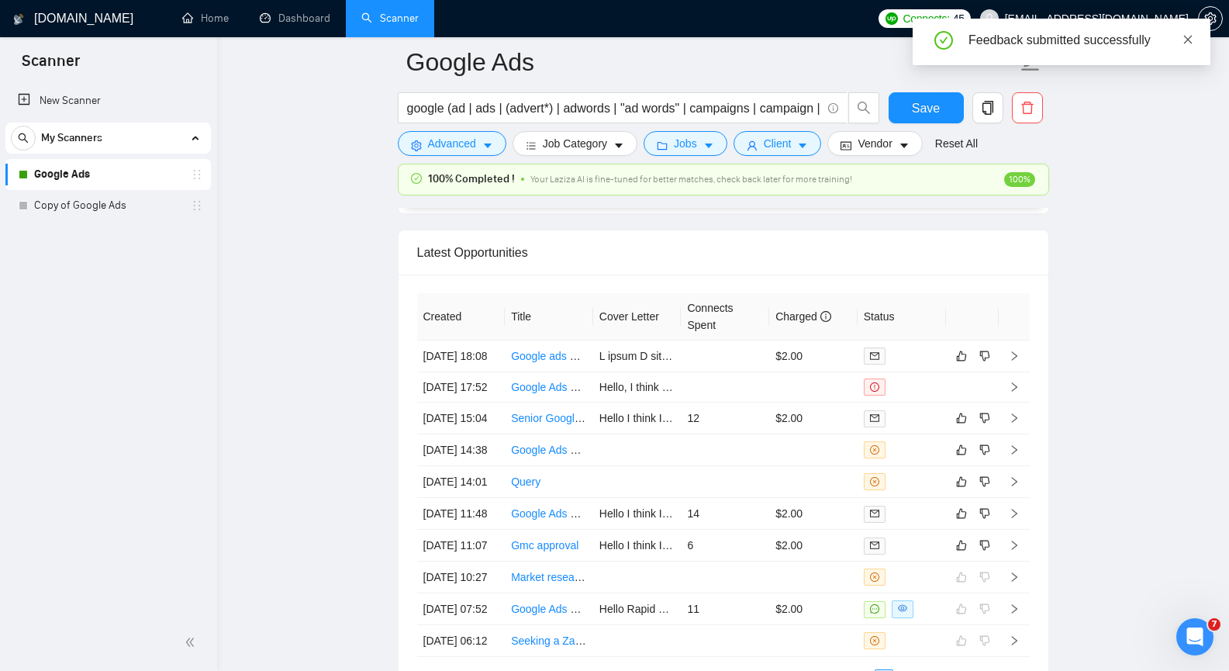
click at [1191, 38] on icon "close" at bounding box center [1188, 39] width 11 height 11
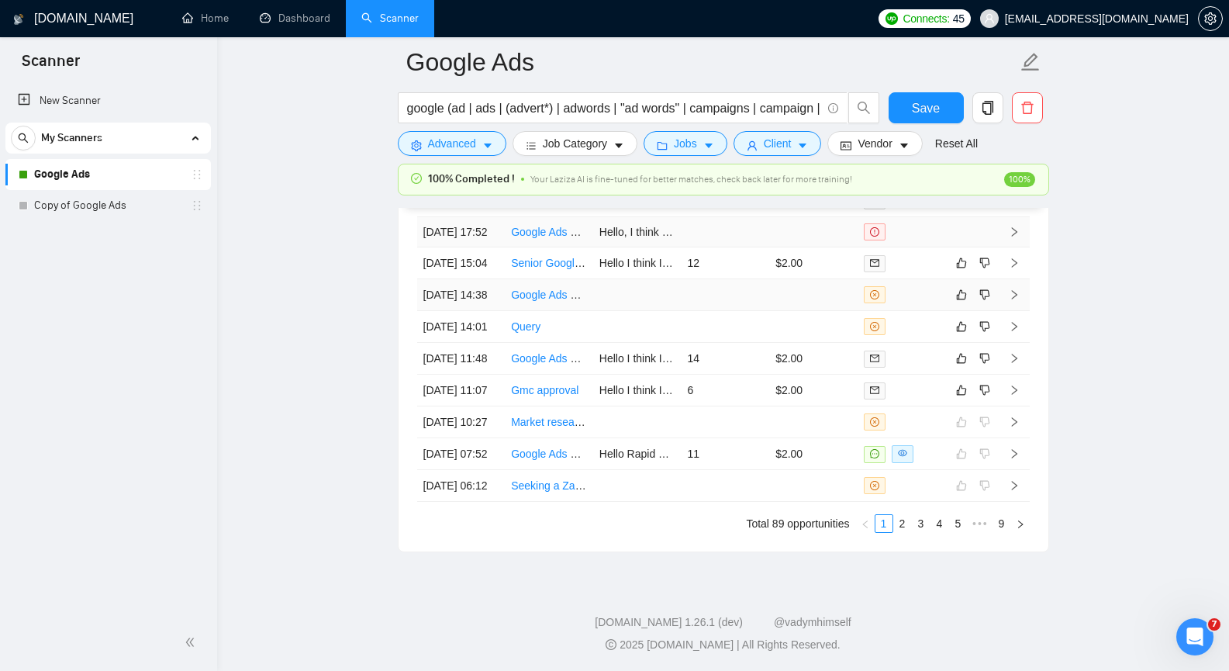
scroll to position [3979, 0]
click at [1016, 396] on icon "right" at bounding box center [1014, 390] width 11 height 11
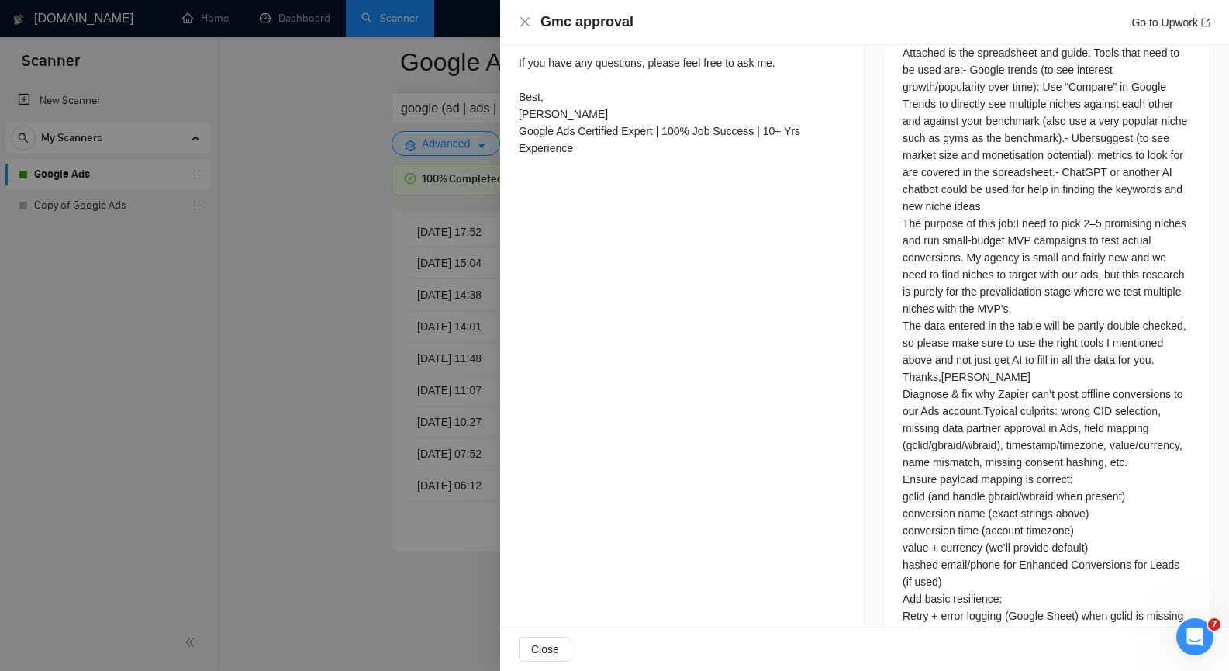
scroll to position [926, 0]
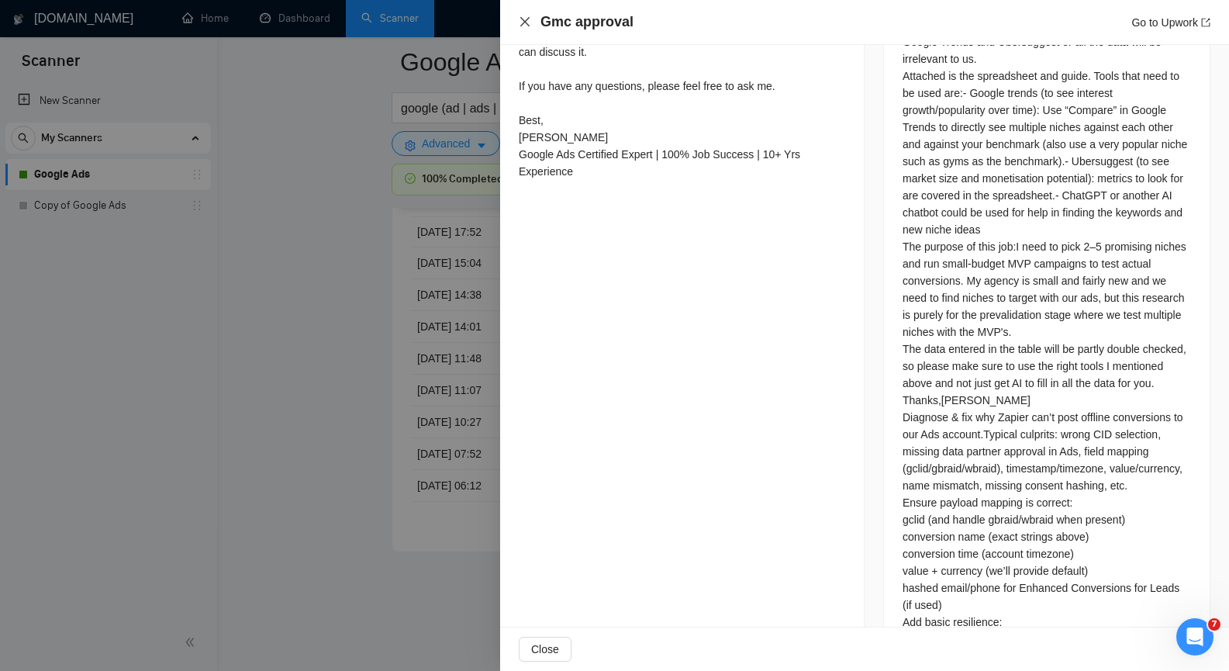
click at [522, 19] on icon "close" at bounding box center [524, 21] width 9 height 9
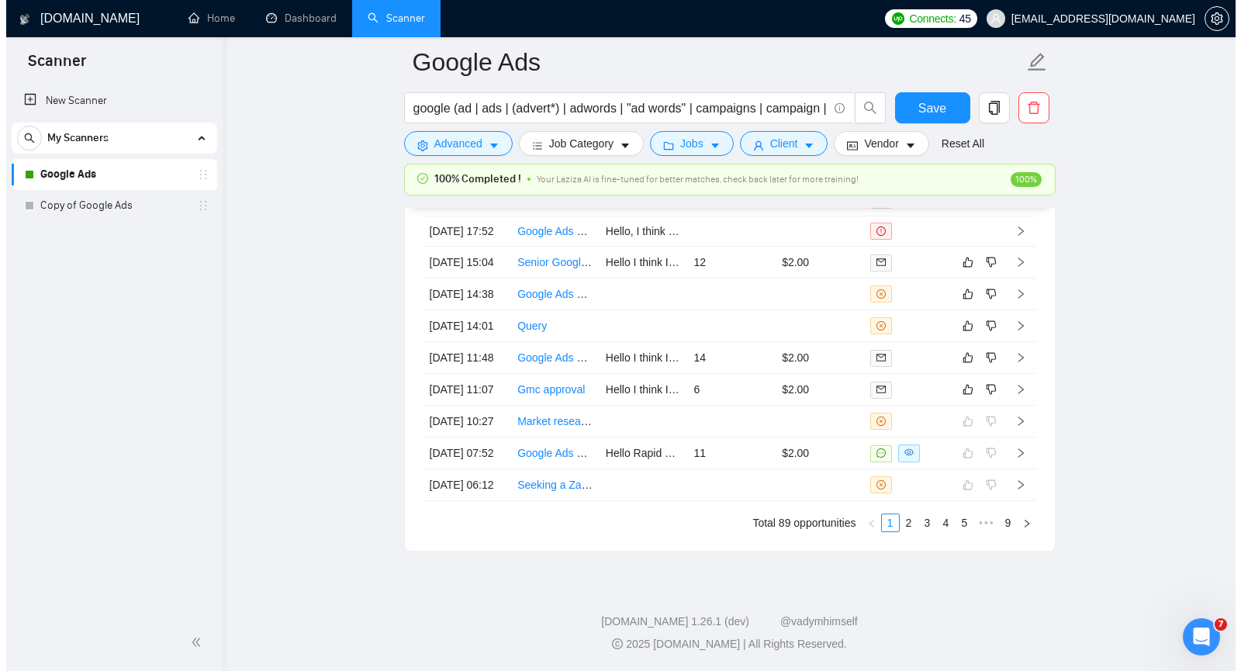
scroll to position [4060, 0]
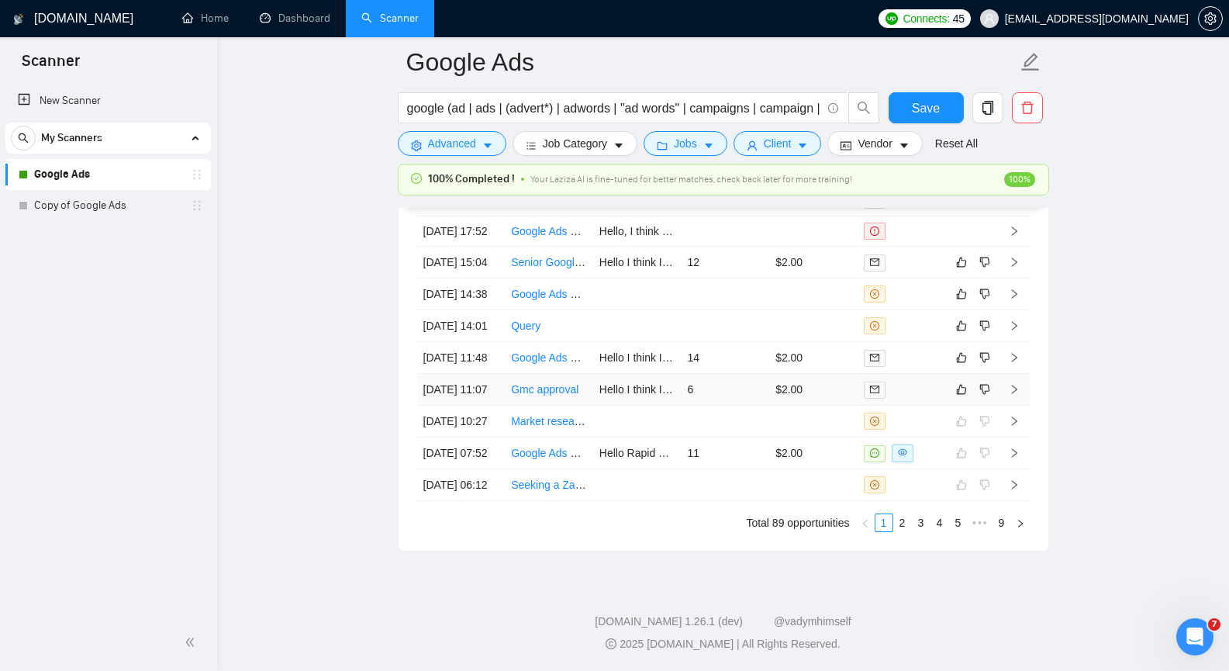
click at [1015, 394] on icon "right" at bounding box center [1013, 389] width 5 height 9
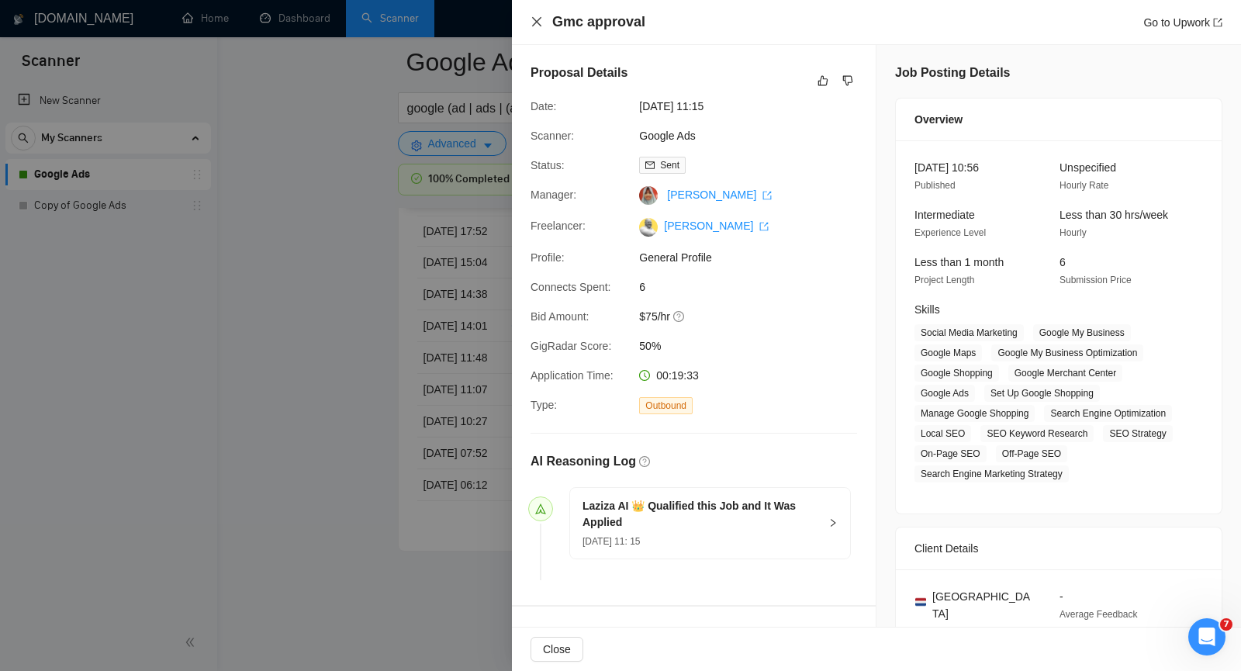
click at [538, 22] on icon "close" at bounding box center [536, 21] width 9 height 9
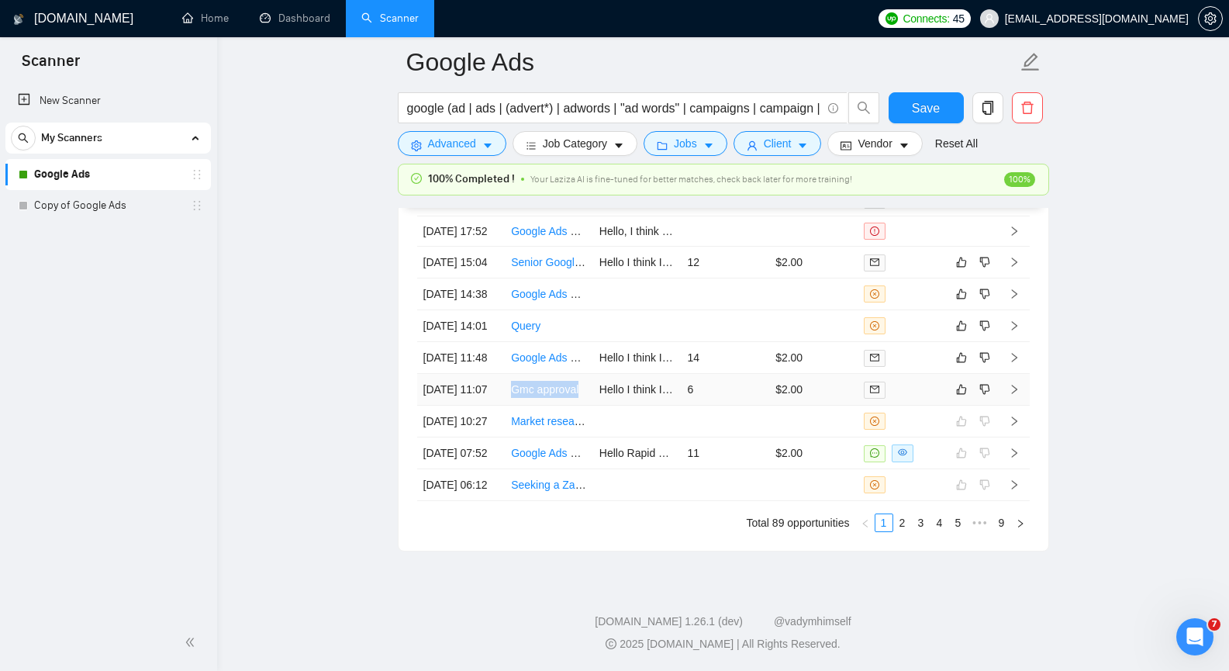
copy link "Gmc approval"
drag, startPoint x: 515, startPoint y: 400, endPoint x: 582, endPoint y: 417, distance: 68.9
click at [582, 406] on td "Gmc approval" at bounding box center [549, 390] width 88 height 32
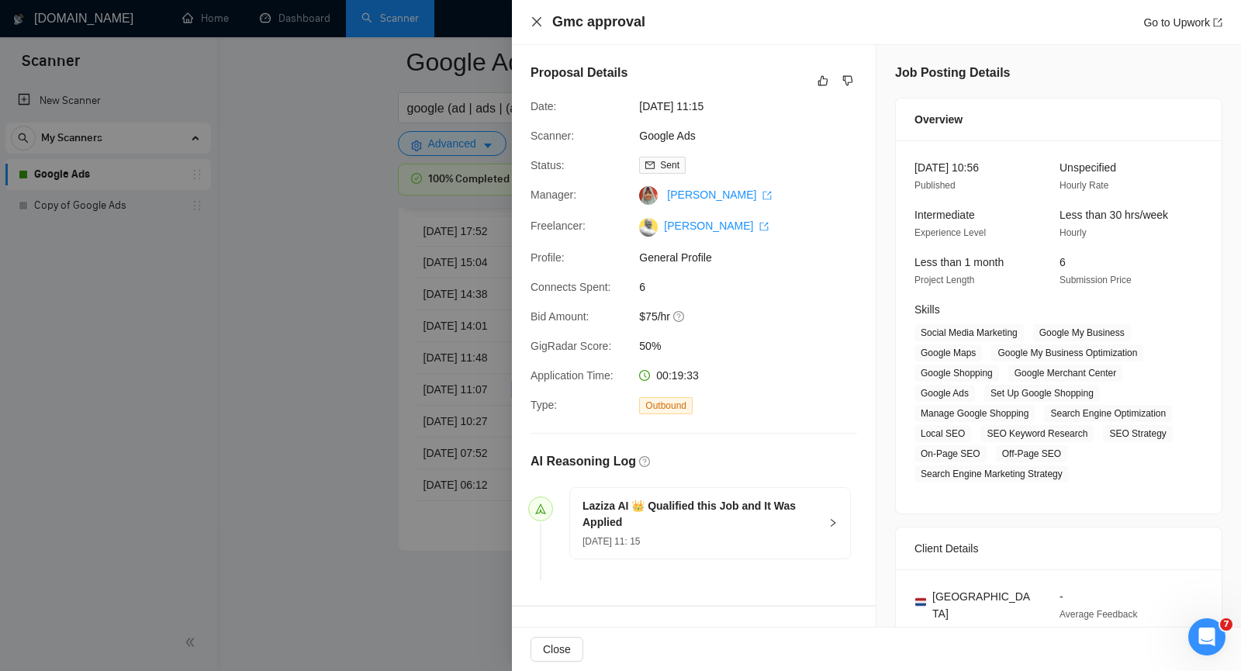
click at [537, 23] on icon "close" at bounding box center [537, 22] width 12 height 12
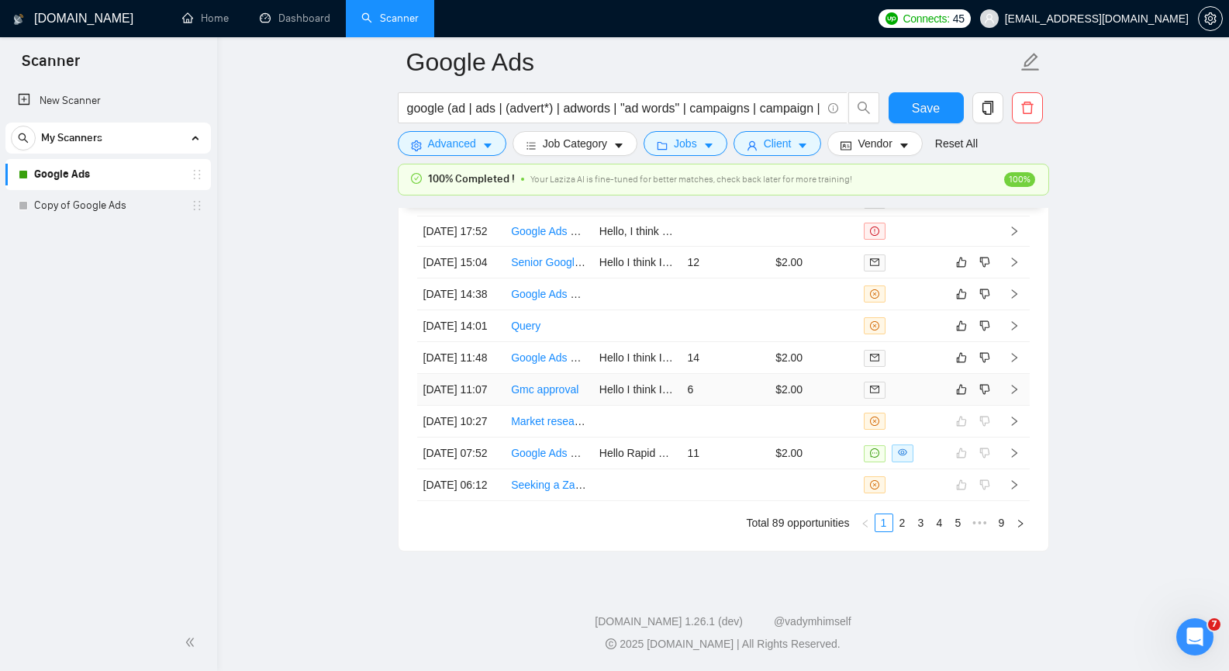
click at [1014, 395] on icon "right" at bounding box center [1014, 389] width 11 height 11
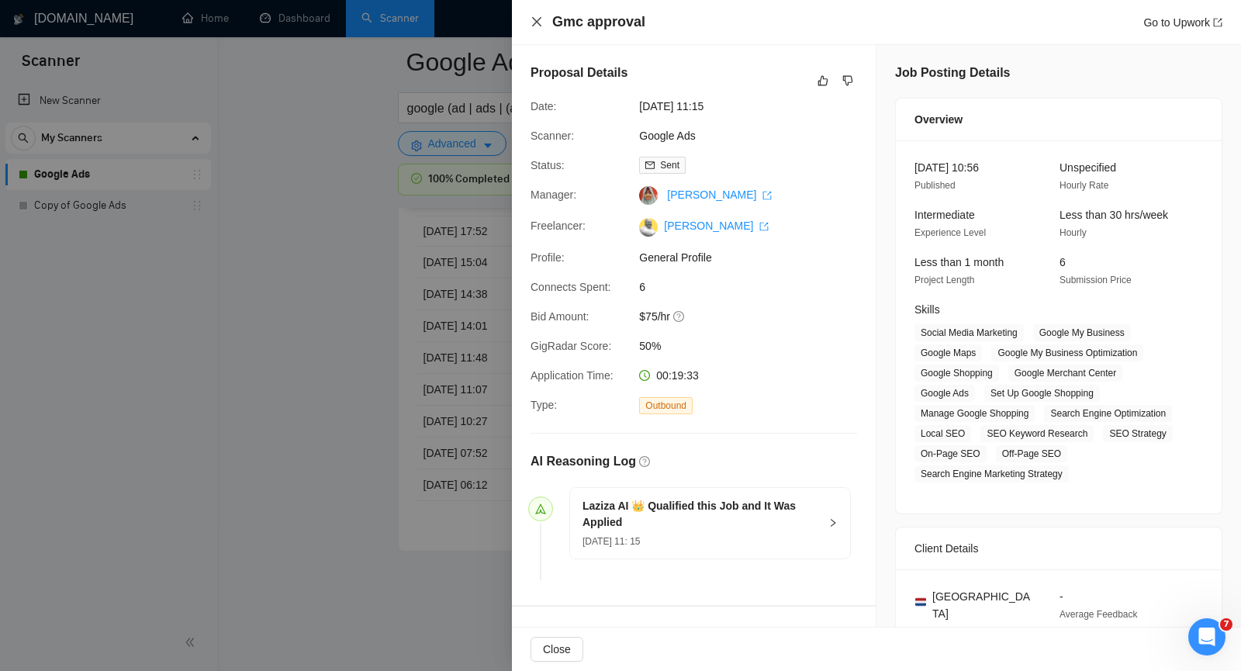
click at [533, 22] on icon "close" at bounding box center [537, 22] width 12 height 12
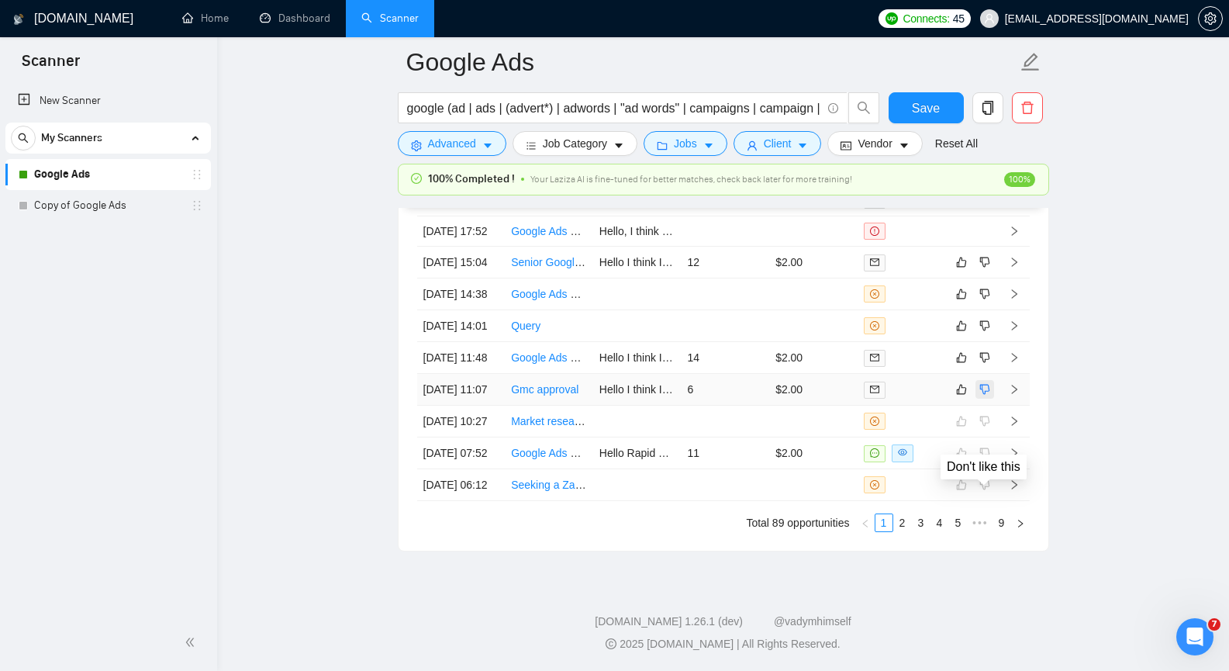
click at [984, 396] on icon "dislike" at bounding box center [985, 389] width 11 height 12
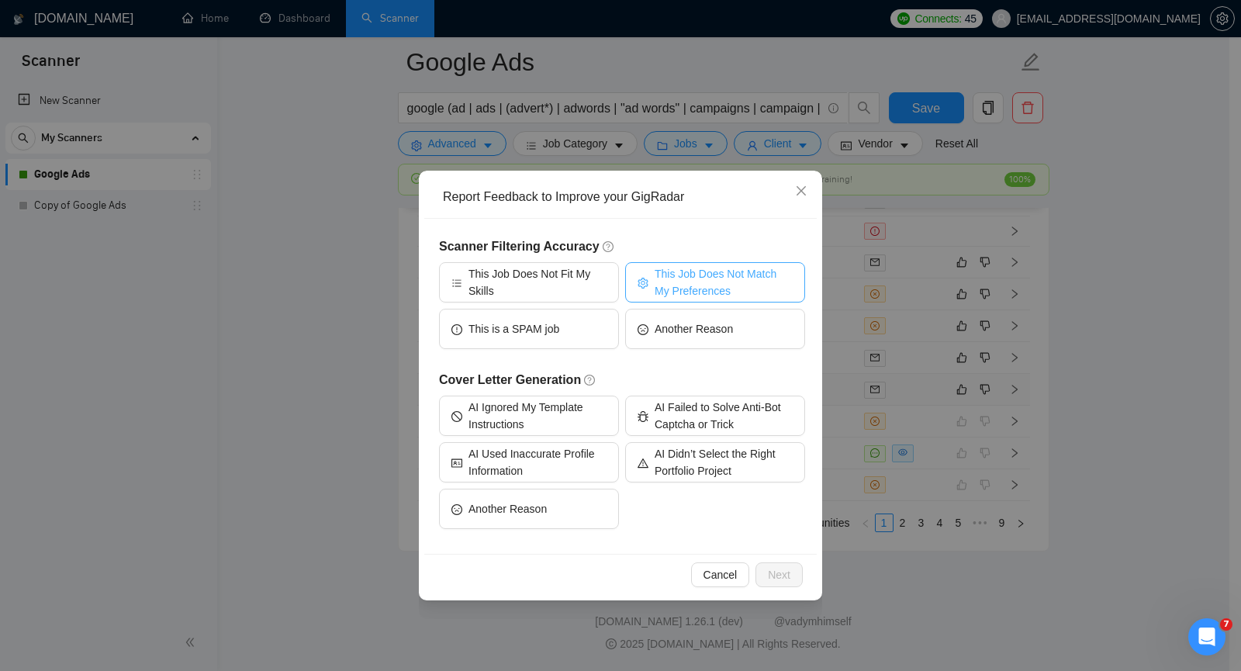
click at [683, 276] on span "This Job Does Not Match My Preferences" at bounding box center [724, 282] width 138 height 34
click at [783, 576] on span "Next" at bounding box center [779, 574] width 22 height 17
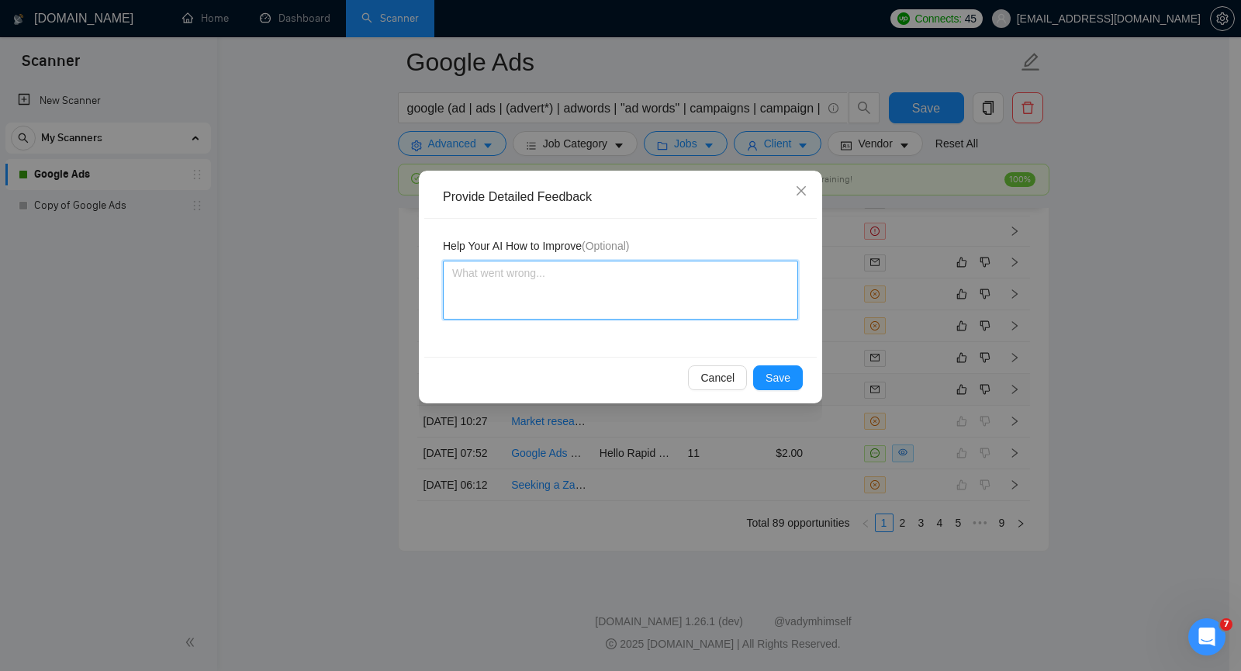
click at [615, 274] on textarea at bounding box center [620, 290] width 355 height 59
paste textarea "I do not provide services related to GMC (Google Merchant Center) approval."
type textarea "I do not provide services related to GMC (Google Merchant Center) approval."
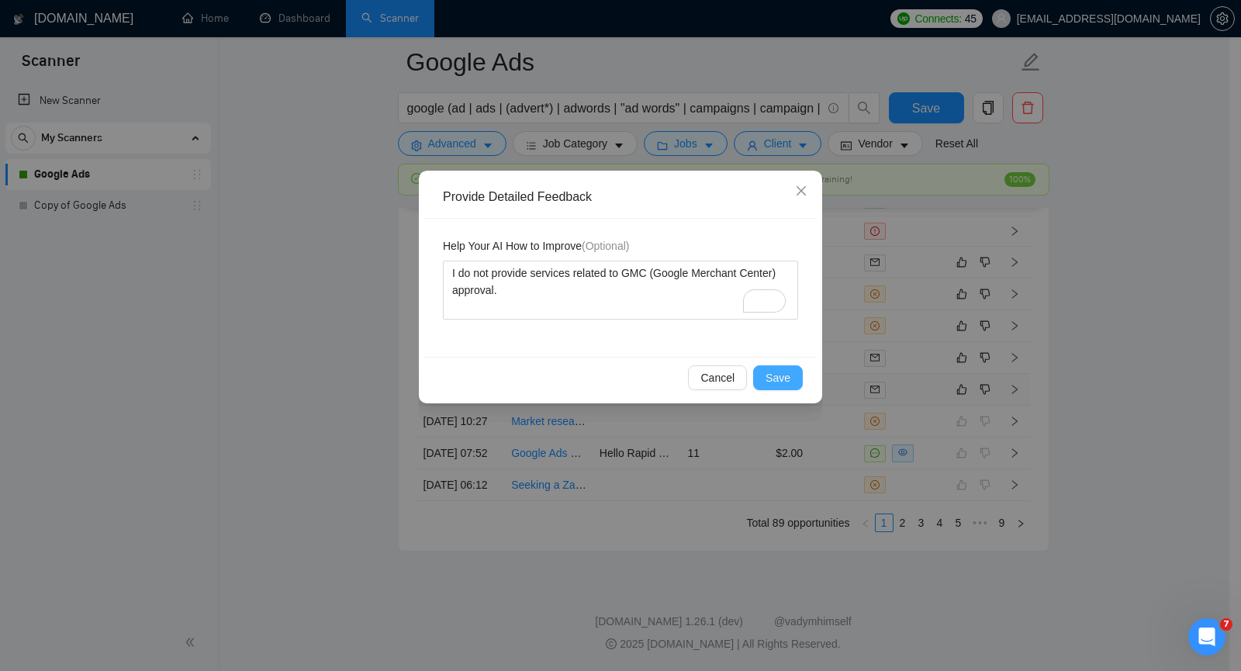
click at [788, 377] on span "Save" at bounding box center [778, 377] width 25 height 17
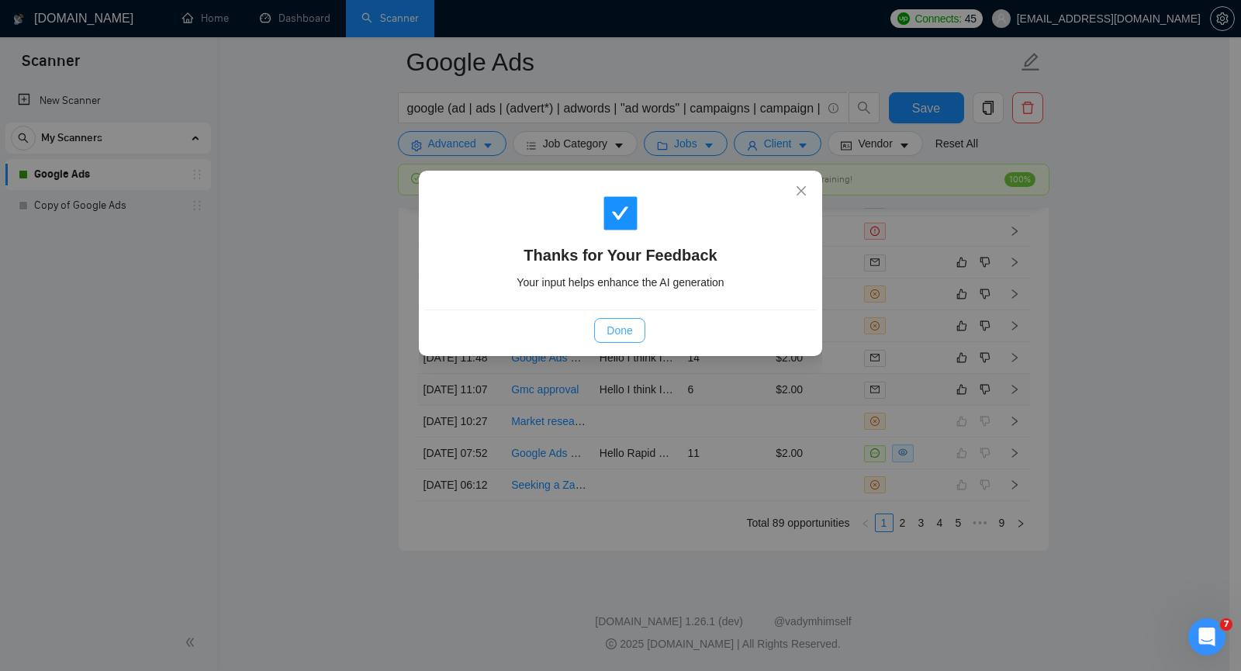
click at [624, 328] on span "Done" at bounding box center [620, 330] width 26 height 17
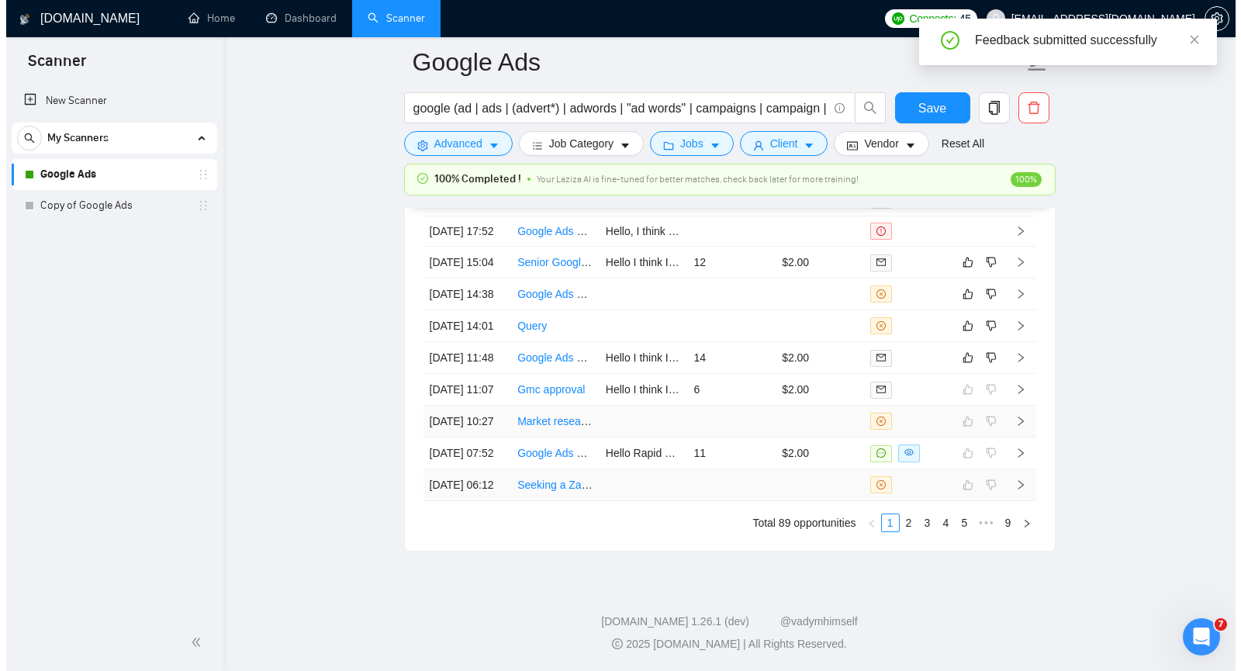
scroll to position [3983, 0]
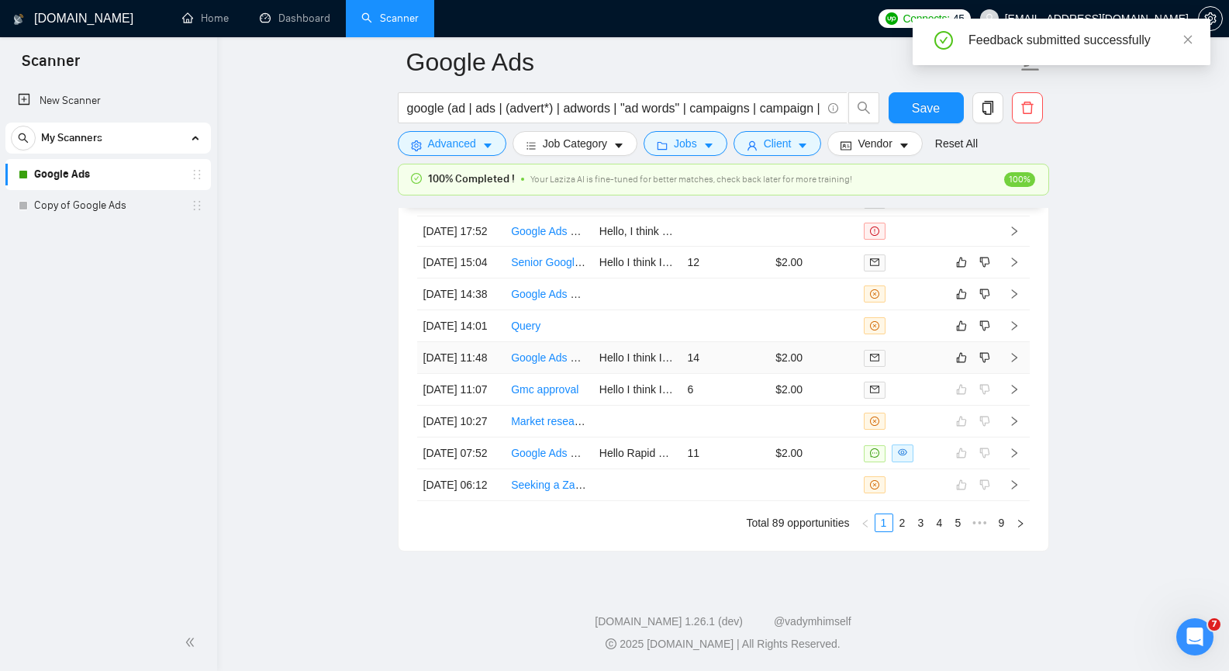
click at [1014, 362] on icon "right" at bounding box center [1013, 357] width 5 height 9
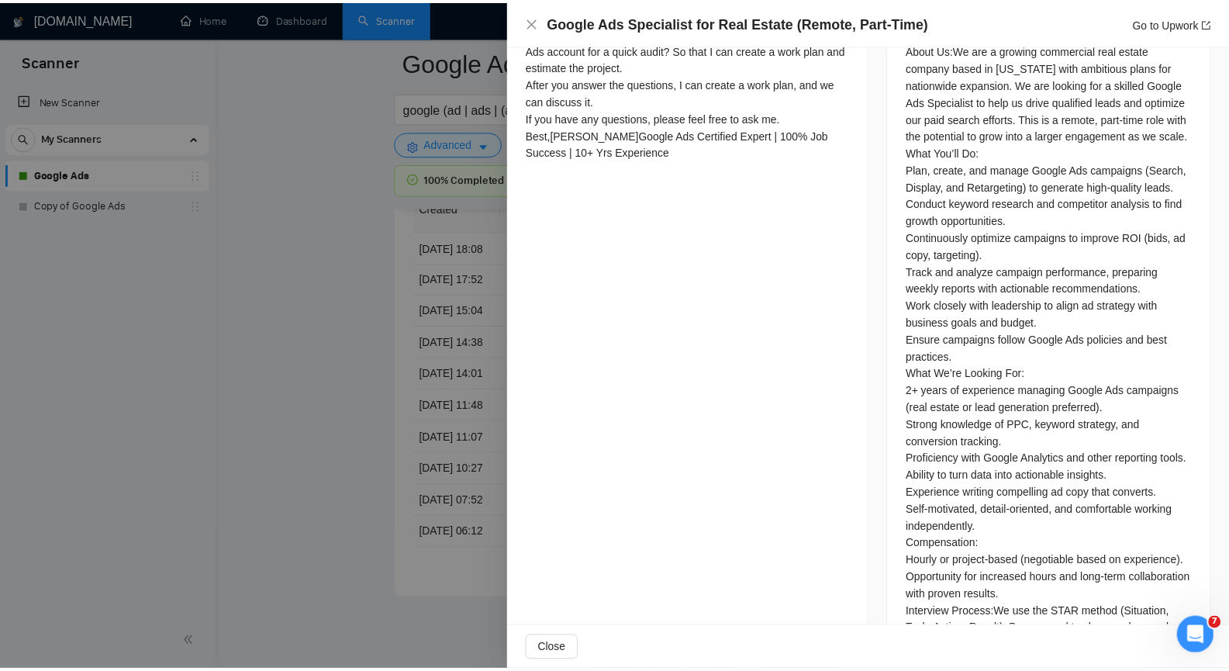
scroll to position [741, 0]
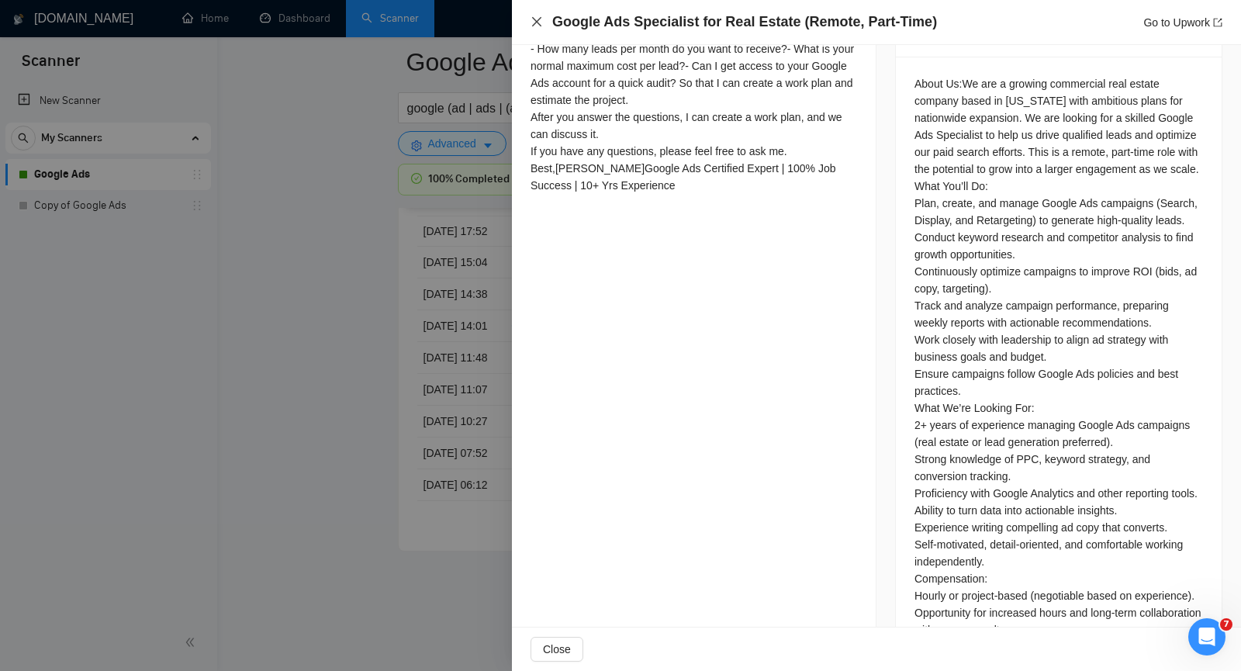
click at [531, 24] on icon "close" at bounding box center [537, 22] width 12 height 12
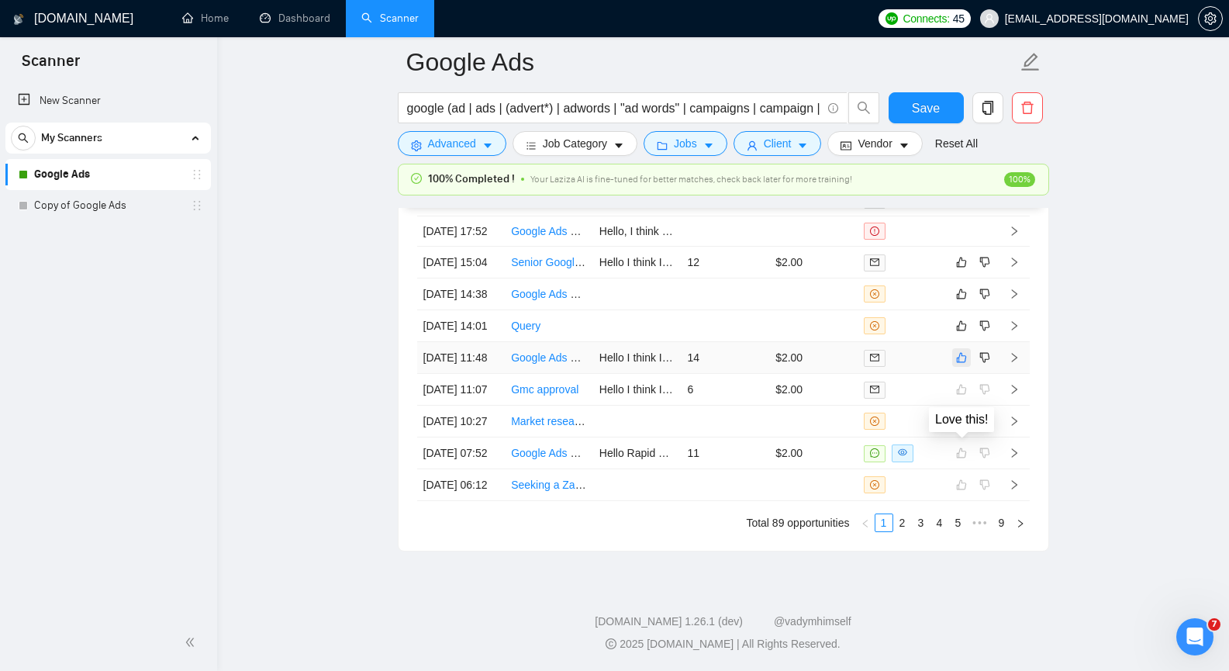
click at [959, 363] on icon "like" at bounding box center [961, 358] width 10 height 10
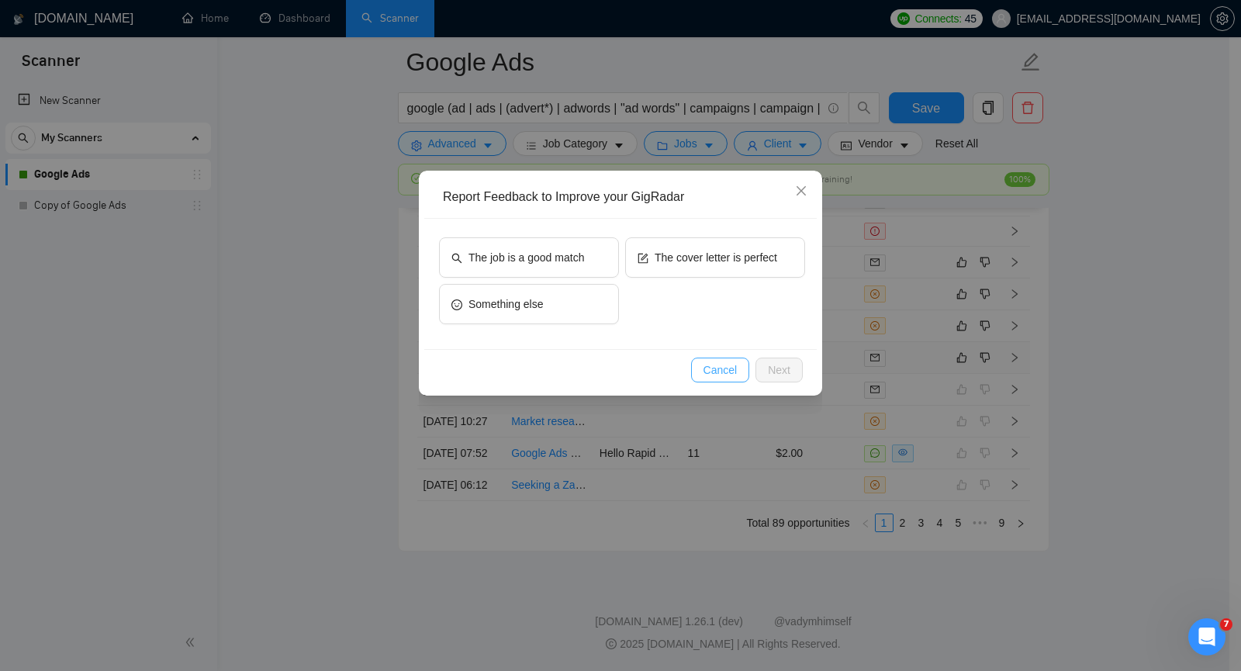
click at [731, 376] on span "Cancel" at bounding box center [720, 369] width 34 height 17
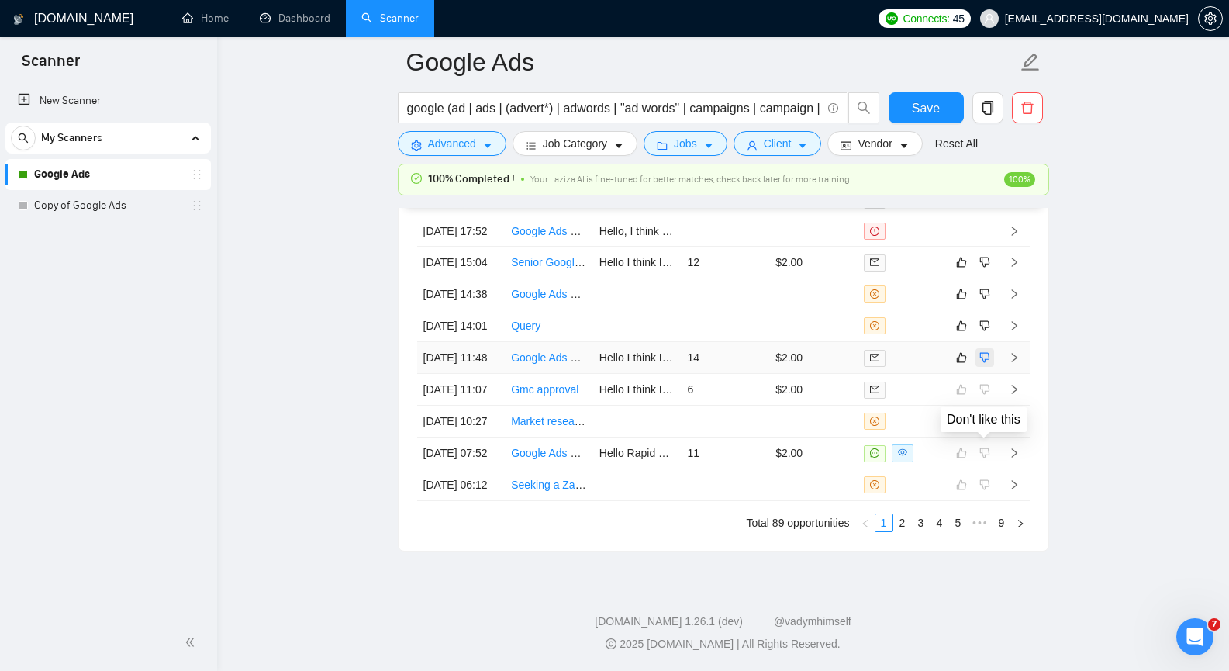
click at [985, 364] on icon "dislike" at bounding box center [985, 357] width 11 height 12
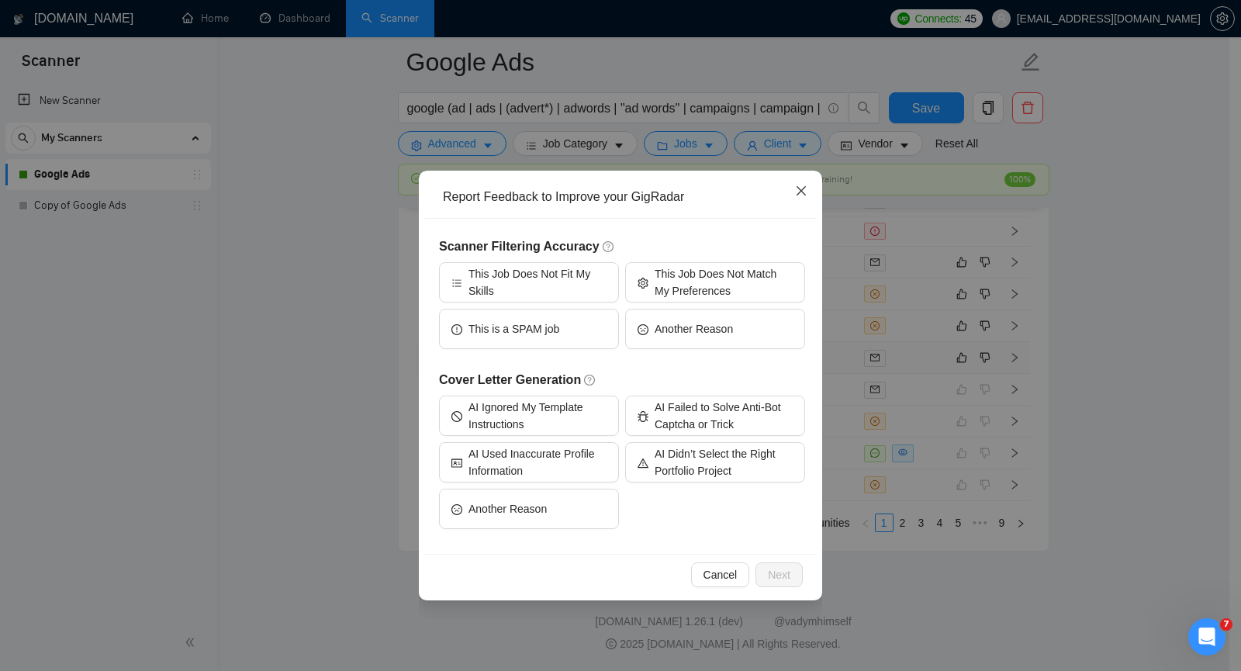
click at [799, 193] on icon "close" at bounding box center [801, 190] width 9 height 9
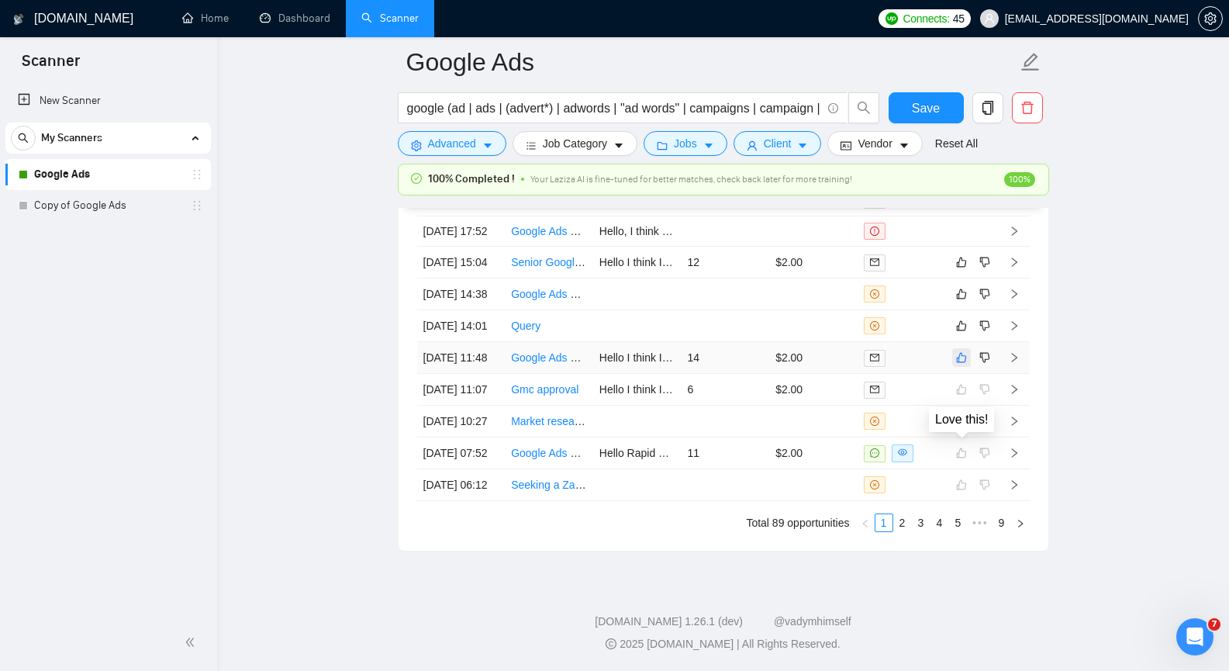
click at [964, 363] on icon "like" at bounding box center [961, 358] width 10 height 10
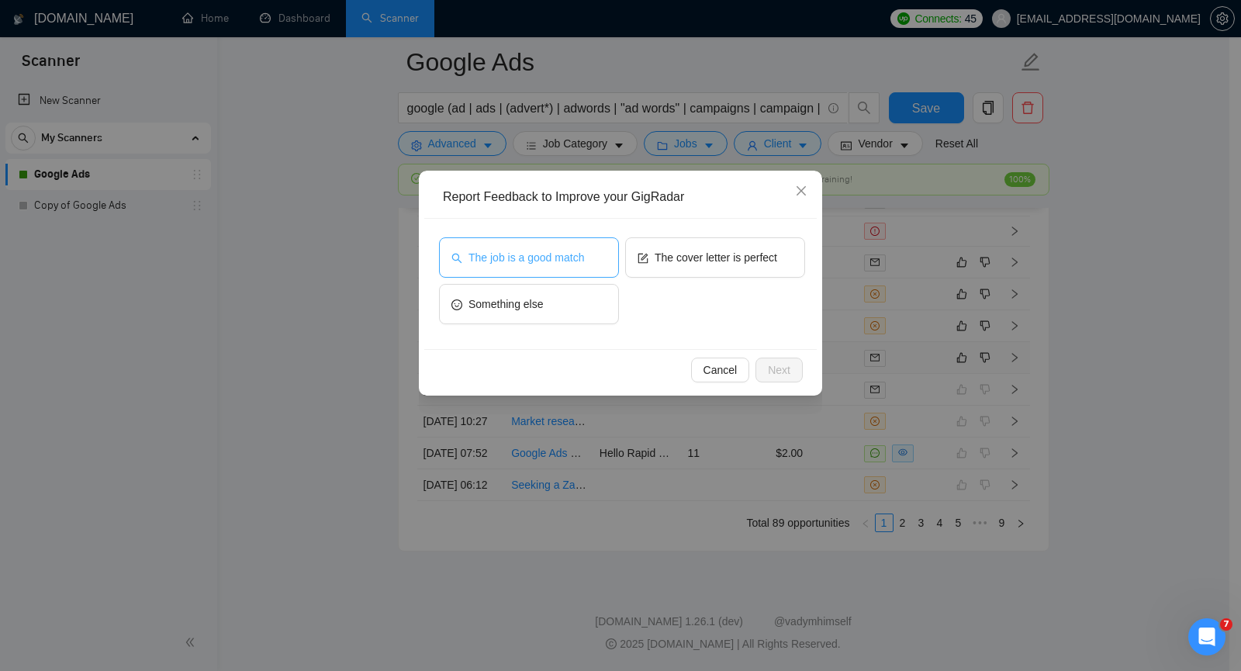
click at [590, 266] on button "The job is a good match" at bounding box center [529, 257] width 180 height 40
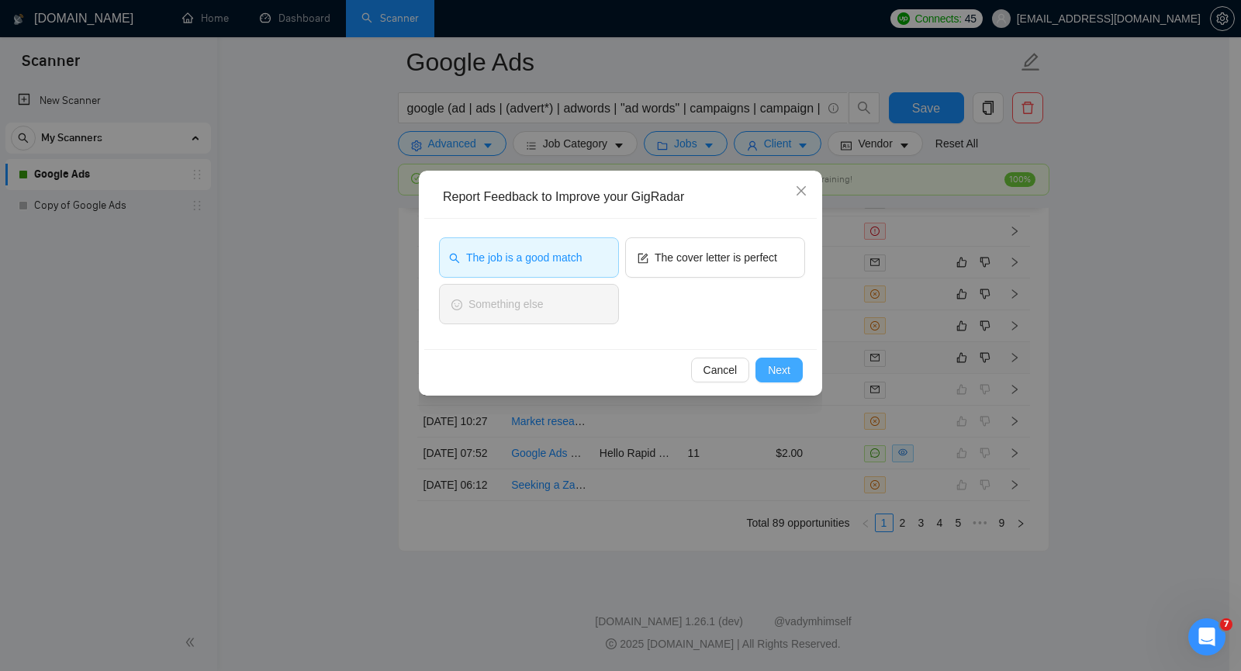
click at [781, 367] on span "Next" at bounding box center [779, 369] width 22 height 17
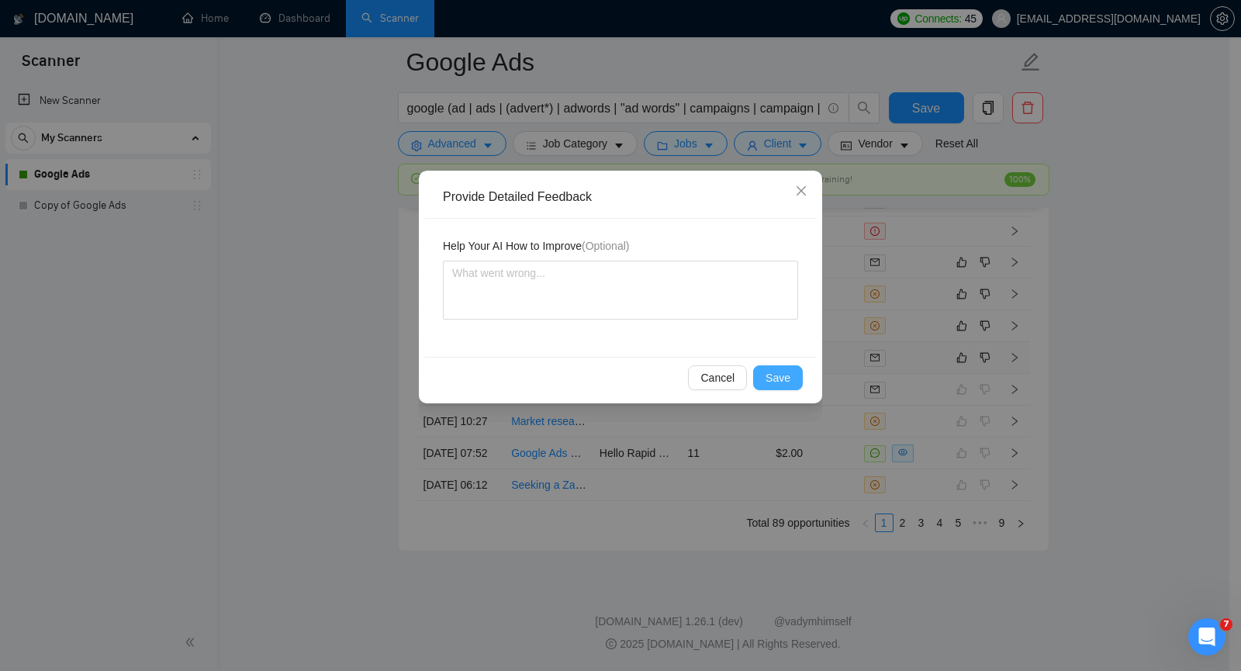
click at [774, 378] on span "Save" at bounding box center [778, 377] width 25 height 17
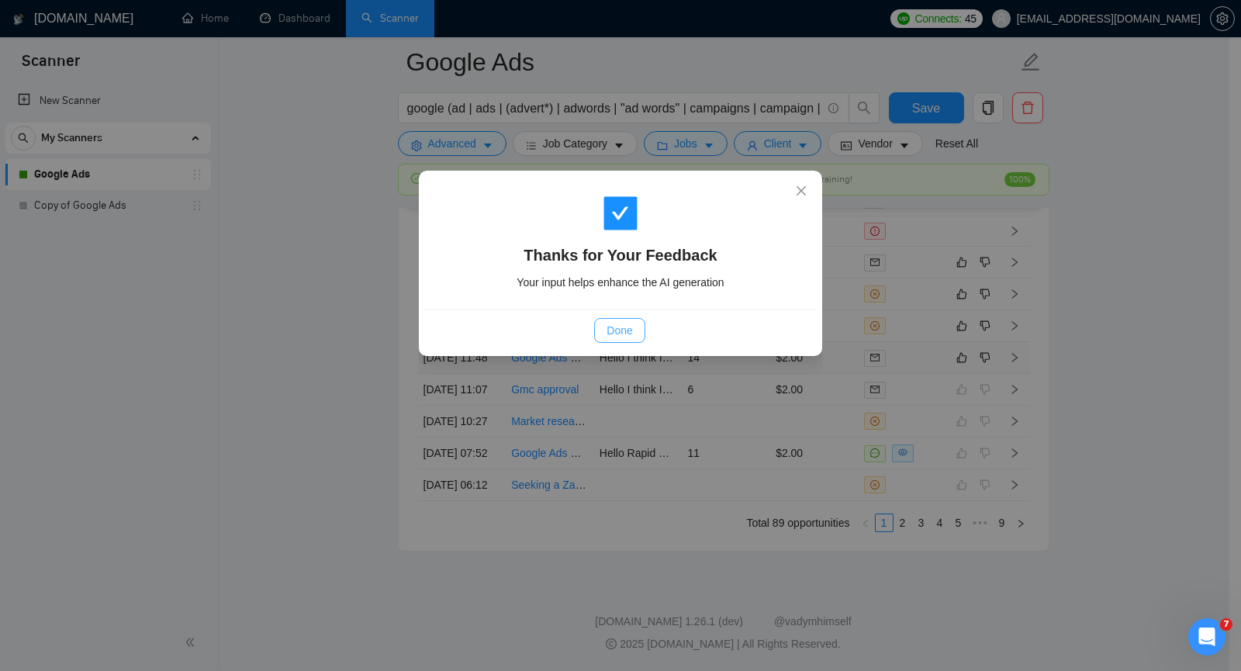
click at [616, 329] on span "Done" at bounding box center [620, 330] width 26 height 17
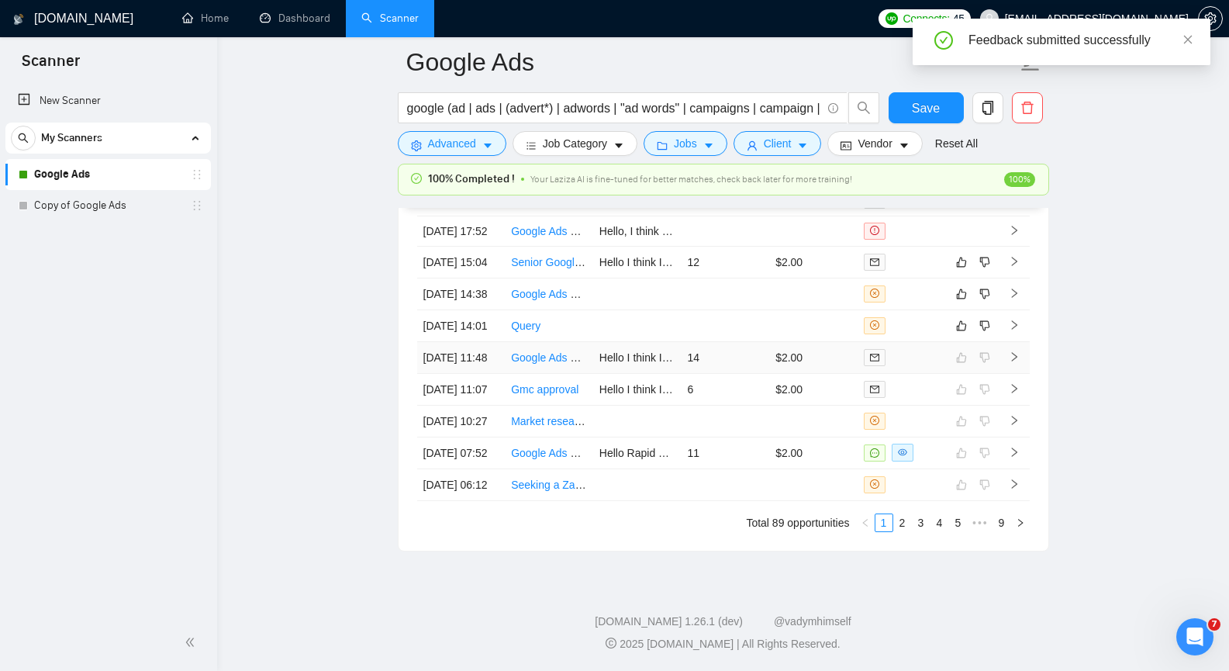
scroll to position [3901, 0]
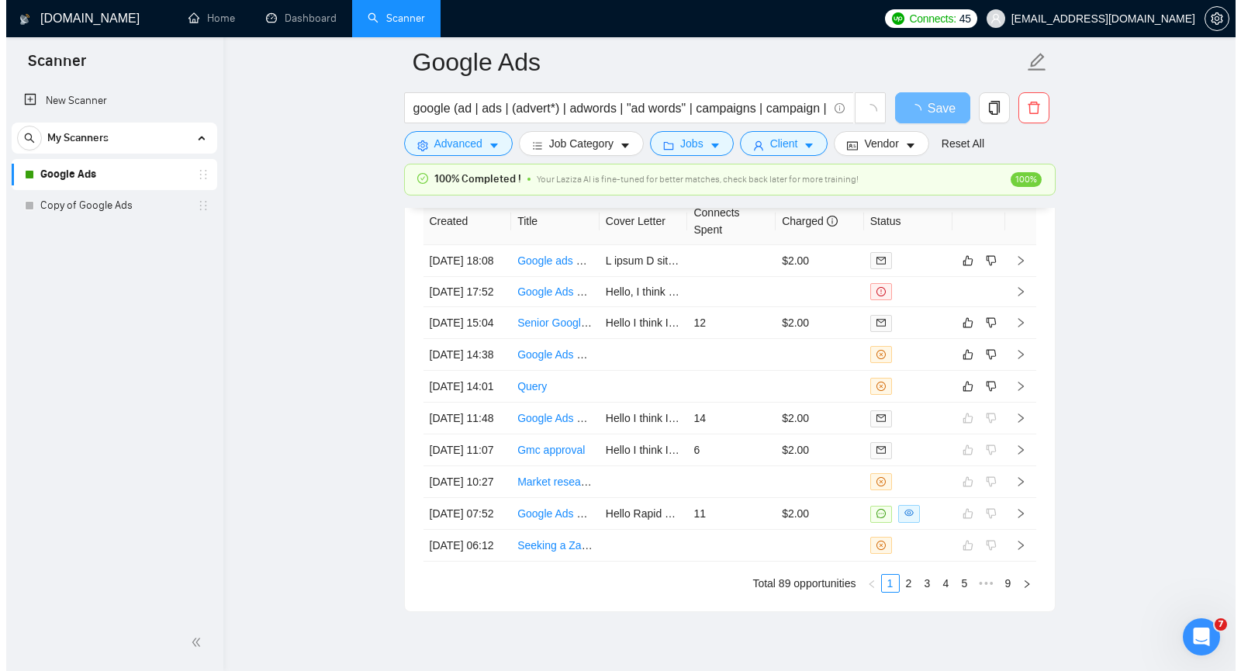
scroll to position [3843, 0]
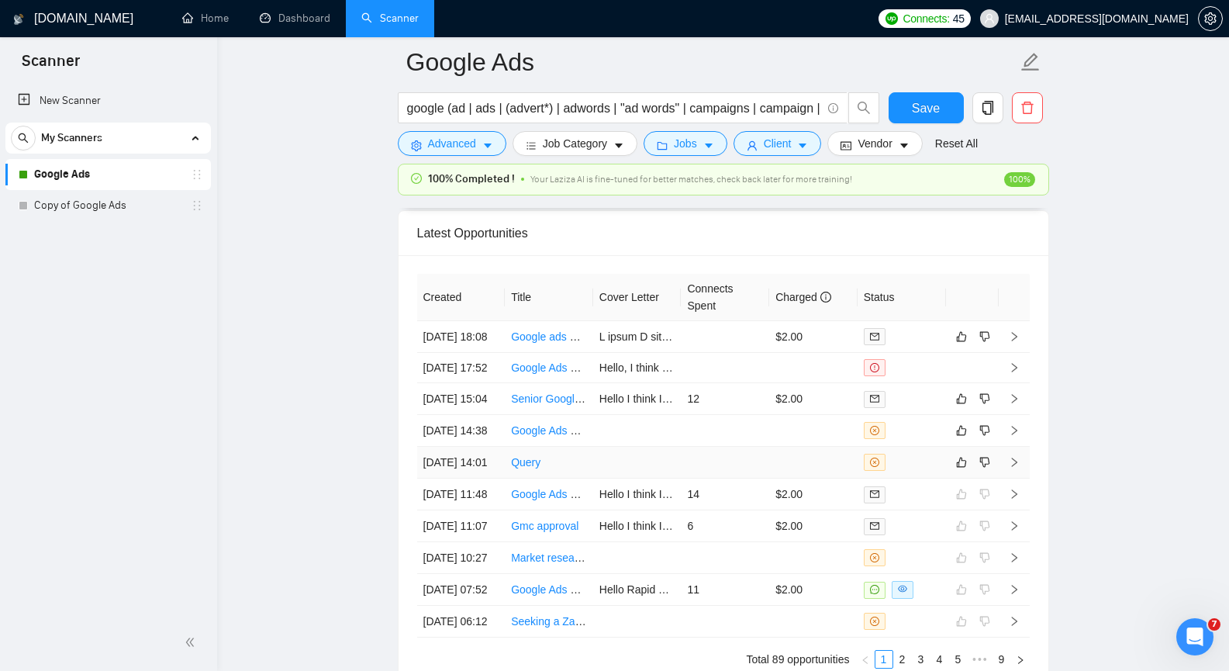
click at [1017, 467] on icon "right" at bounding box center [1013, 462] width 5 height 9
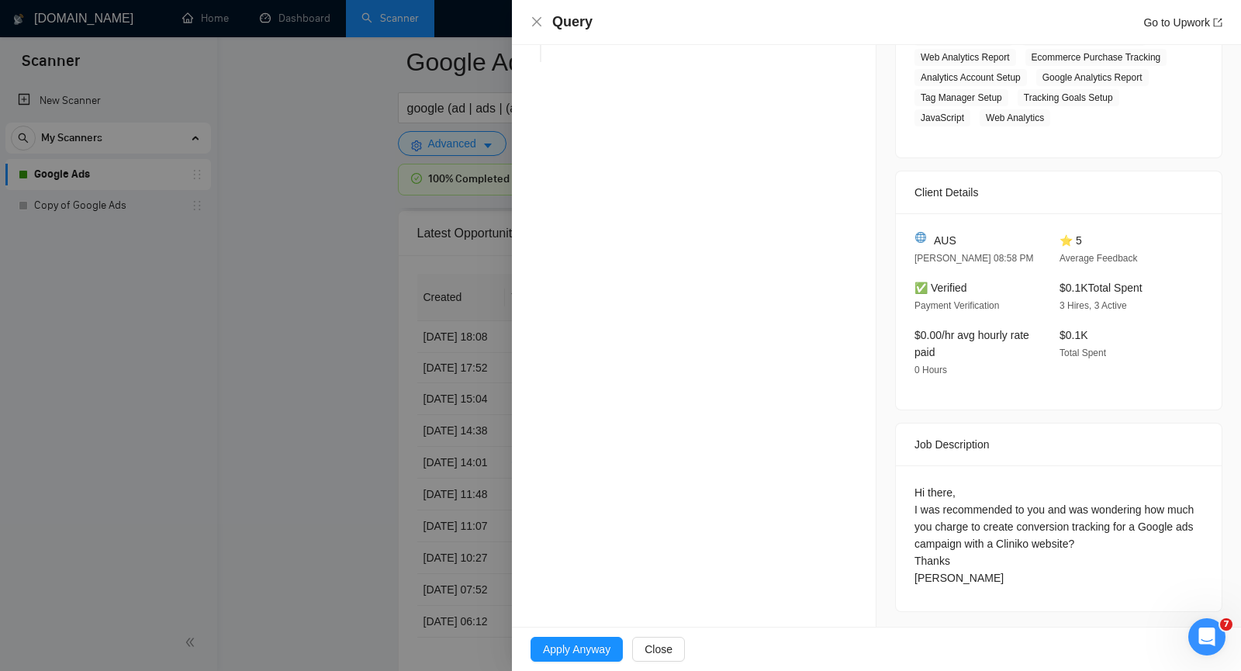
scroll to position [358, 0]
click at [541, 21] on icon "close" at bounding box center [537, 22] width 12 height 12
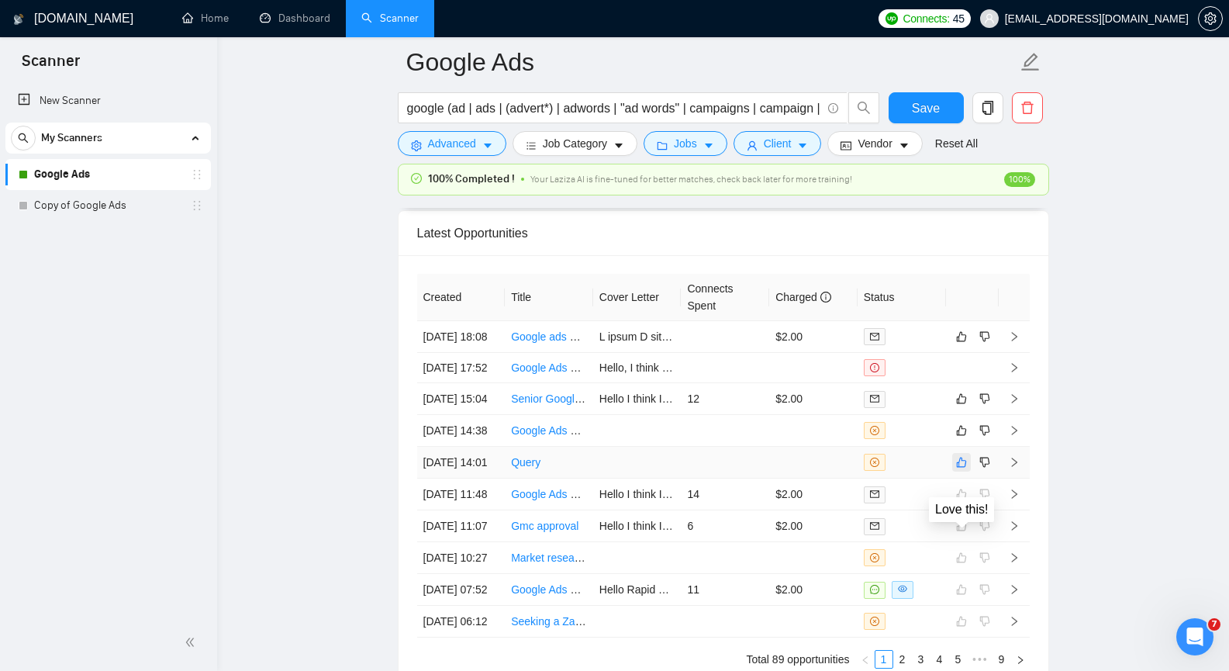
click at [963, 468] on icon "like" at bounding box center [961, 462] width 11 height 12
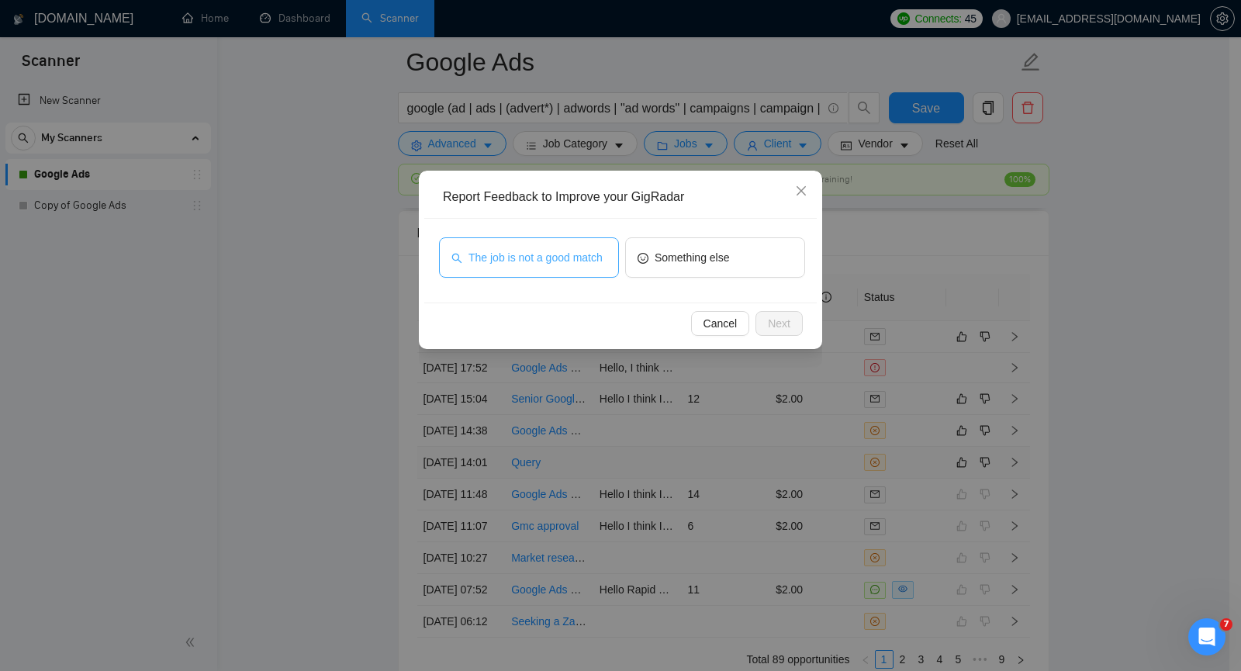
click at [533, 255] on span "The job is not a good match" at bounding box center [535, 257] width 134 height 17
click at [772, 323] on span "Next" at bounding box center [779, 323] width 22 height 17
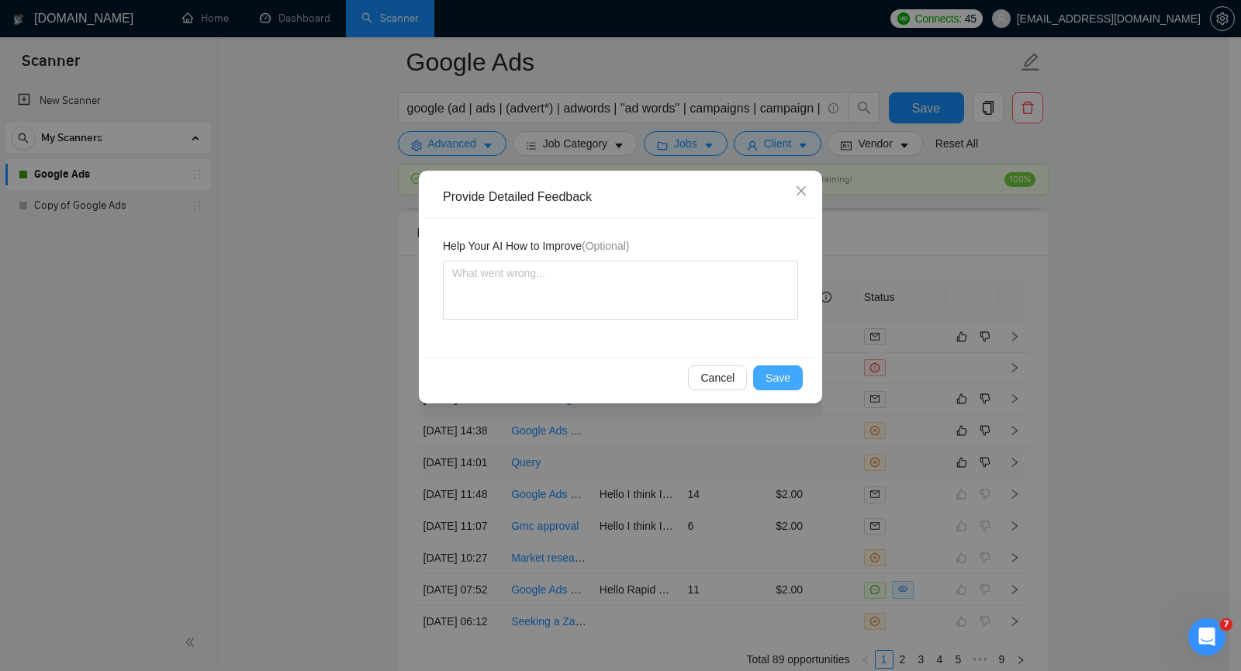
click at [782, 379] on span "Save" at bounding box center [778, 377] width 25 height 17
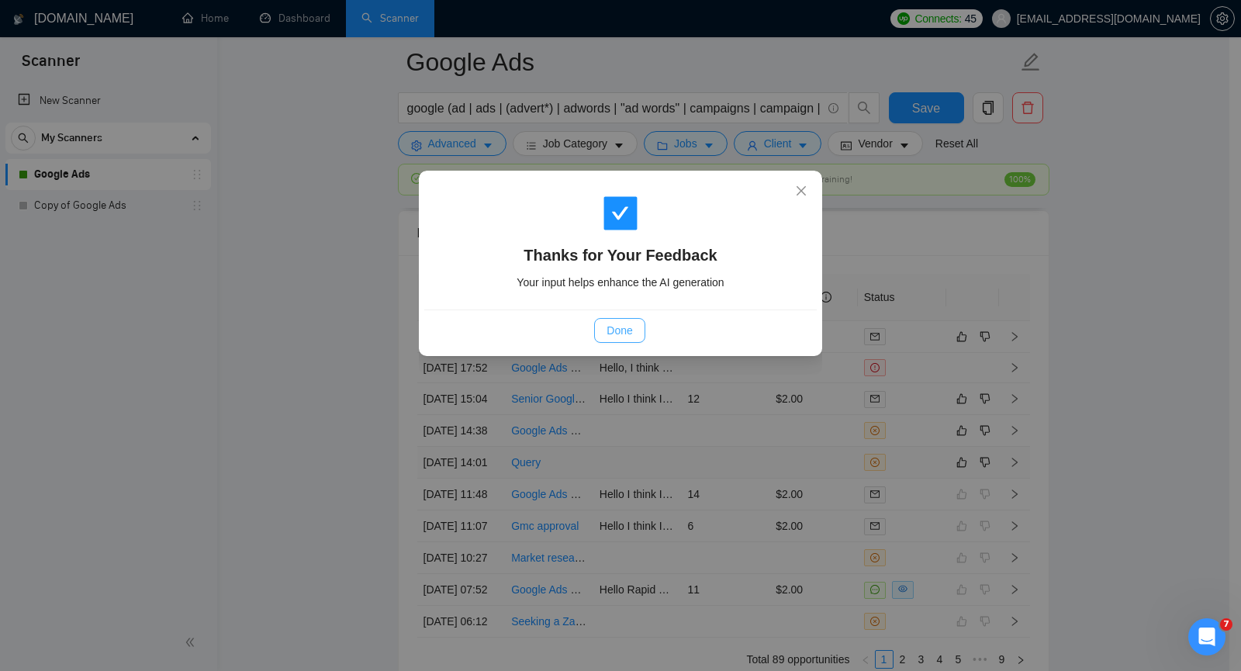
click at [615, 329] on span "Done" at bounding box center [620, 330] width 26 height 17
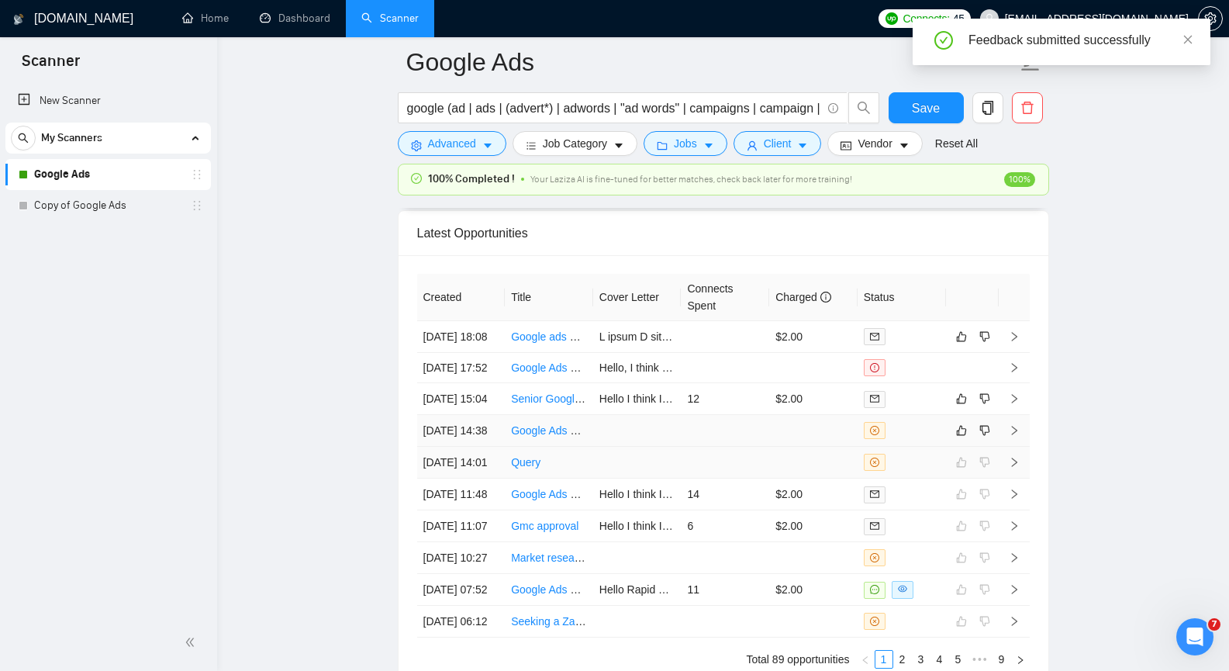
click at [1017, 436] on icon "right" at bounding box center [1014, 430] width 11 height 11
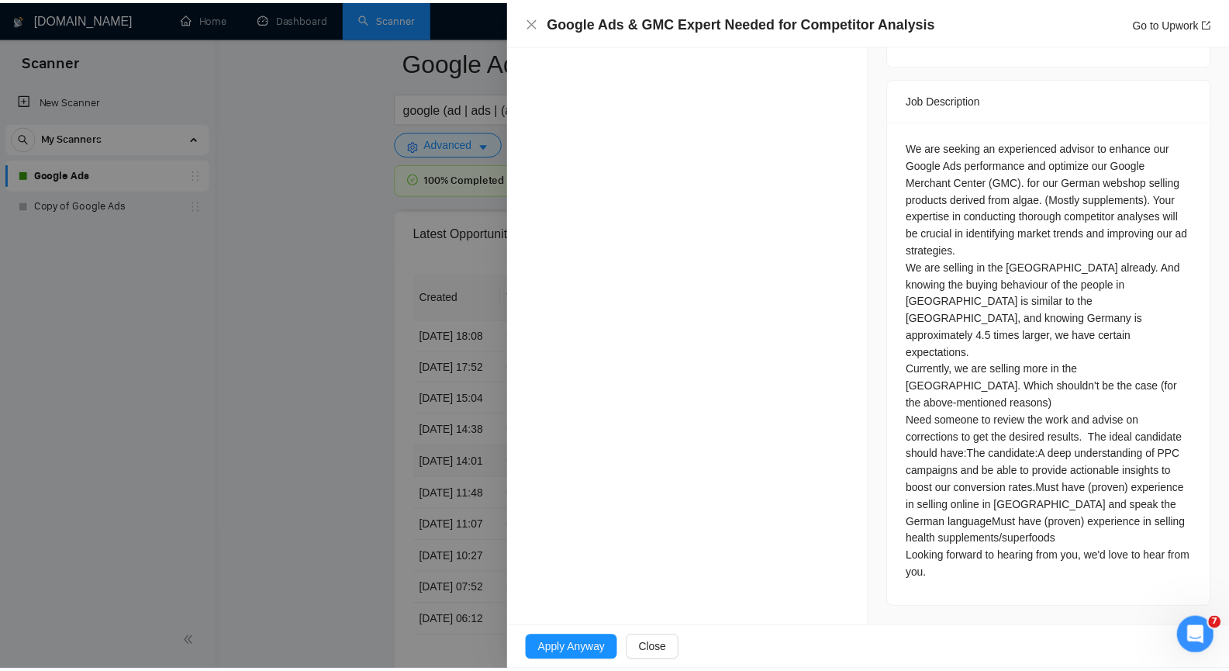
scroll to position [666, 0]
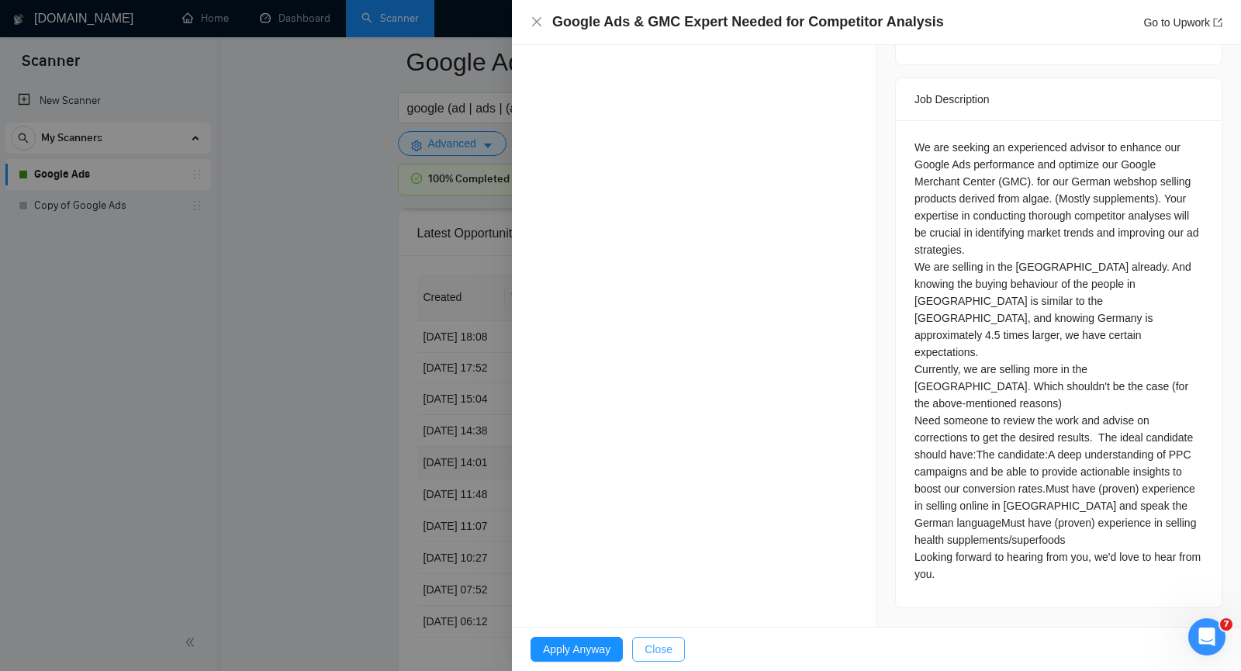
click at [663, 652] on span "Close" at bounding box center [659, 649] width 28 height 17
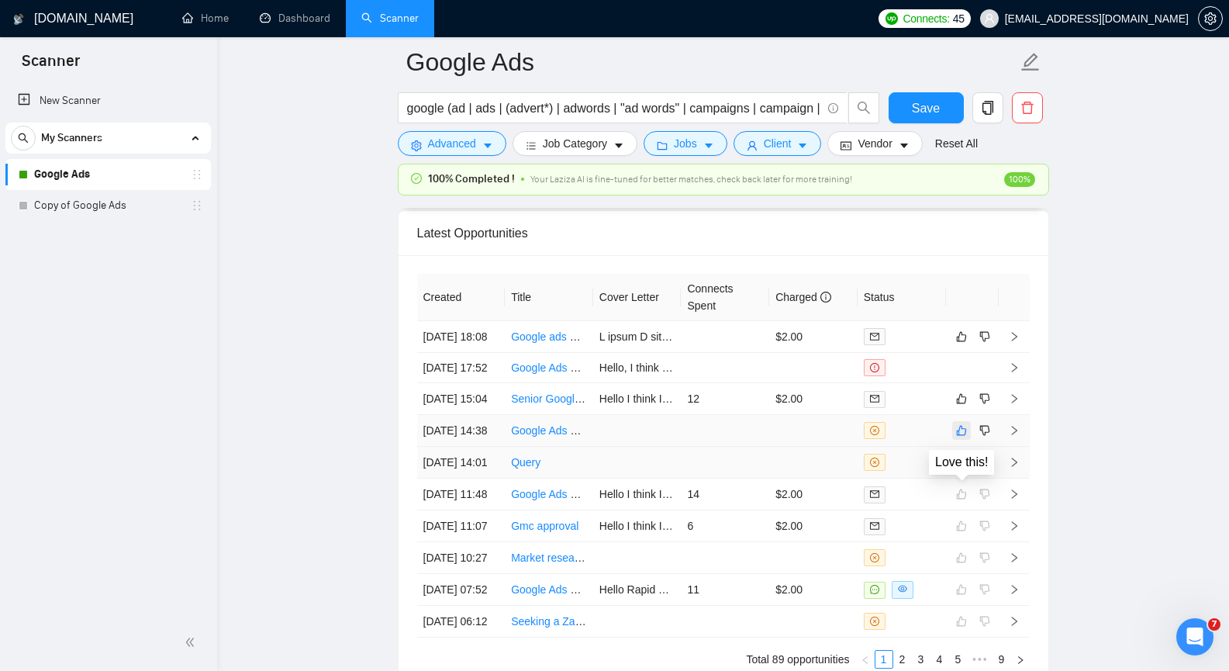
click at [962, 437] on icon "like" at bounding box center [961, 430] width 11 height 12
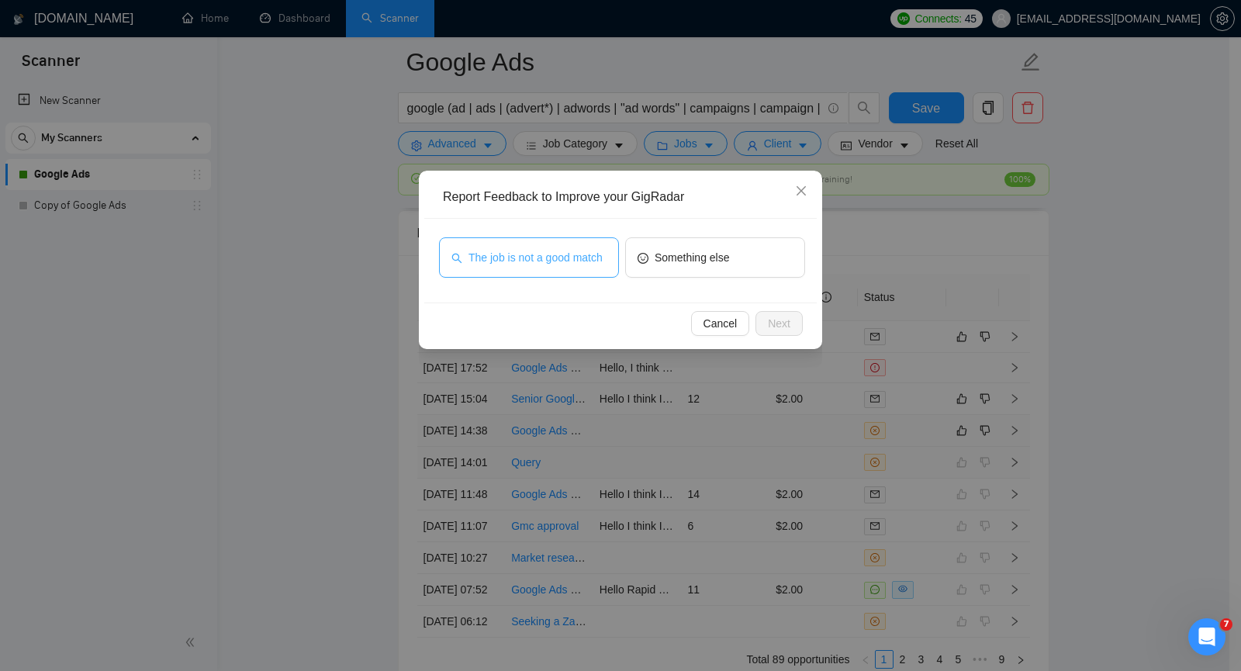
click at [580, 267] on button "The job is not a good match" at bounding box center [529, 257] width 180 height 40
click at [790, 329] on button "Next" at bounding box center [778, 323] width 47 height 25
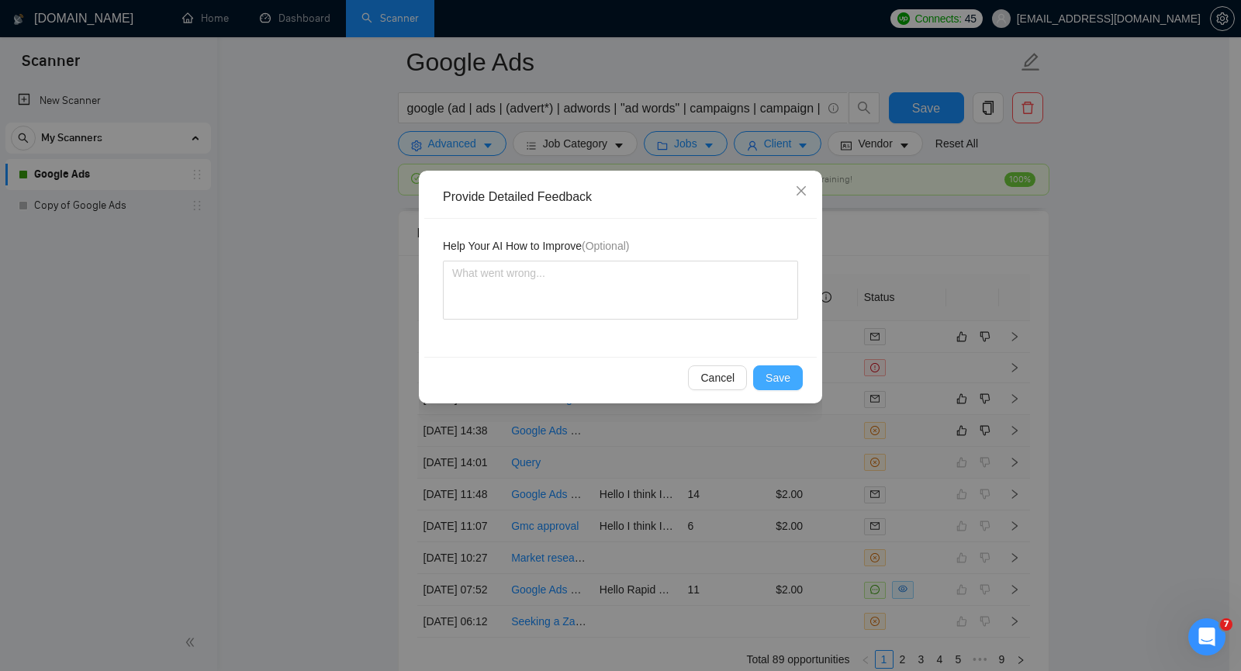
click at [787, 377] on span "Save" at bounding box center [778, 377] width 25 height 17
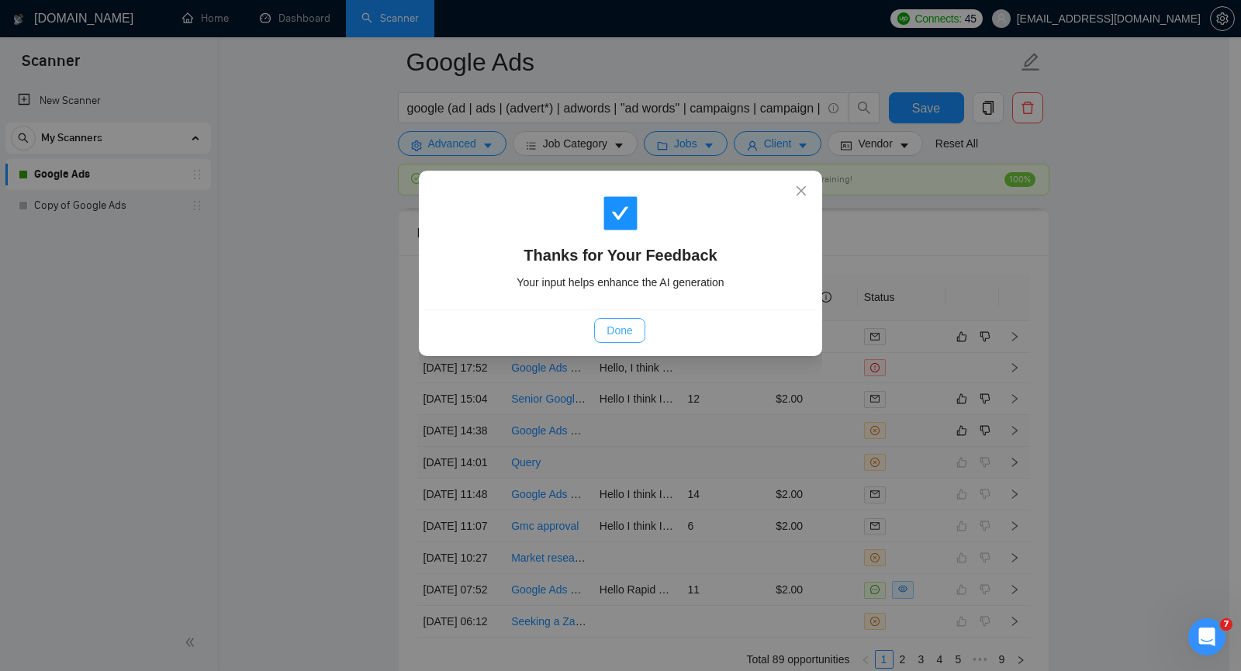
click at [627, 330] on span "Done" at bounding box center [620, 330] width 26 height 17
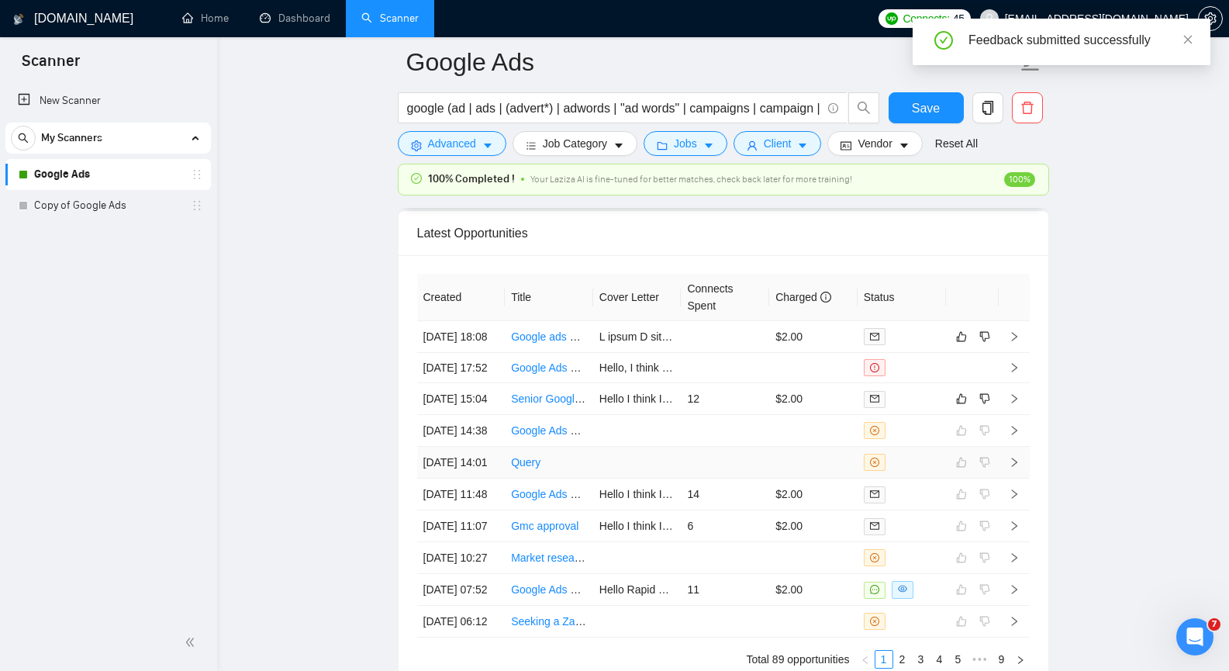
scroll to position [3843, 0]
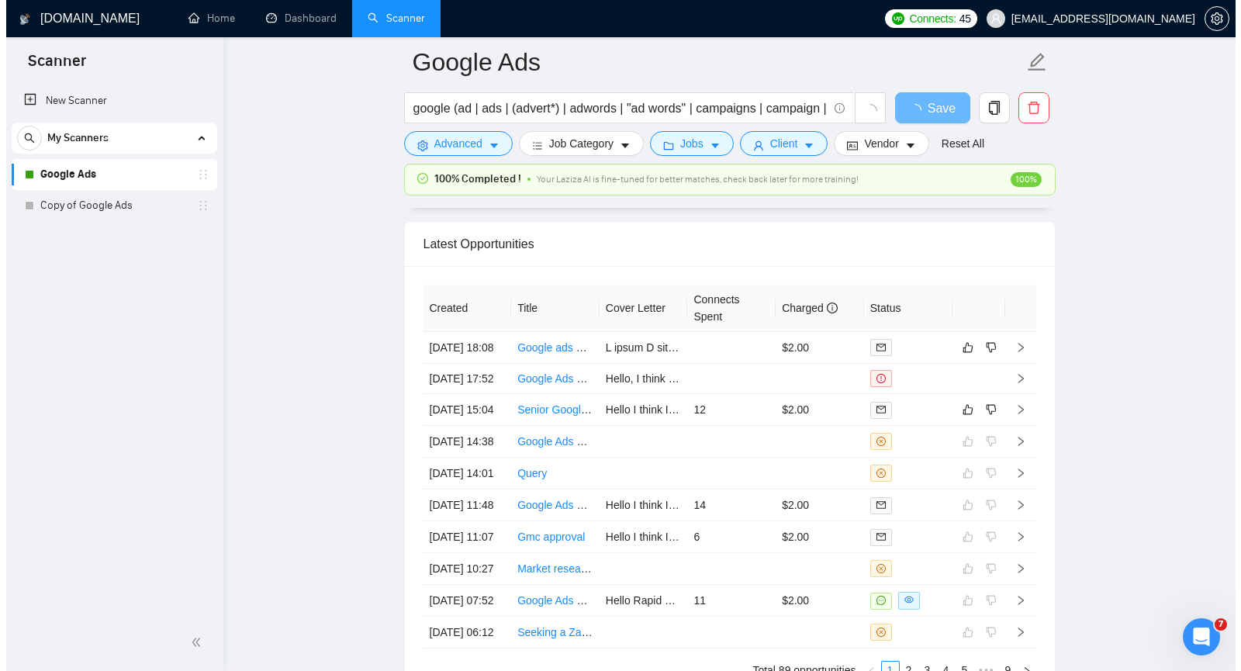
scroll to position [3688, 0]
click at [1014, 415] on icon "right" at bounding box center [1014, 409] width 11 height 11
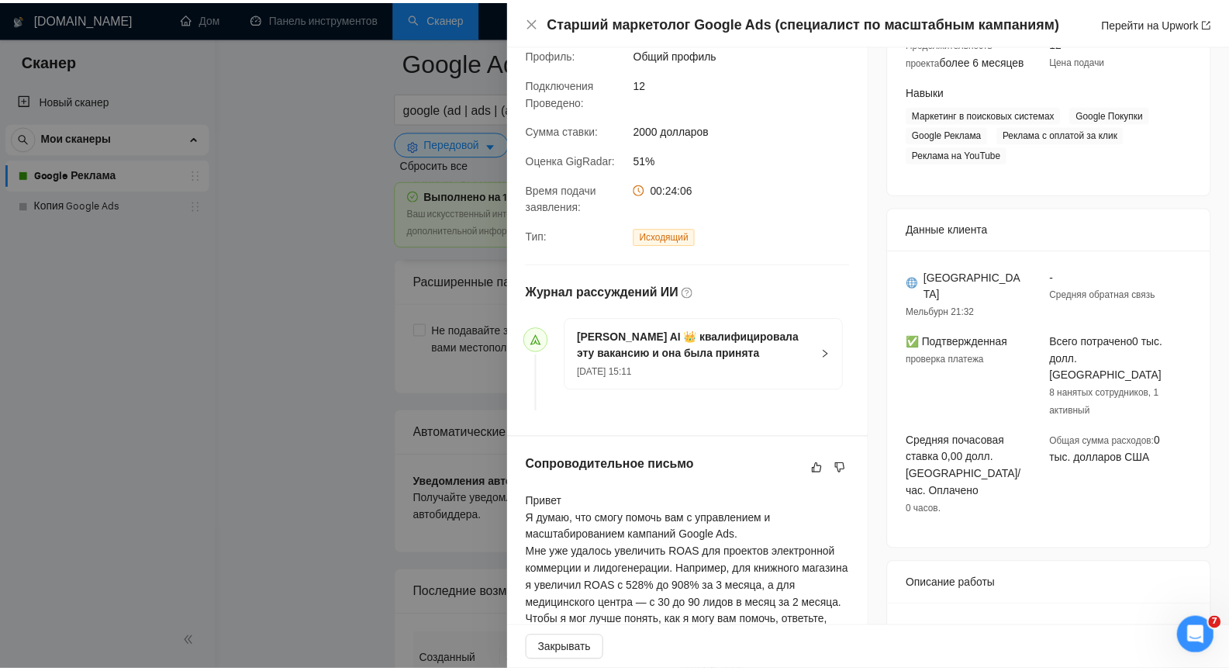
scroll to position [220, 0]
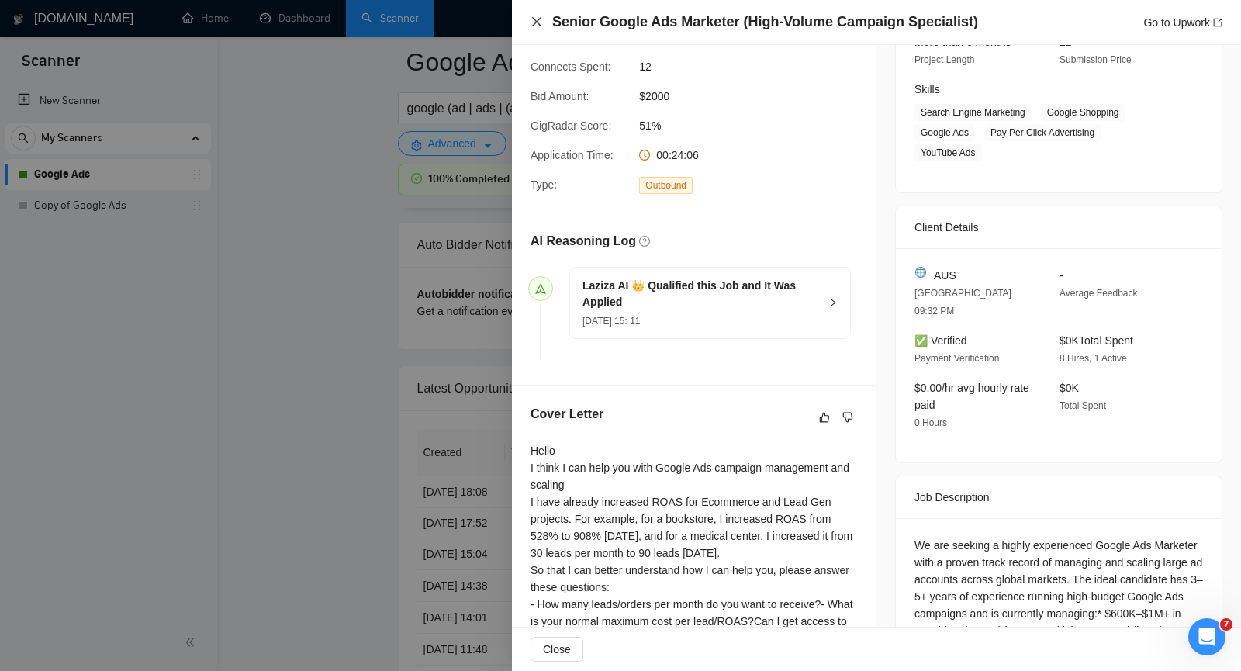
click at [537, 22] on icon "close" at bounding box center [536, 21] width 9 height 9
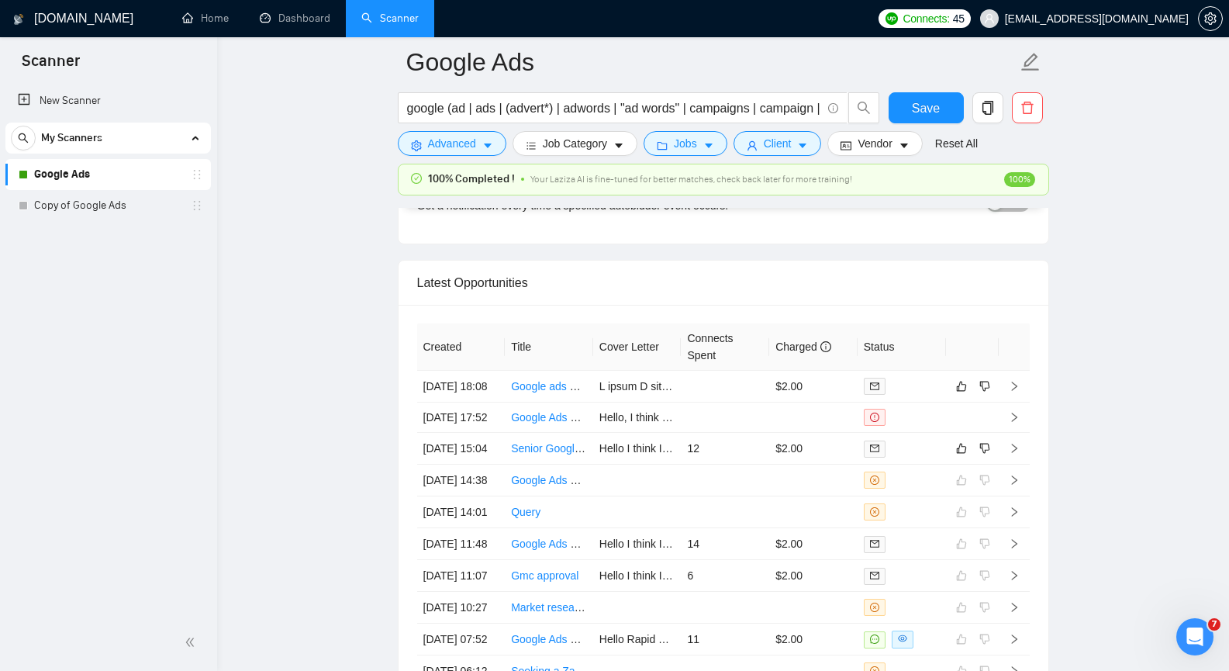
scroll to position [3843, 0]
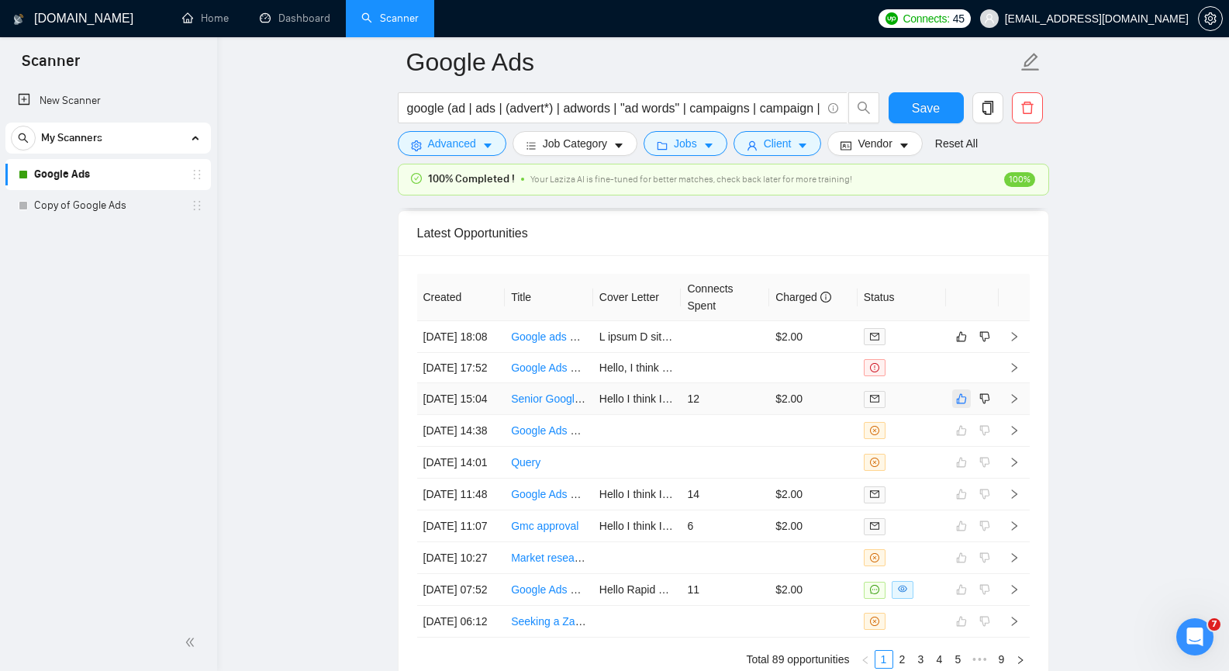
click at [959, 405] on icon "like" at bounding box center [961, 398] width 11 height 12
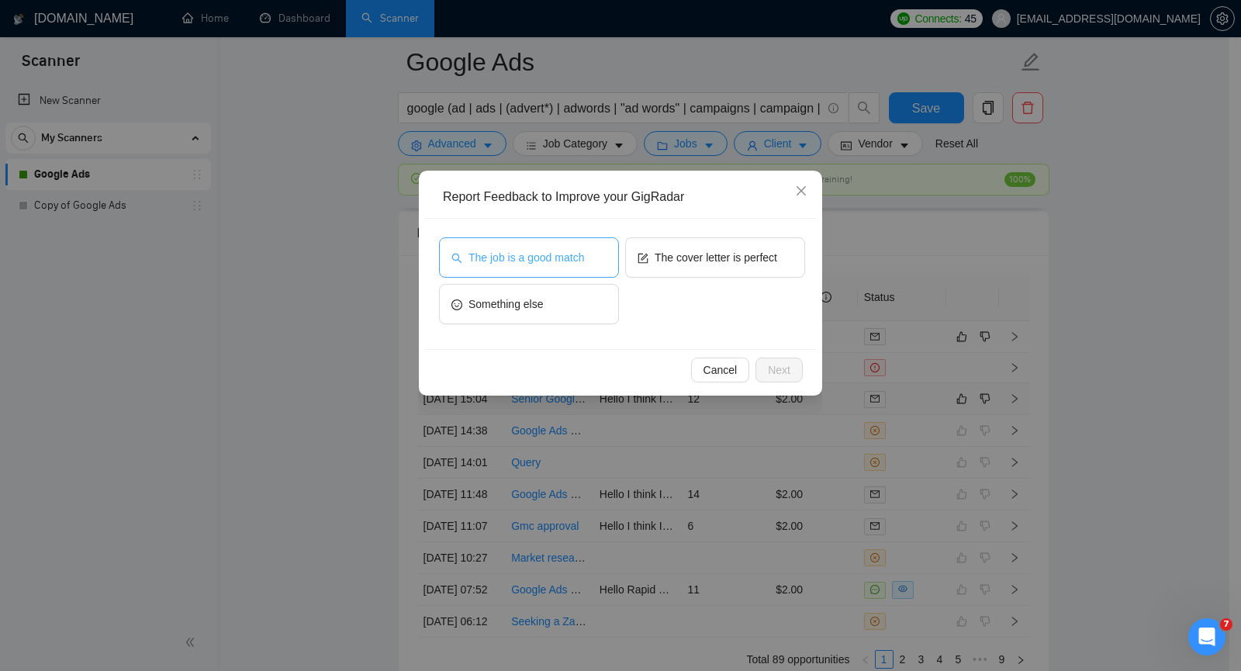
click at [518, 255] on span "The job is a good match" at bounding box center [526, 257] width 116 height 17
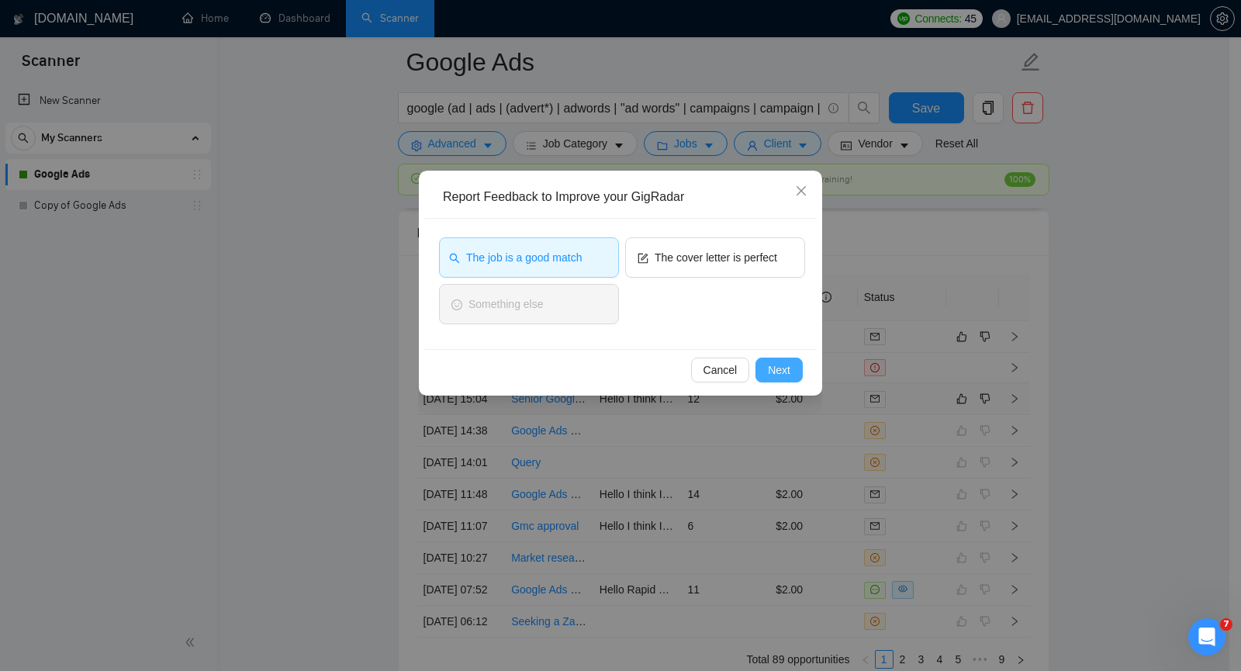
click at [779, 366] on span "Next" at bounding box center [779, 369] width 22 height 17
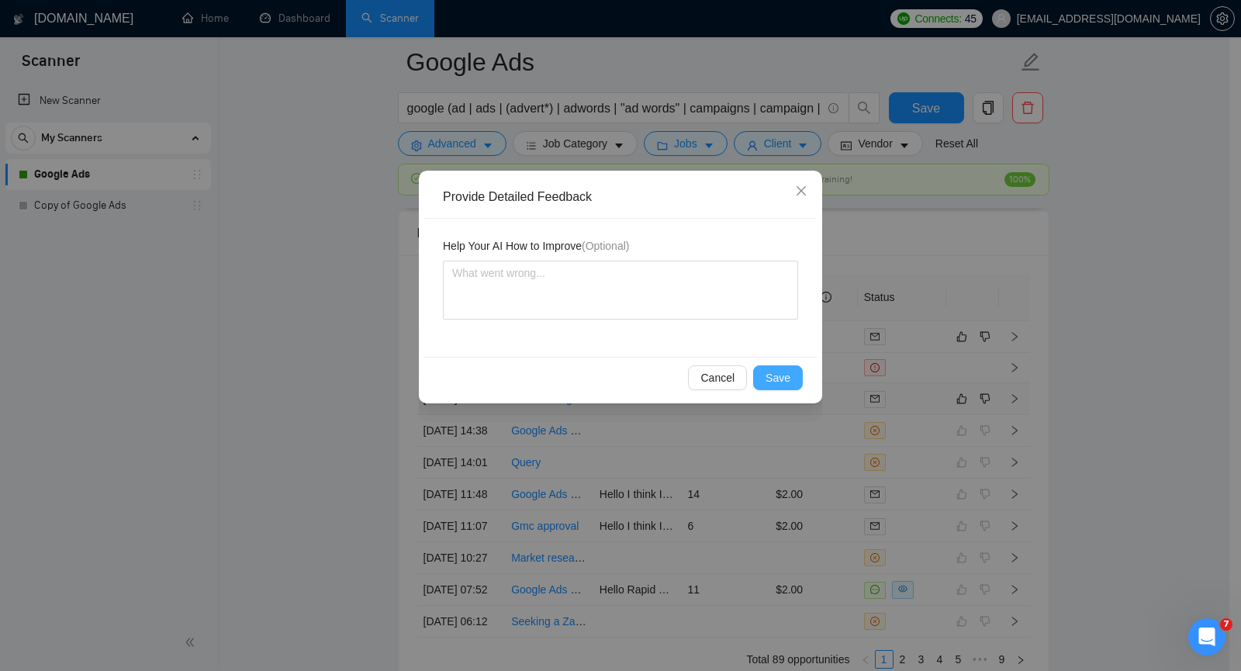
click at [777, 375] on span "Save" at bounding box center [778, 377] width 25 height 17
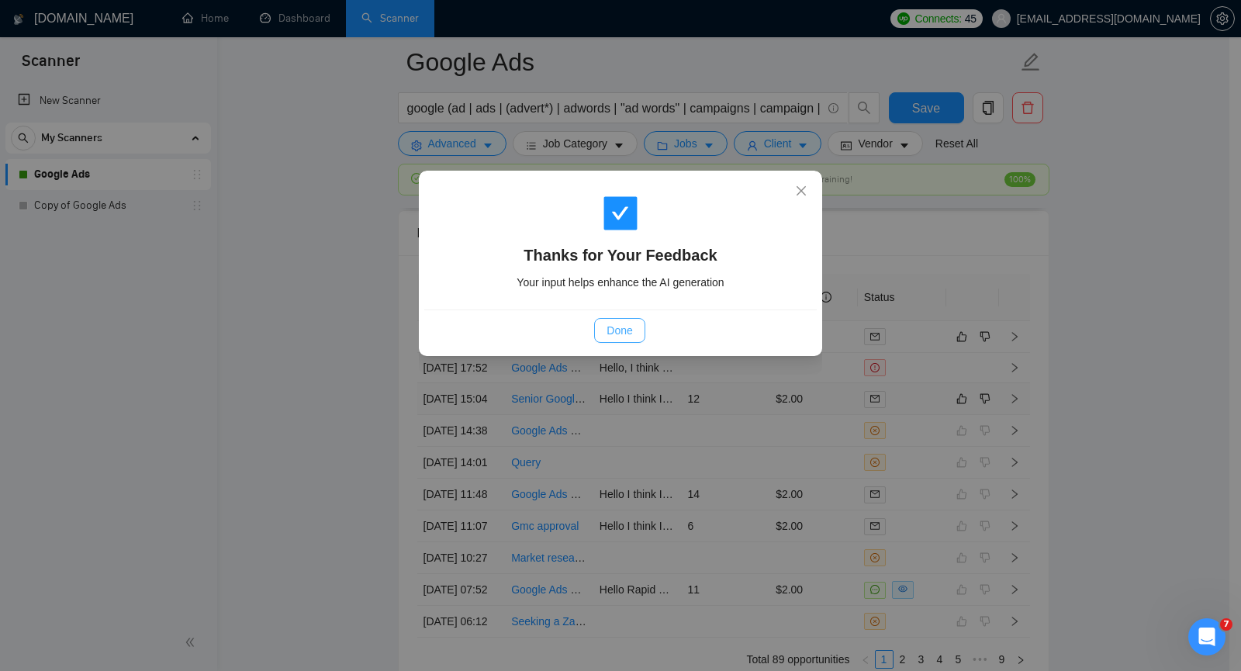
click at [618, 331] on span "Done" at bounding box center [620, 330] width 26 height 17
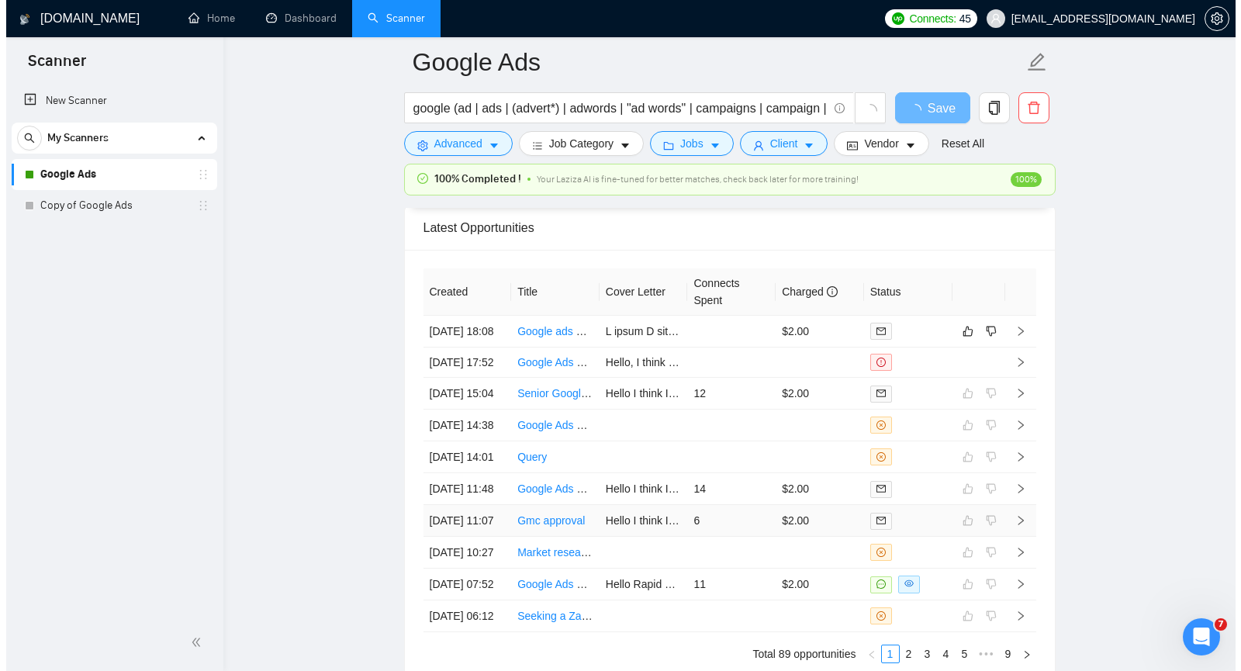
scroll to position [3688, 0]
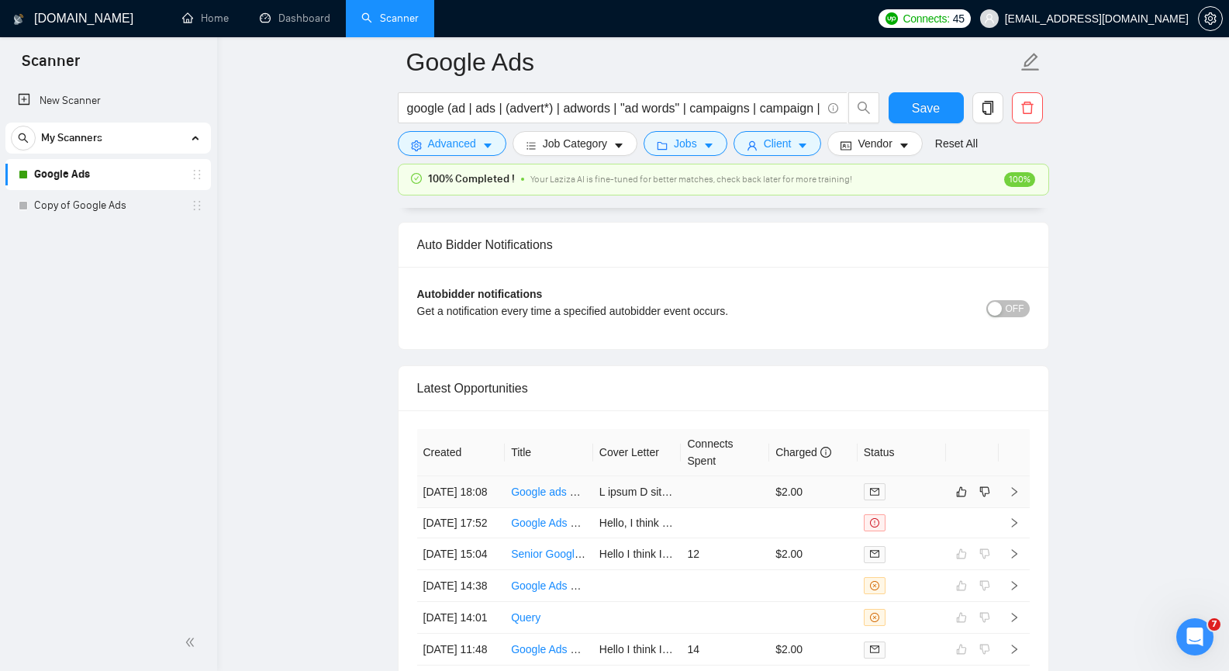
click at [1017, 497] on icon "right" at bounding box center [1014, 491] width 11 height 11
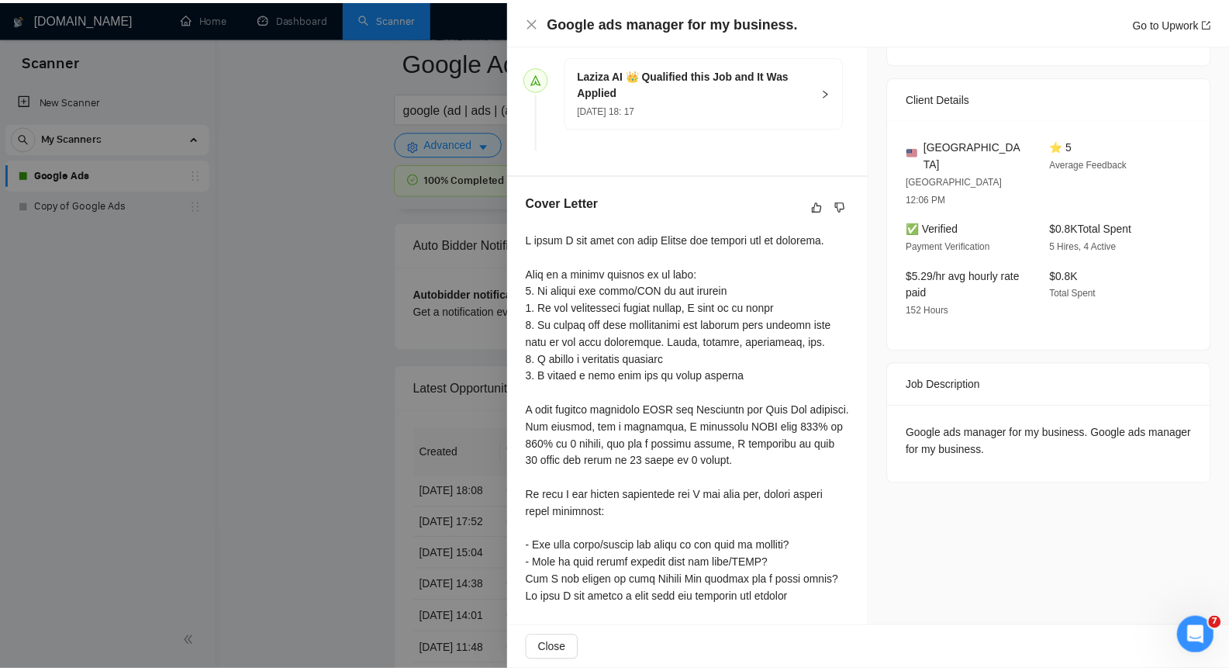
scroll to position [310, 0]
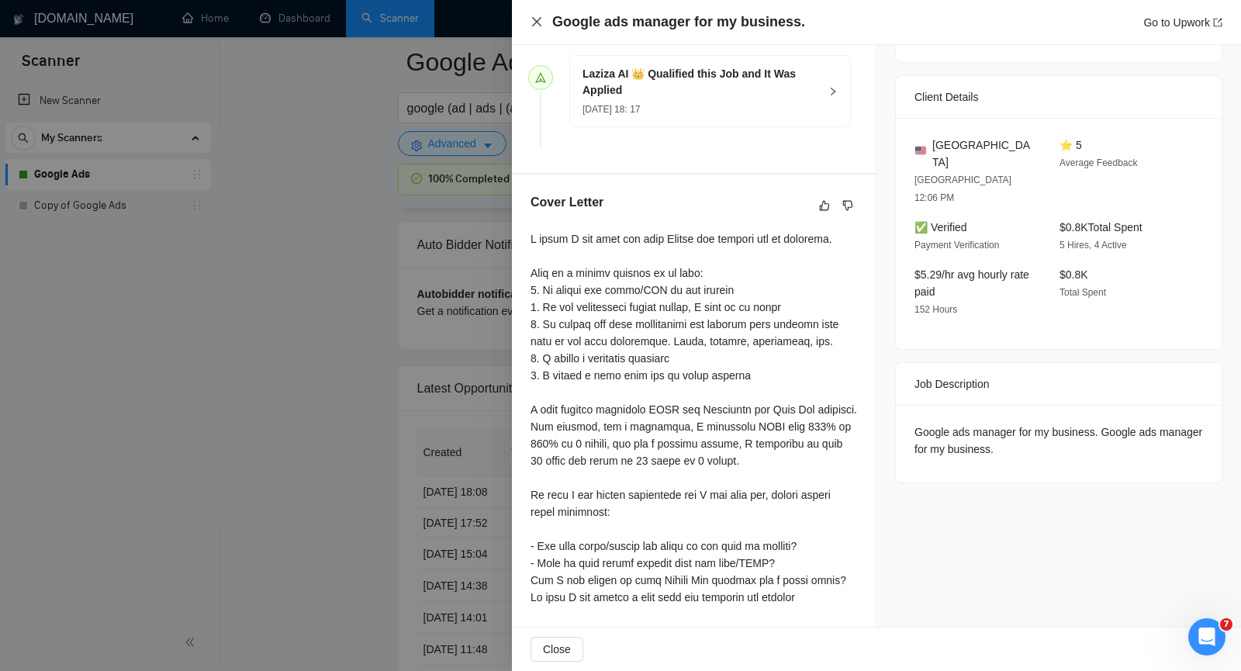
click at [533, 22] on icon "close" at bounding box center [537, 22] width 12 height 12
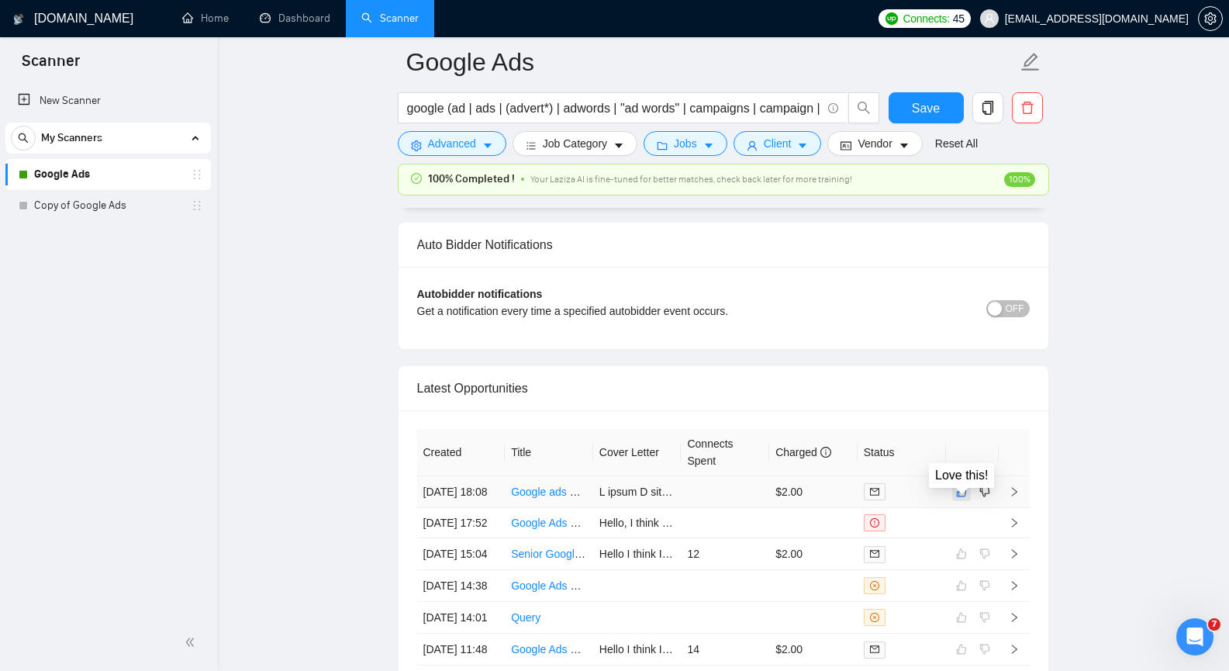
click at [965, 497] on icon "like" at bounding box center [961, 492] width 10 height 10
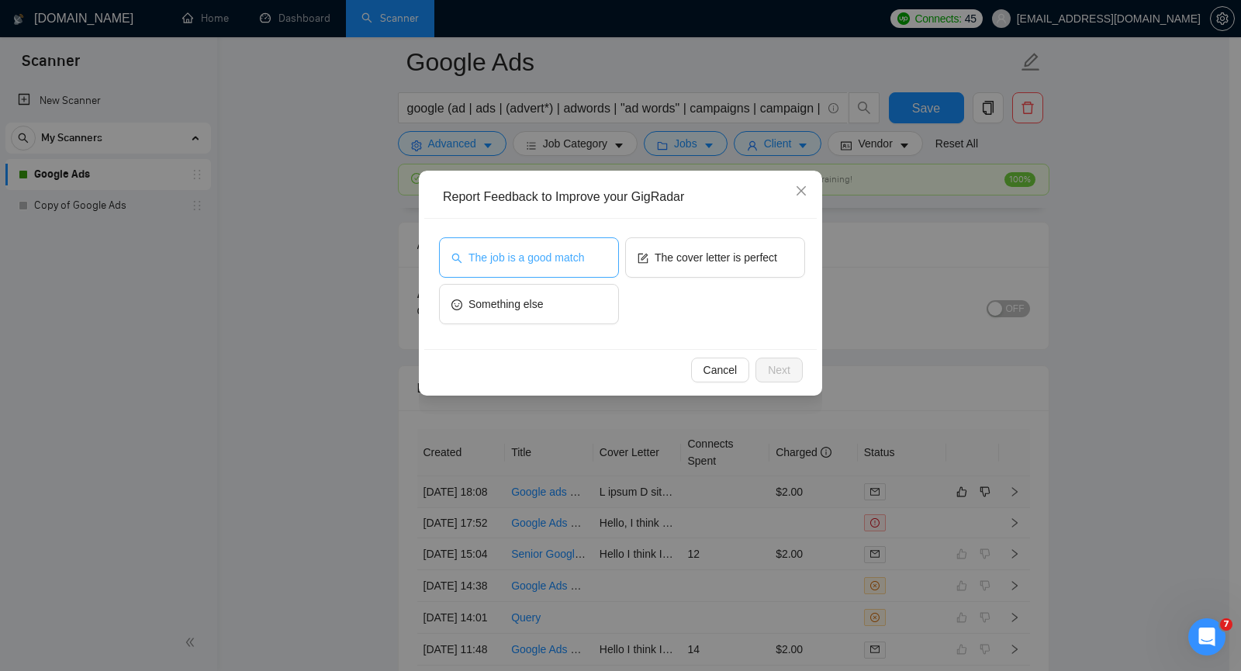
click at [544, 266] on button "The job is a good match" at bounding box center [529, 257] width 180 height 40
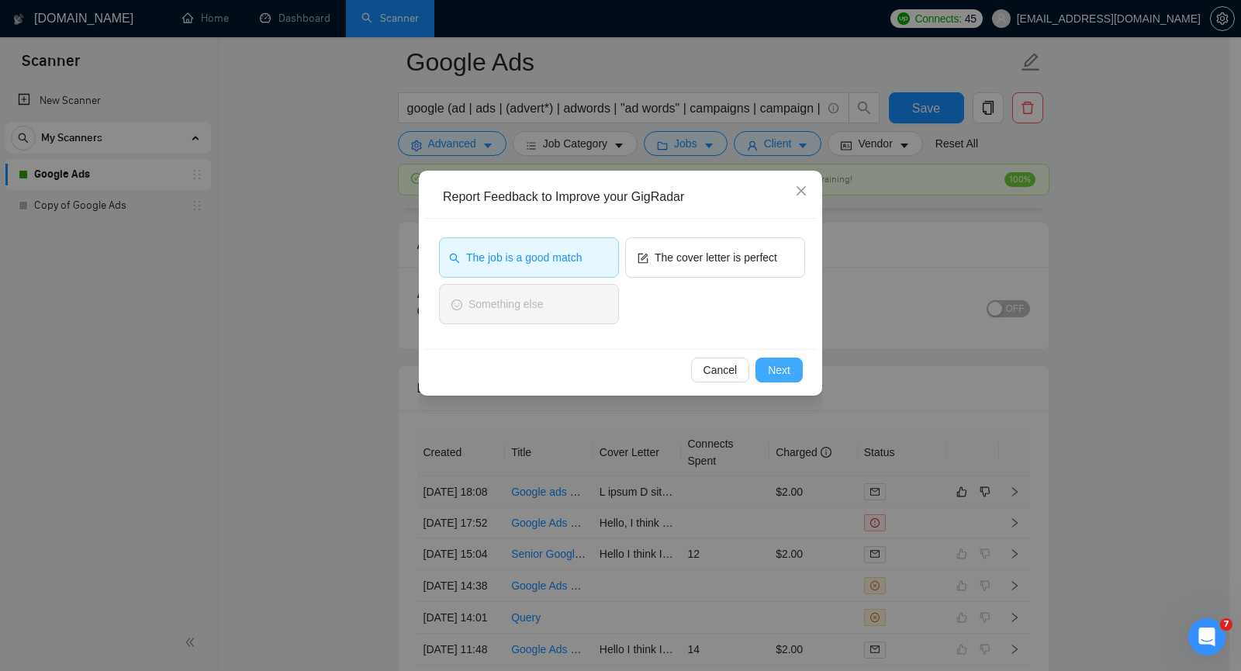
click at [776, 373] on span "Next" at bounding box center [779, 369] width 22 height 17
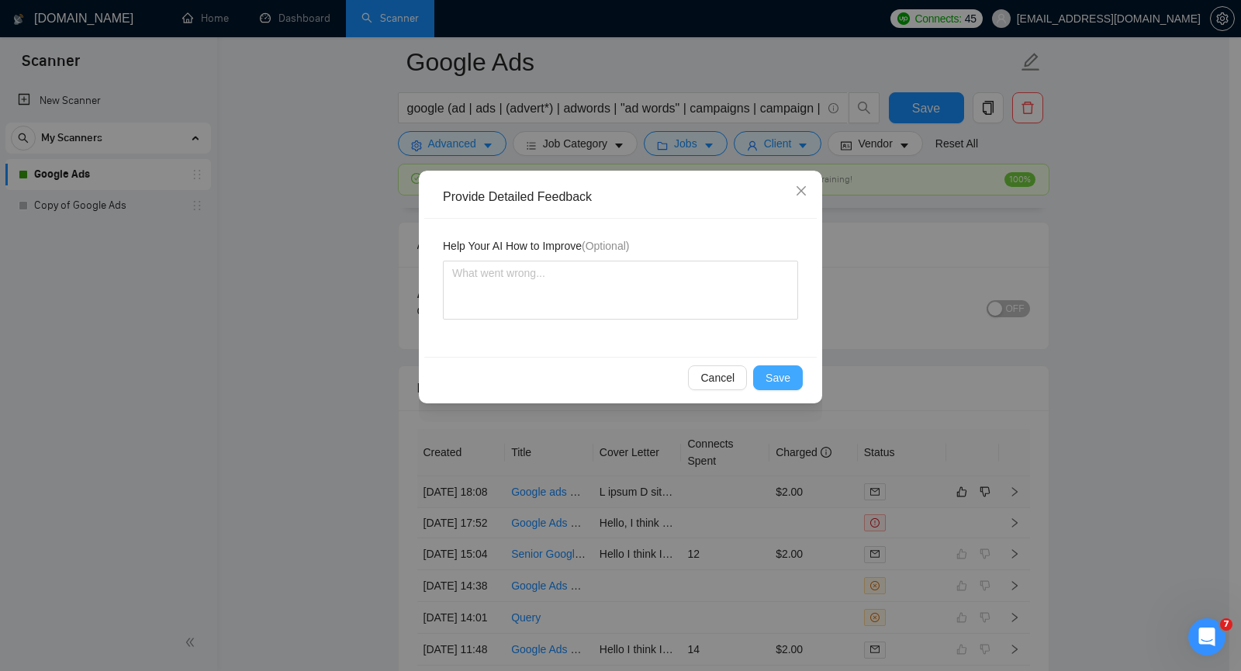
click at [781, 383] on span "Save" at bounding box center [778, 377] width 25 height 17
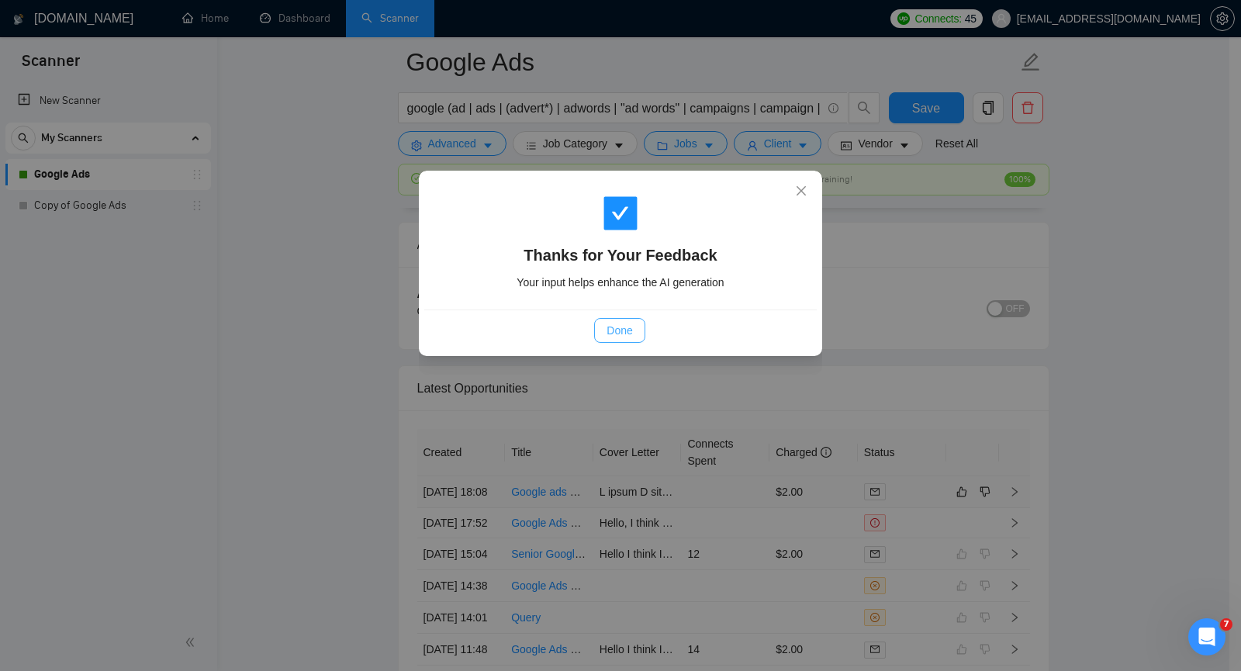
click at [604, 323] on button "Done" at bounding box center [619, 330] width 50 height 25
